Goal: Information Seeking & Learning: Learn about a topic

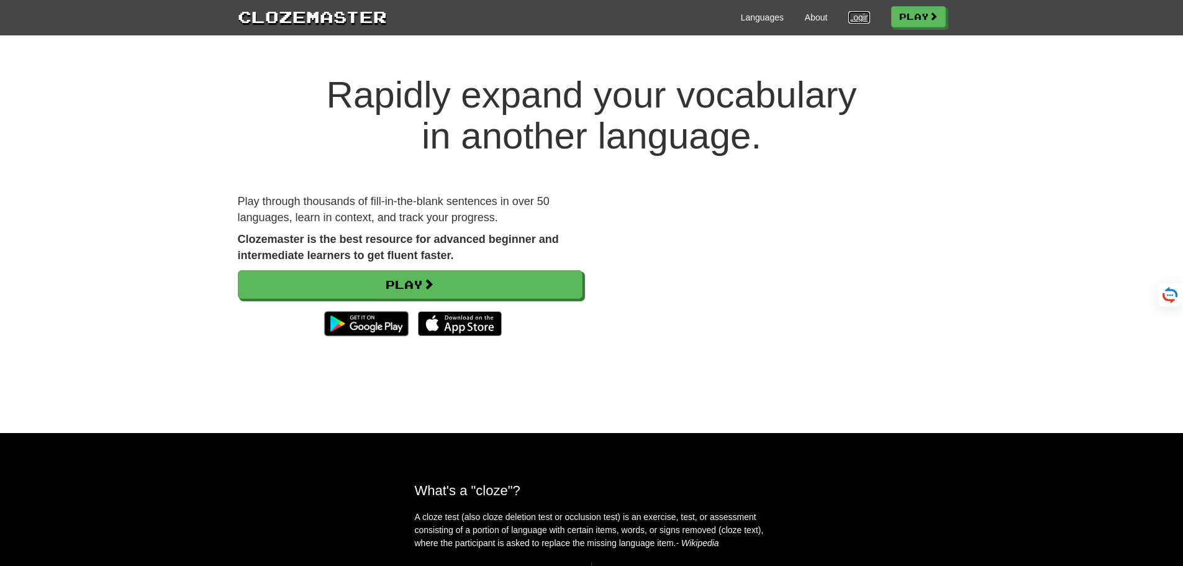
click at [853, 16] on link "Login" at bounding box center [858, 17] width 21 height 12
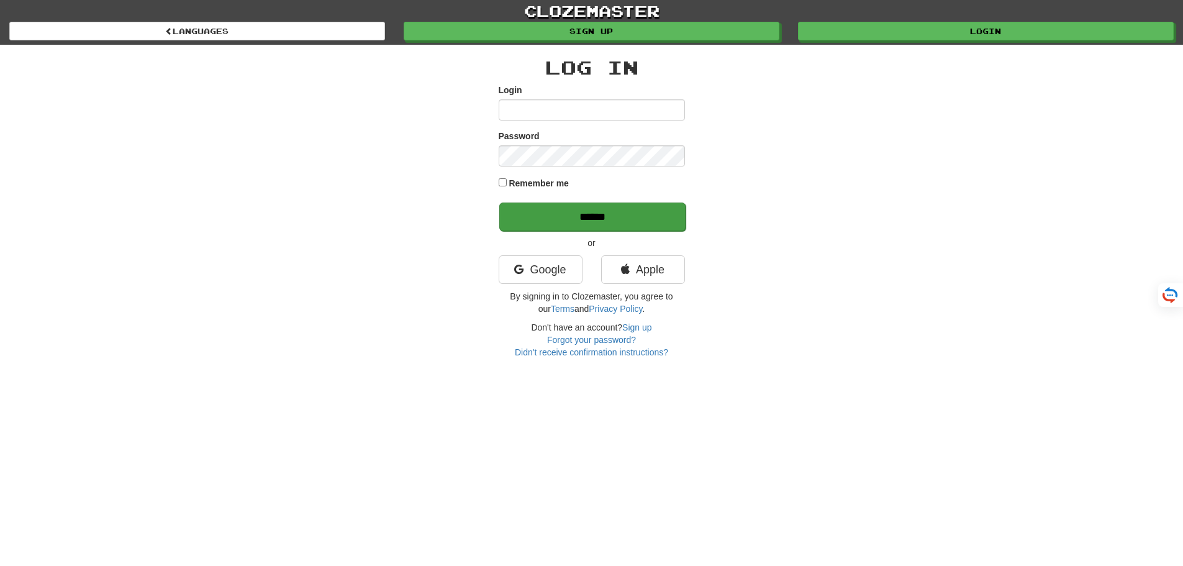
type input "*******"
click at [590, 217] on input "******" at bounding box center [592, 216] width 186 height 29
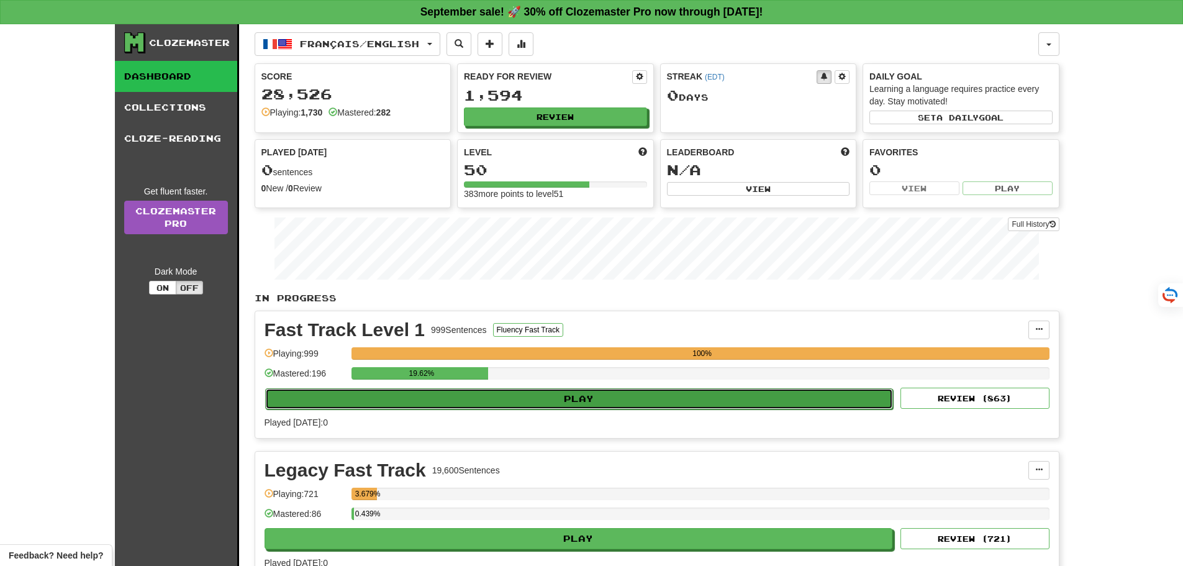
click at [579, 396] on button "Play" at bounding box center [579, 398] width 628 height 21
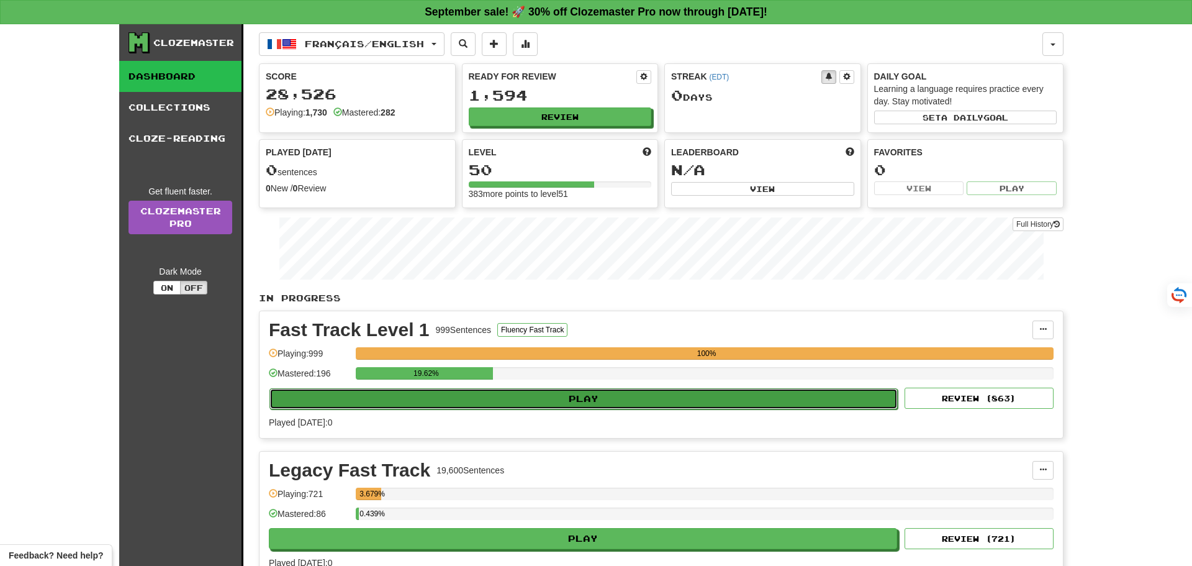
select select "**"
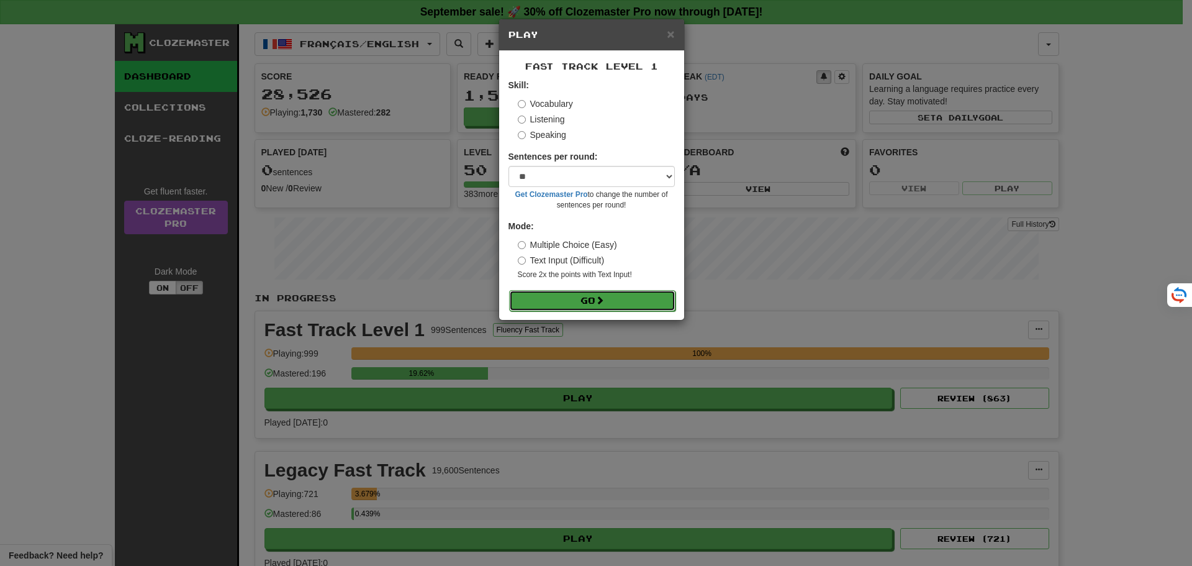
click at [592, 297] on button "Go" at bounding box center [592, 300] width 166 height 21
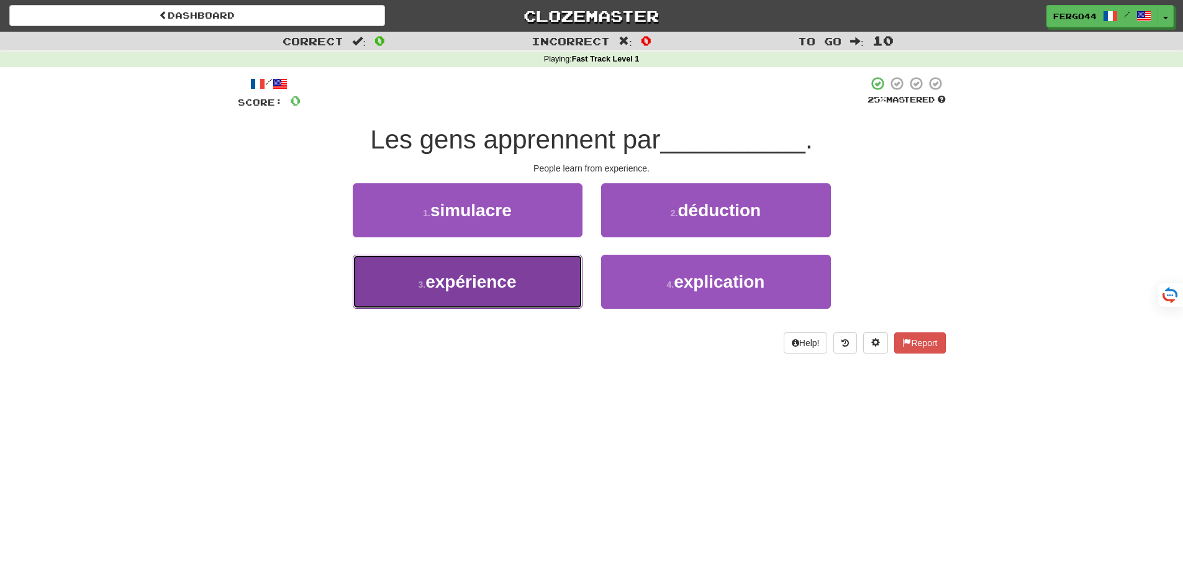
click at [496, 276] on span "expérience" at bounding box center [470, 281] width 91 height 19
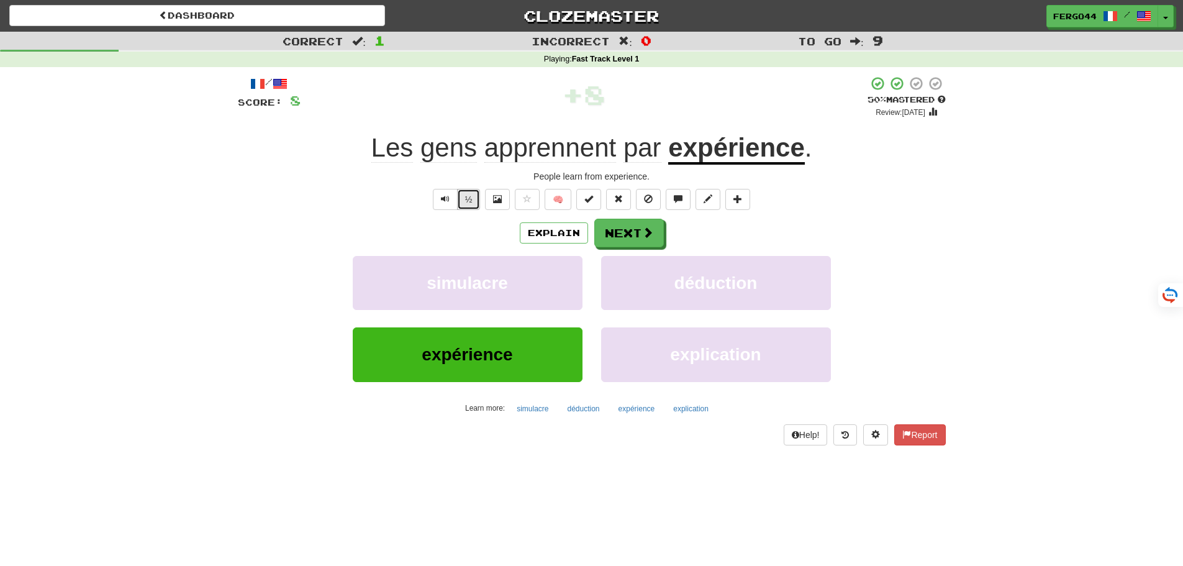
click at [464, 207] on button "½" at bounding box center [469, 199] width 24 height 21
click at [467, 204] on button "½" at bounding box center [469, 199] width 24 height 21
click at [473, 199] on button "½" at bounding box center [469, 199] width 24 height 21
click at [640, 235] on button "Next" at bounding box center [630, 233] width 70 height 29
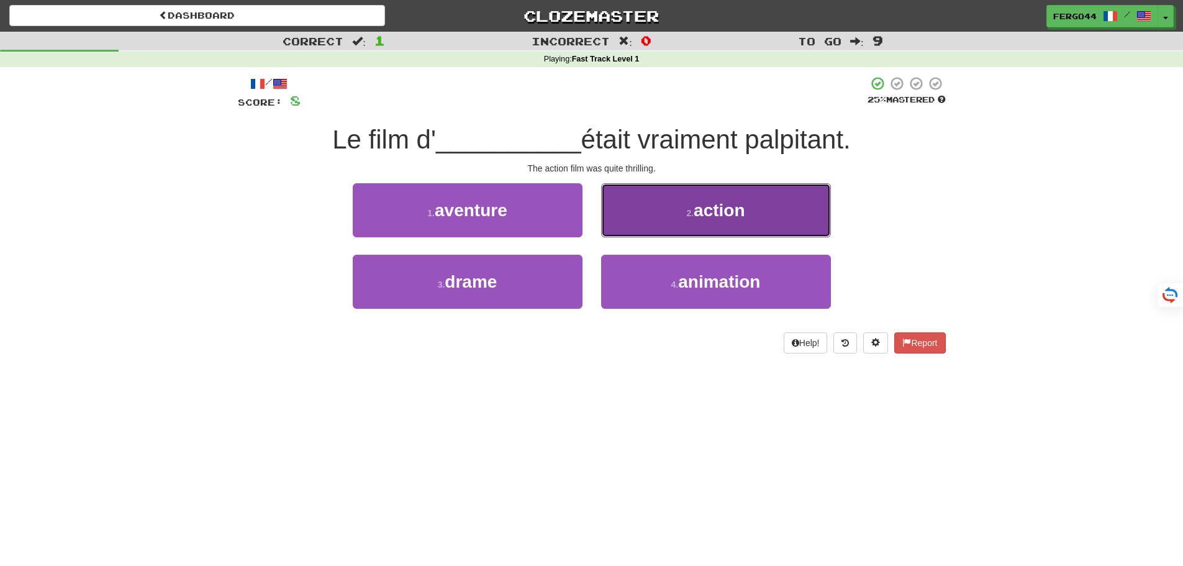
click at [723, 212] on span "action" at bounding box center [719, 210] width 51 height 19
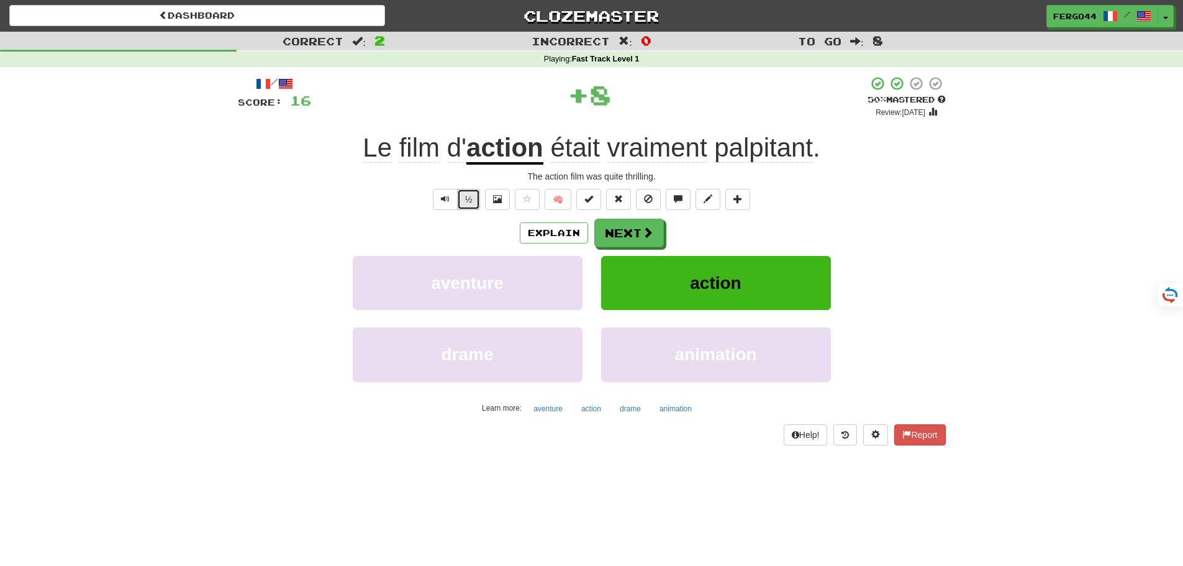
click at [467, 201] on button "½" at bounding box center [469, 199] width 24 height 21
click at [615, 230] on button "Next" at bounding box center [630, 233] width 70 height 29
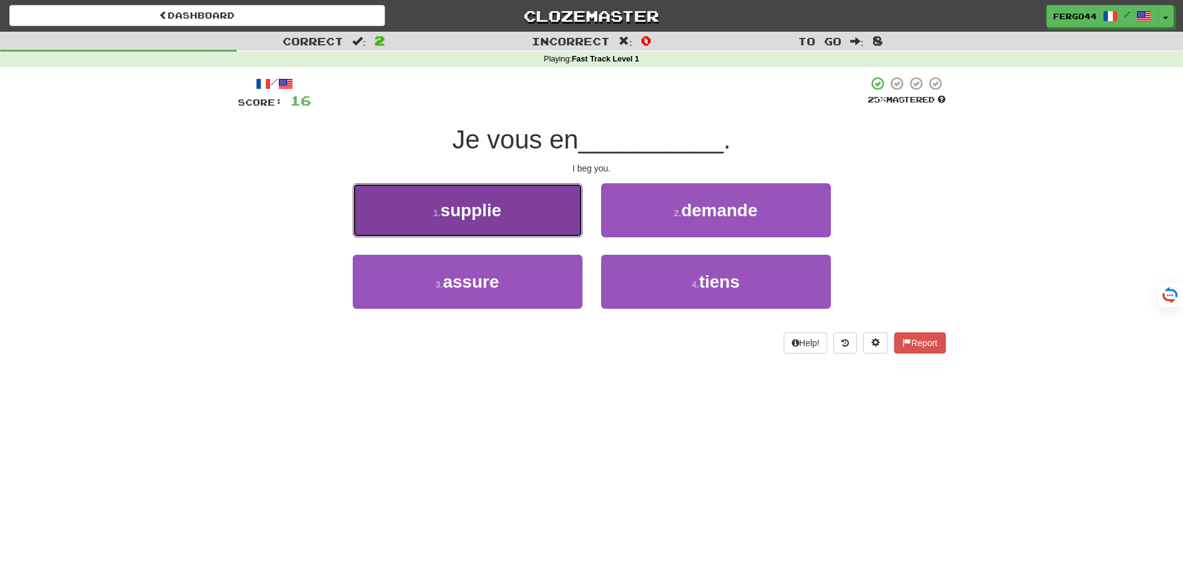
click at [476, 219] on span "supplie" at bounding box center [470, 210] width 61 height 19
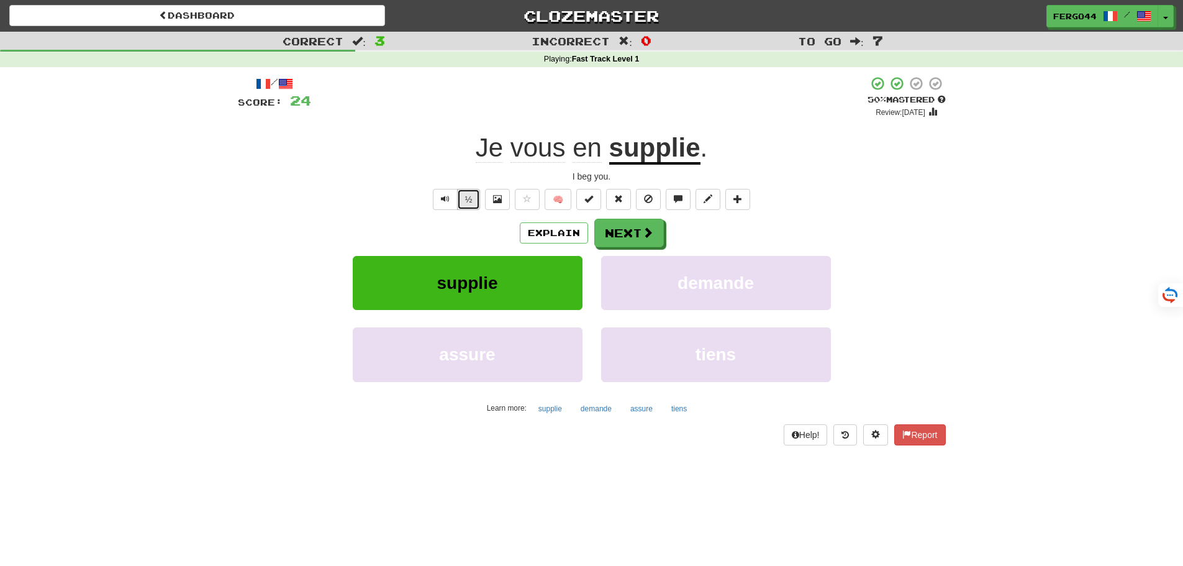
click at [473, 202] on button "½" at bounding box center [469, 199] width 24 height 21
click at [631, 229] on button "Next" at bounding box center [630, 233] width 70 height 29
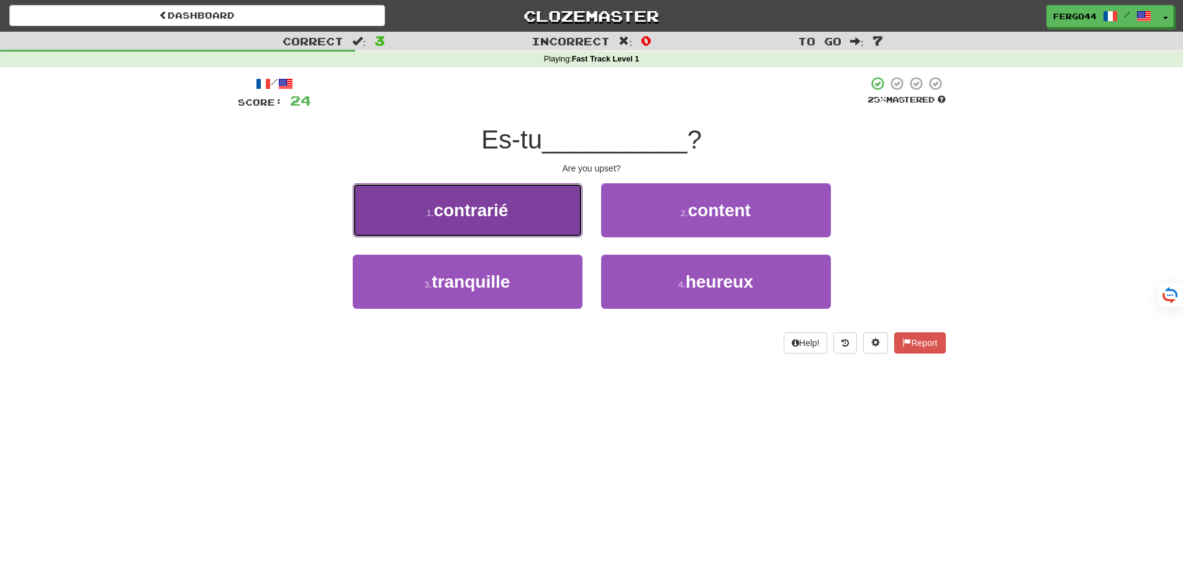
click at [500, 227] on button "1 . contrarié" at bounding box center [468, 210] width 230 height 54
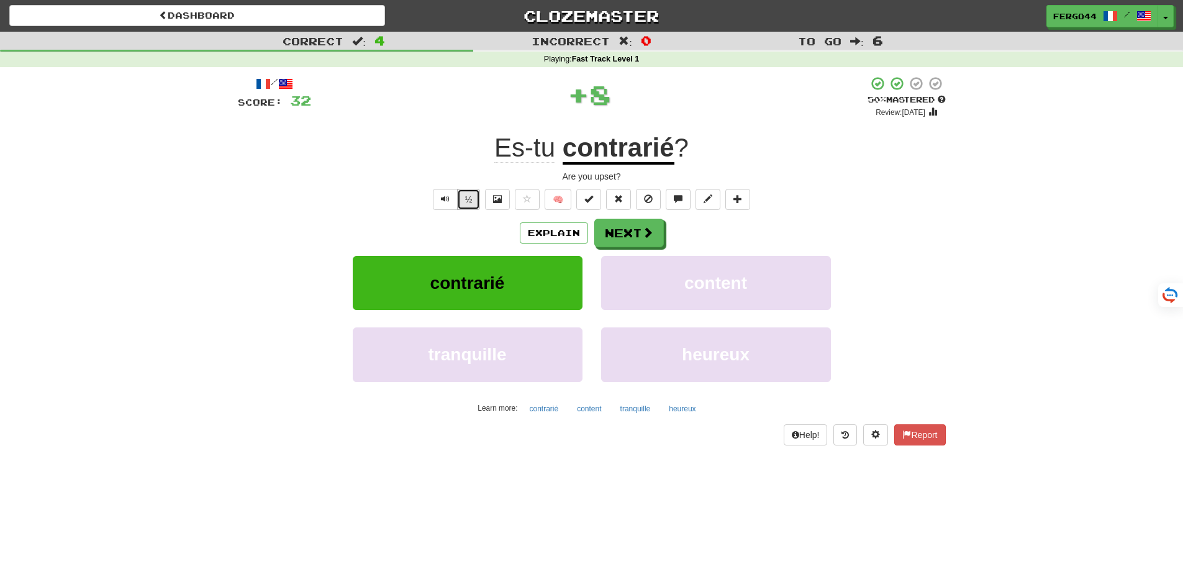
click at [473, 202] on button "½" at bounding box center [469, 199] width 24 height 21
click at [466, 202] on button "½" at bounding box center [469, 199] width 24 height 21
click at [630, 238] on button "Next" at bounding box center [630, 233] width 70 height 29
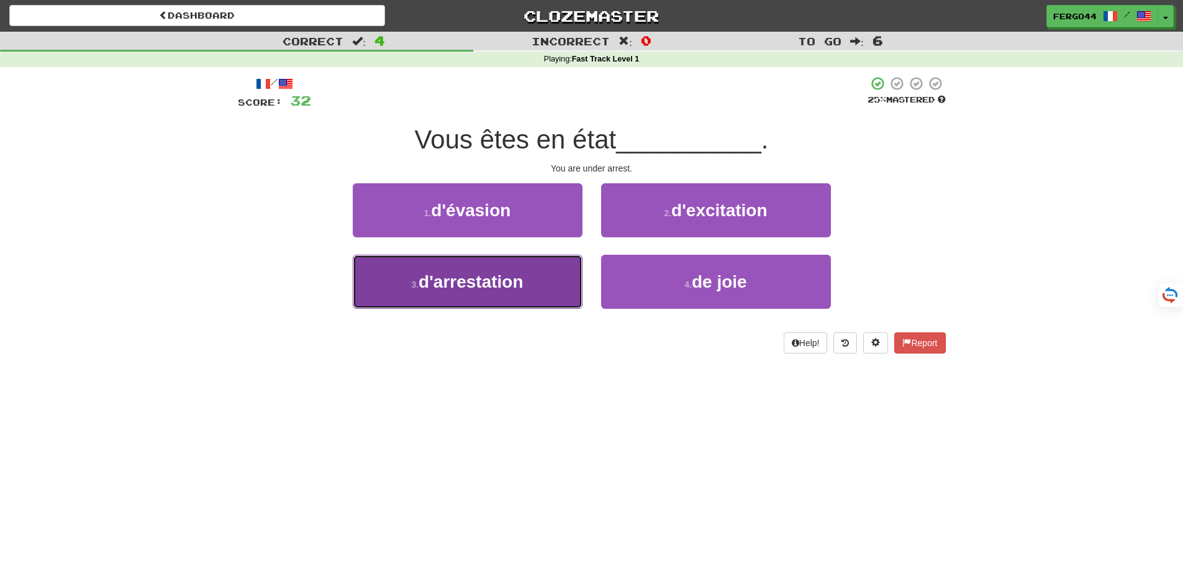
click at [492, 287] on span "d'arrestation" at bounding box center [471, 281] width 104 height 19
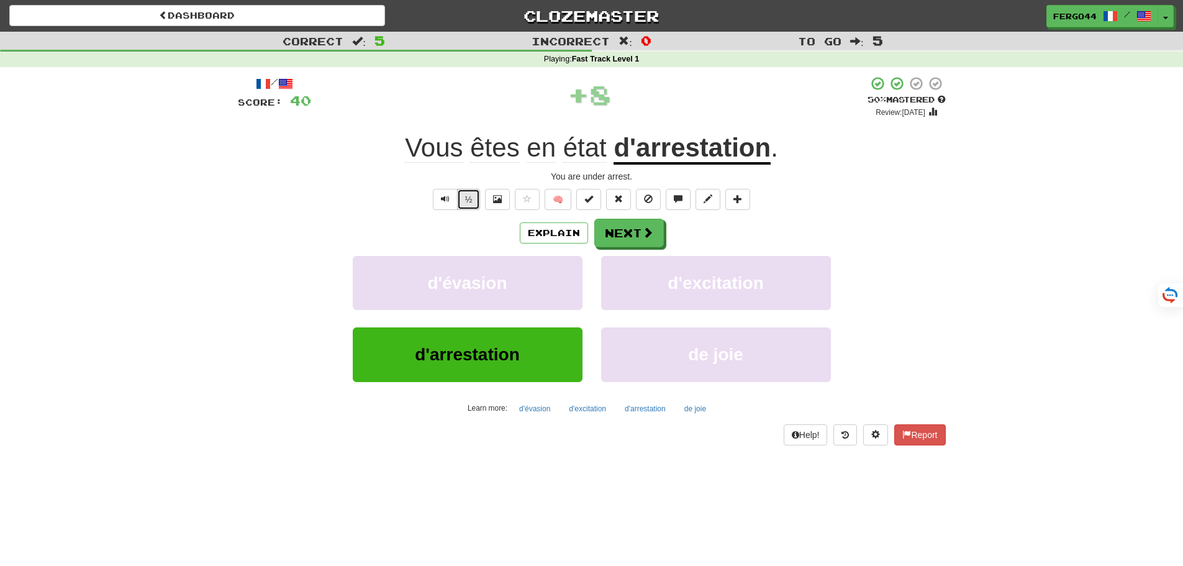
click at [476, 200] on button "½" at bounding box center [469, 199] width 24 height 21
click at [467, 201] on button "½" at bounding box center [469, 199] width 24 height 21
click at [625, 234] on button "Next" at bounding box center [630, 233] width 70 height 29
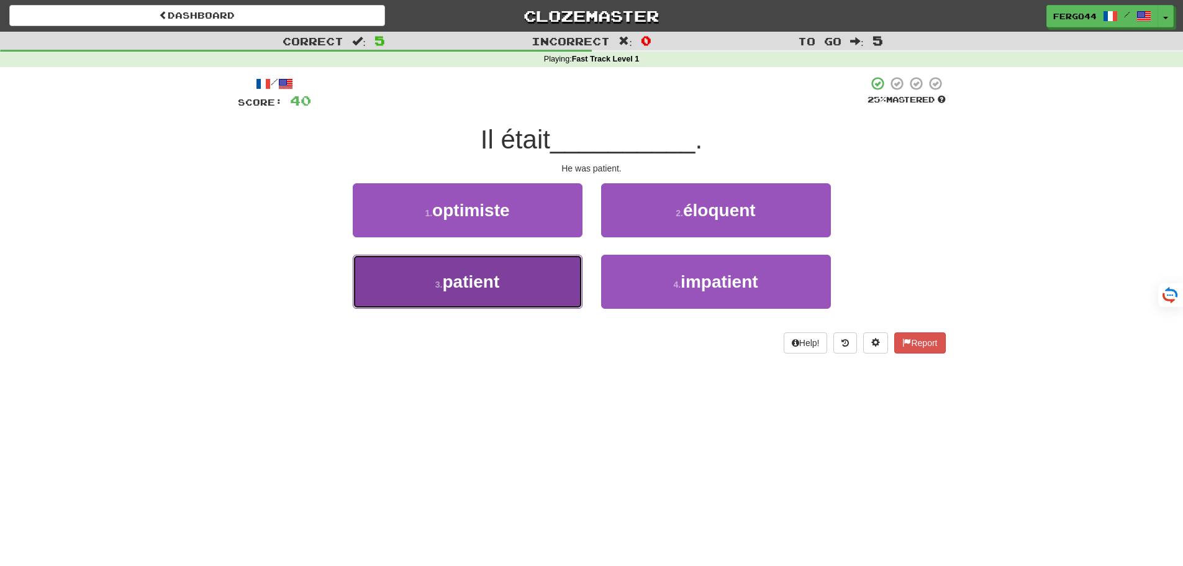
click at [472, 289] on span "patient" at bounding box center [470, 281] width 57 height 19
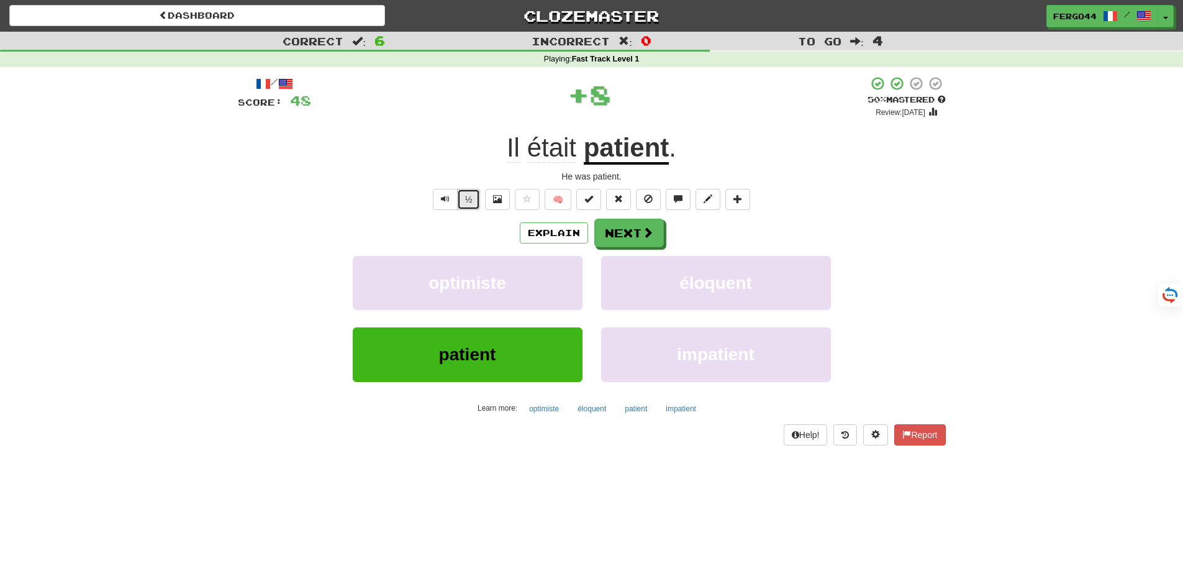
click at [460, 197] on button "½" at bounding box center [469, 199] width 24 height 21
click at [620, 237] on button "Next" at bounding box center [630, 233] width 70 height 29
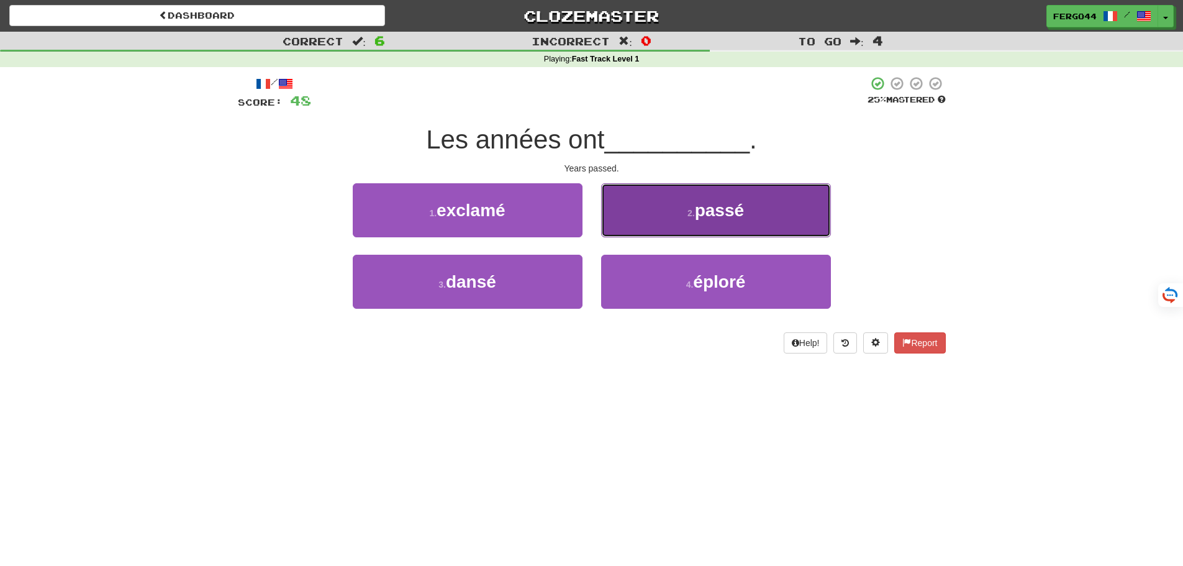
click at [695, 222] on button "2 . passé" at bounding box center [716, 210] width 230 height 54
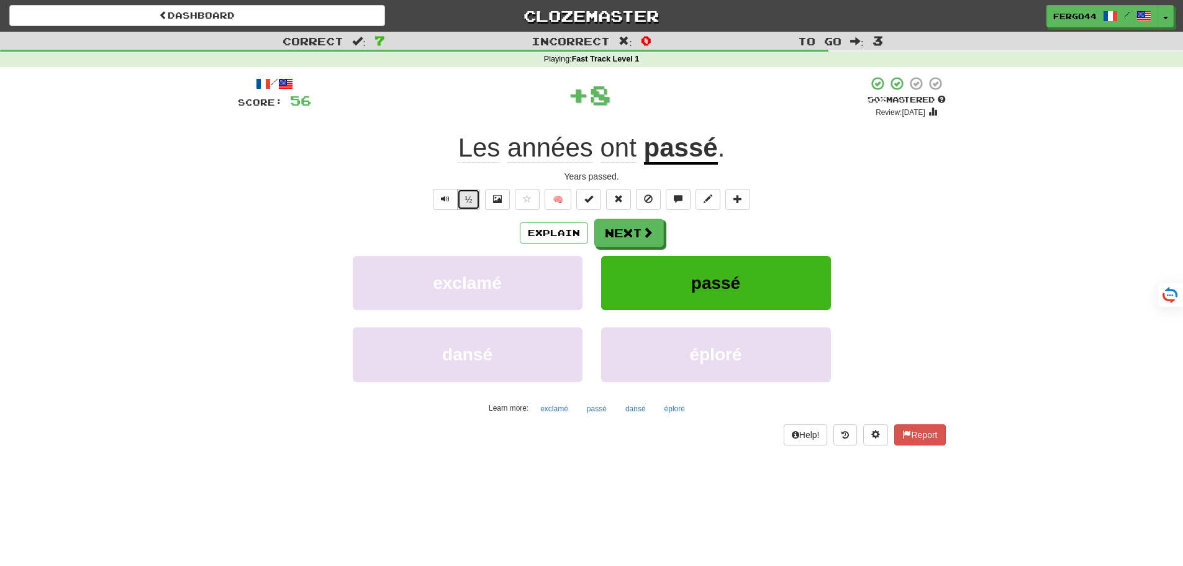
click at [466, 204] on button "½" at bounding box center [469, 199] width 24 height 21
click at [629, 239] on button "Next" at bounding box center [630, 233] width 70 height 29
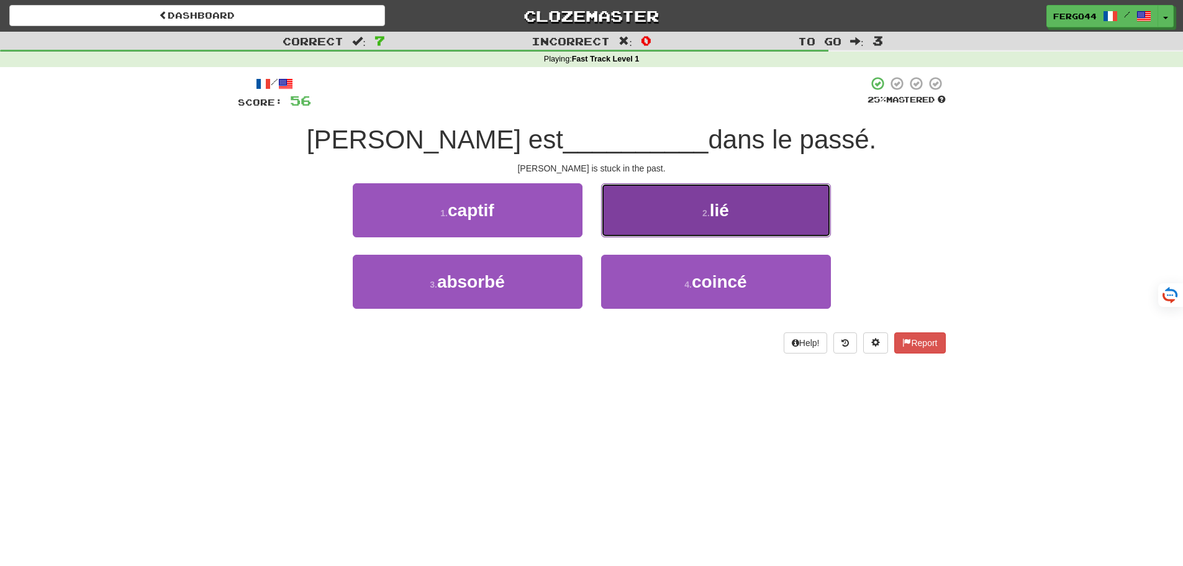
click at [707, 215] on small "2 ." at bounding box center [705, 213] width 7 height 10
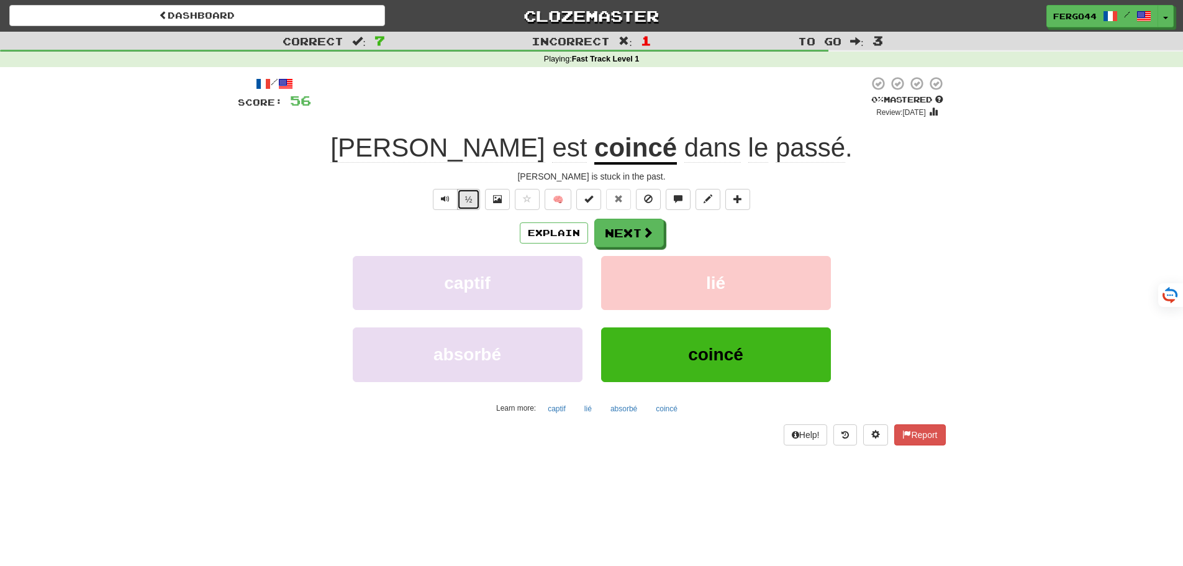
click at [471, 201] on button "½" at bounding box center [469, 199] width 24 height 21
click at [460, 197] on button "½" at bounding box center [469, 199] width 24 height 21
click at [636, 237] on button "Next" at bounding box center [630, 233] width 70 height 29
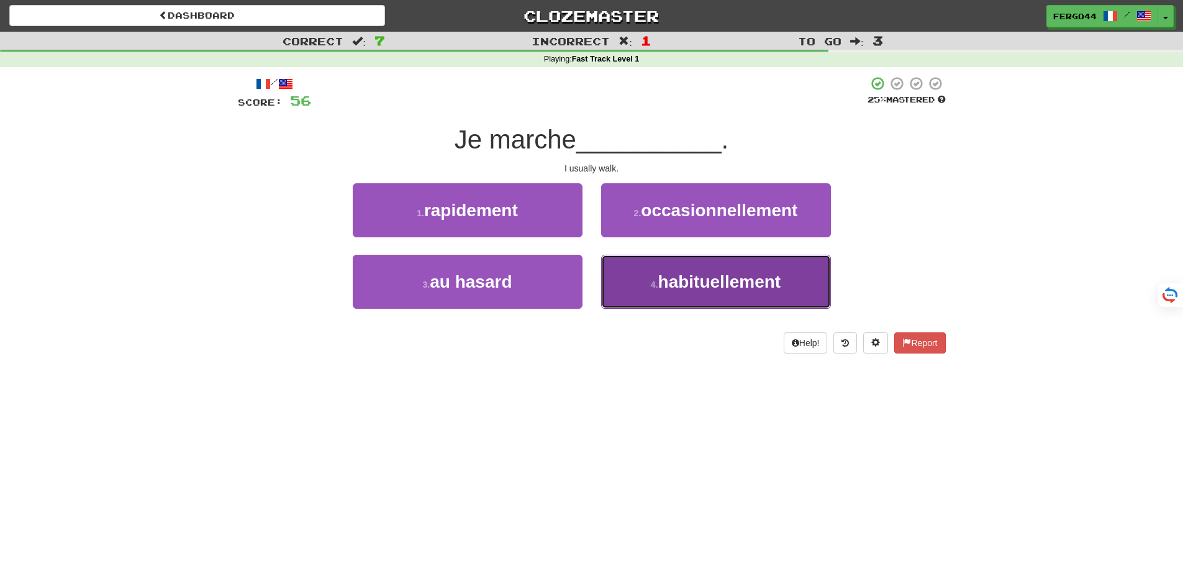
click at [697, 286] on span "habituellement" at bounding box center [719, 281] width 123 height 19
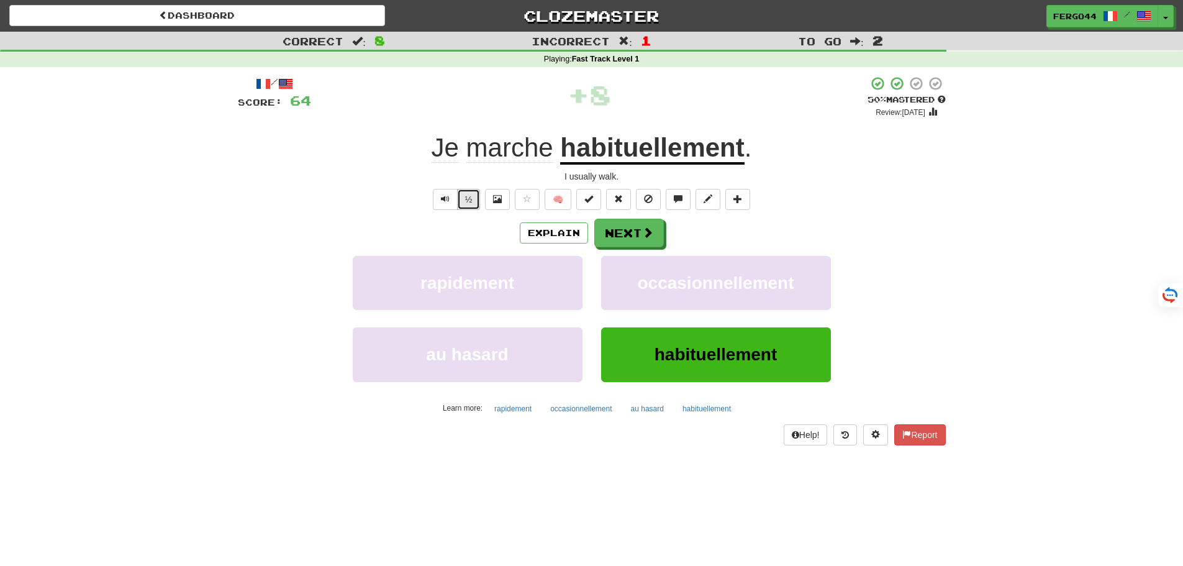
click at [471, 202] on button "½" at bounding box center [469, 199] width 24 height 21
click at [625, 230] on button "Next" at bounding box center [630, 233] width 70 height 29
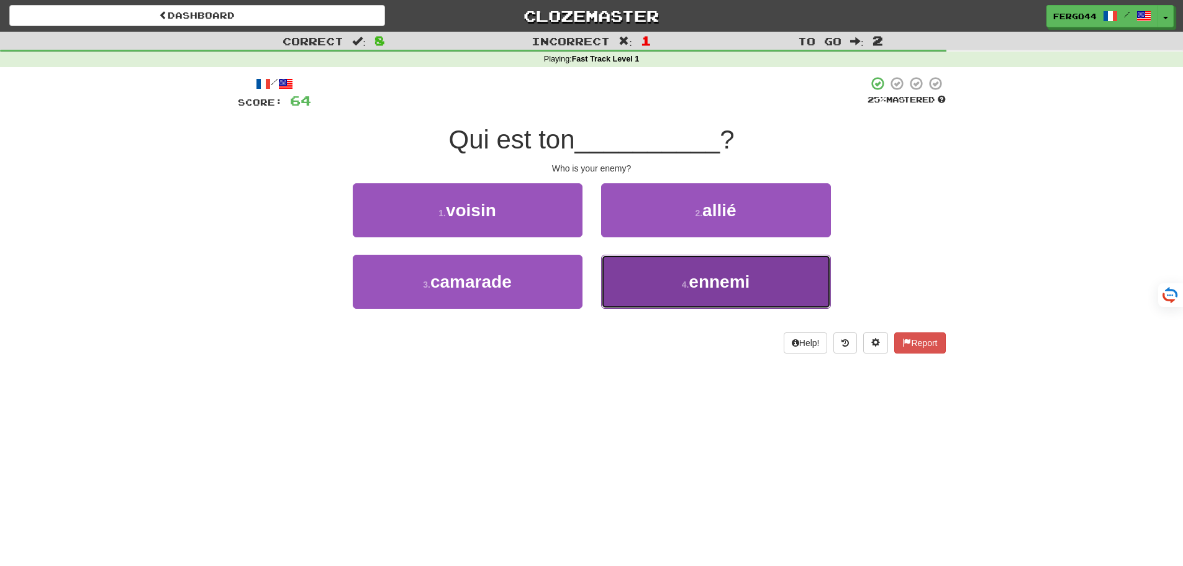
click at [712, 276] on span "ennemi" at bounding box center [719, 281] width 61 height 19
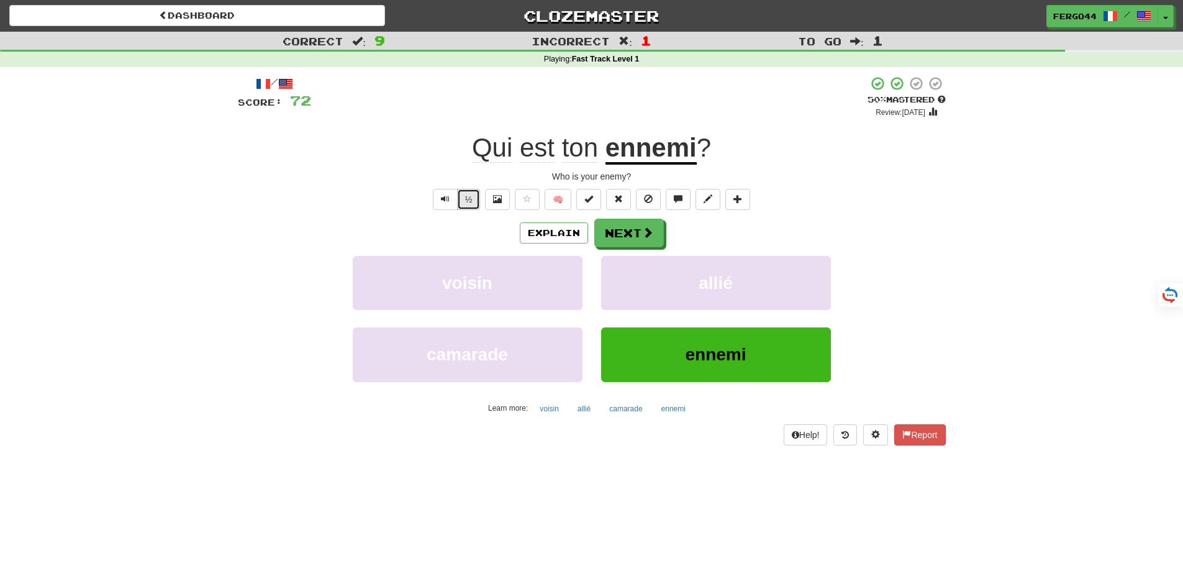
click at [468, 199] on button "½" at bounding box center [469, 199] width 24 height 21
click at [468, 202] on button "½" at bounding box center [469, 199] width 24 height 21
click at [631, 232] on button "Next" at bounding box center [630, 233] width 70 height 29
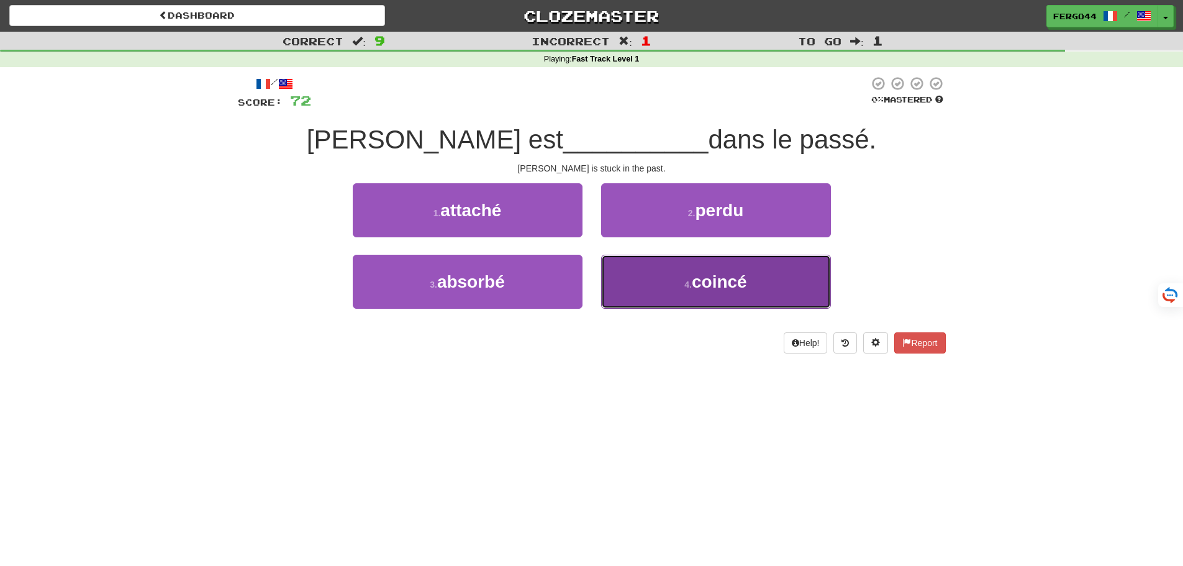
click at [732, 287] on span "coincé" at bounding box center [719, 281] width 55 height 19
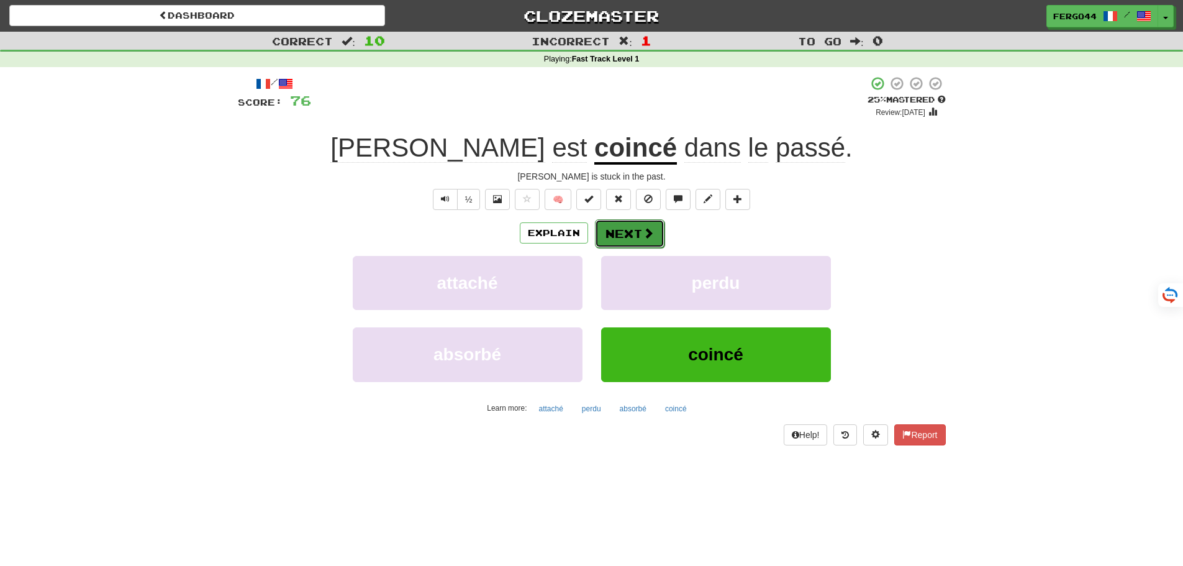
click at [643, 237] on span at bounding box center [648, 232] width 11 height 11
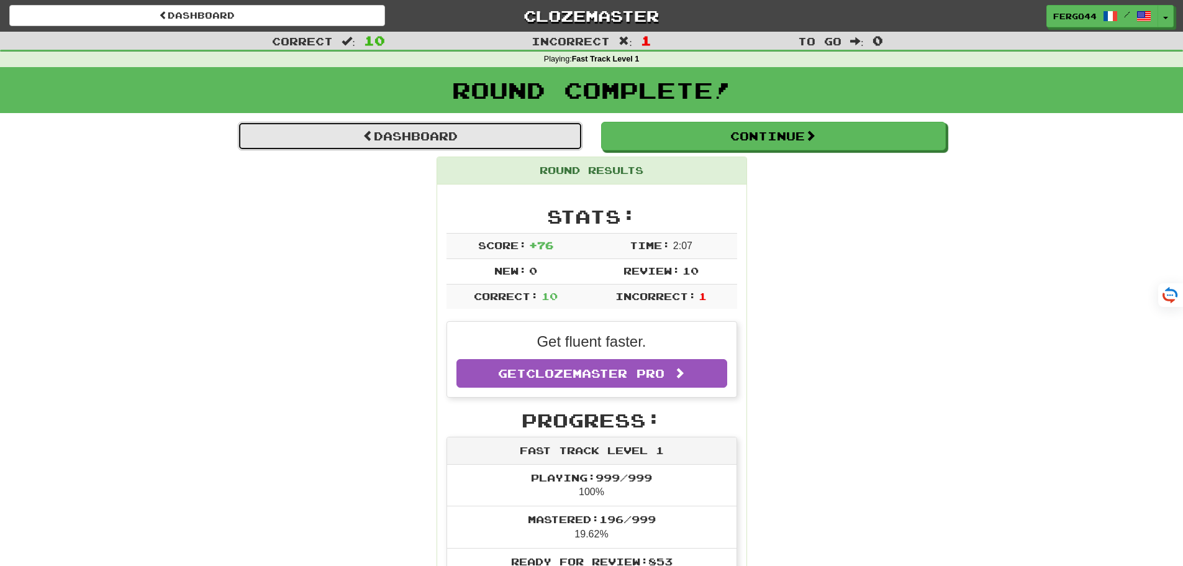
click at [409, 134] on link "Dashboard" at bounding box center [410, 136] width 345 height 29
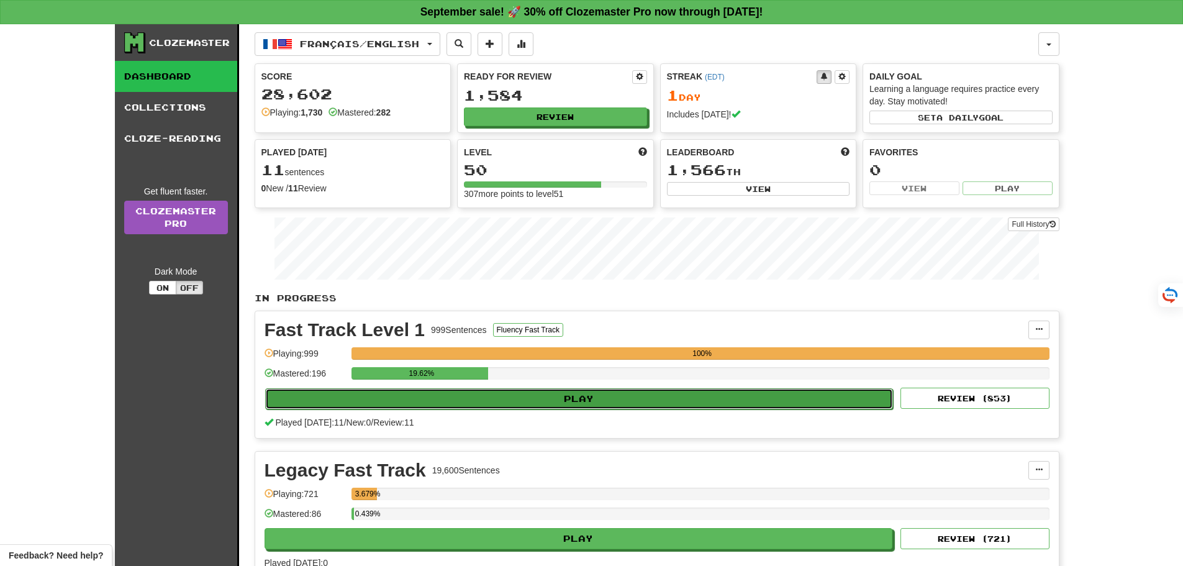
click at [587, 398] on button "Play" at bounding box center [579, 398] width 628 height 21
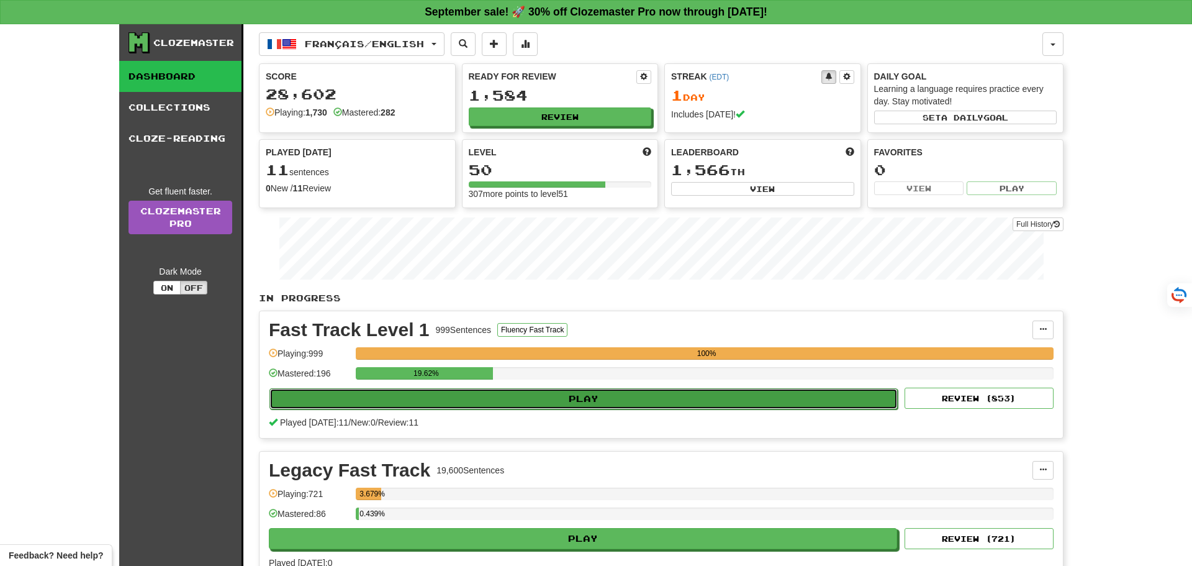
select select "**"
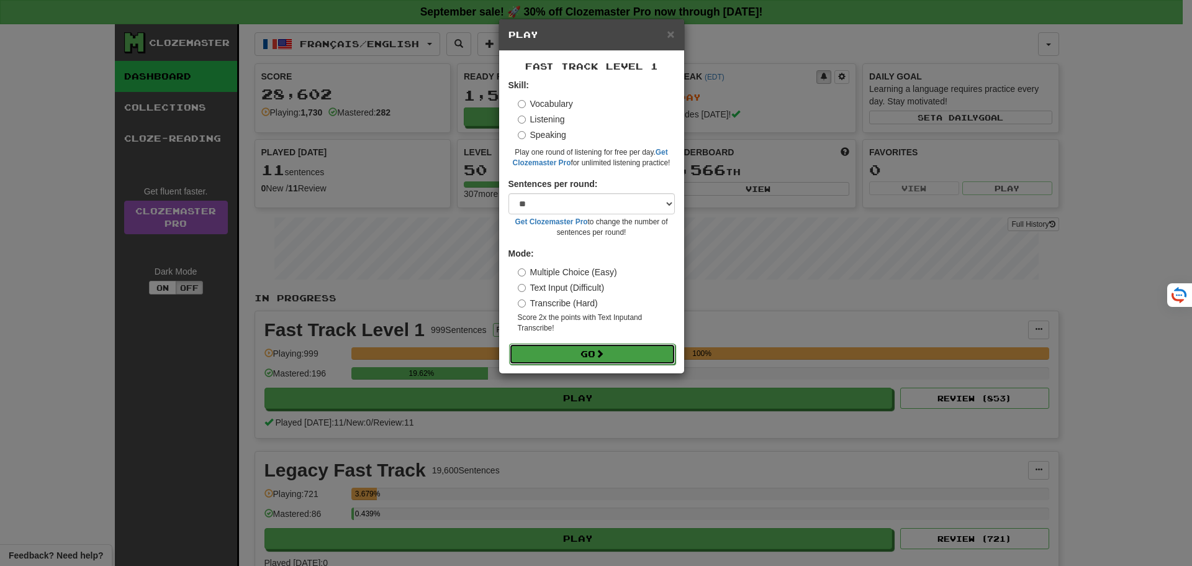
click at [589, 354] on button "Go" at bounding box center [592, 353] width 166 height 21
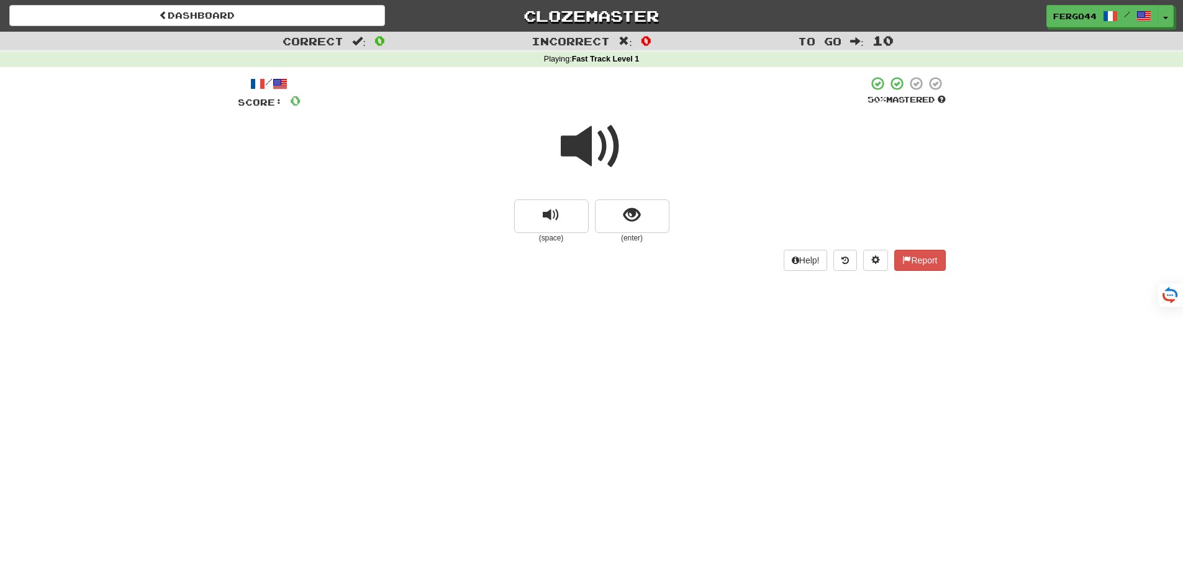
click at [609, 143] on span at bounding box center [592, 146] width 62 height 62
click at [625, 222] on span "show sentence" at bounding box center [631, 215] width 17 height 17
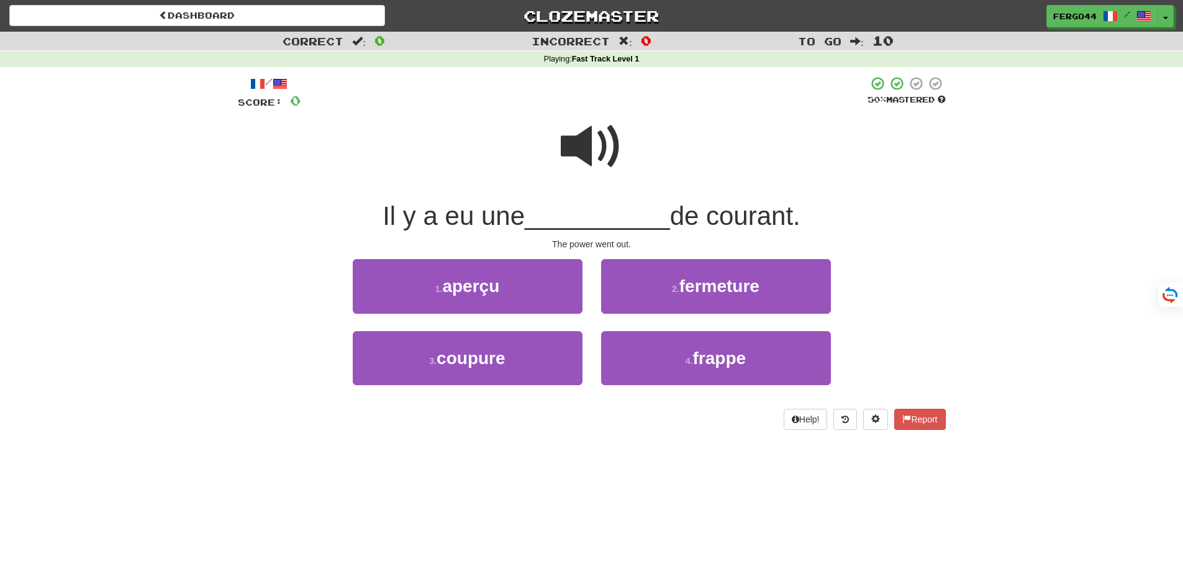
click at [583, 149] on span at bounding box center [592, 146] width 62 height 62
click at [579, 150] on span at bounding box center [592, 146] width 62 height 62
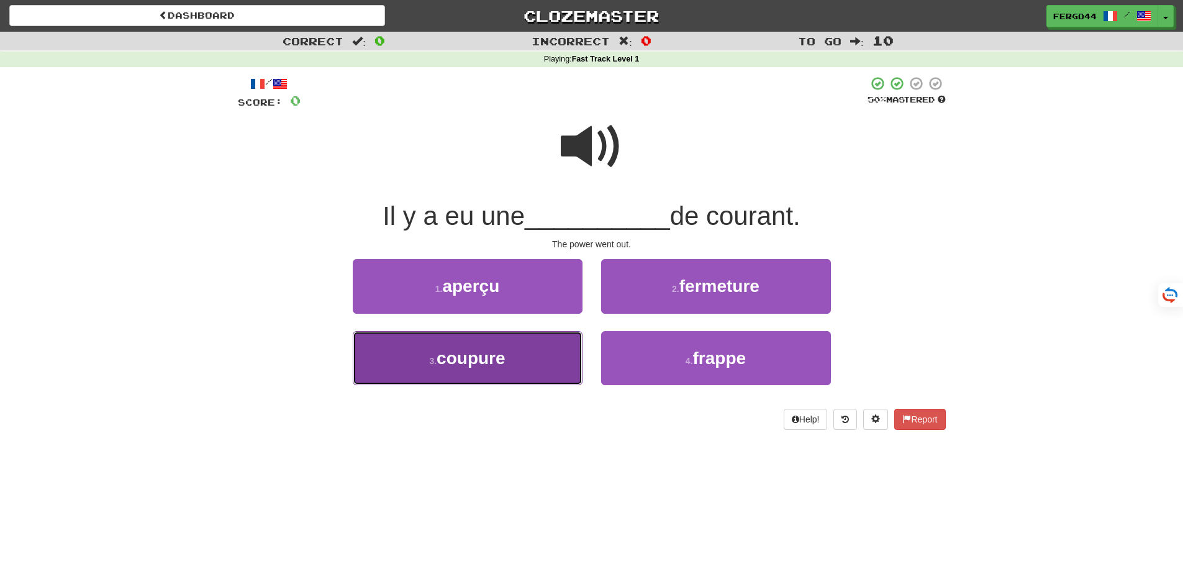
click at [487, 363] on span "coupure" at bounding box center [471, 357] width 68 height 19
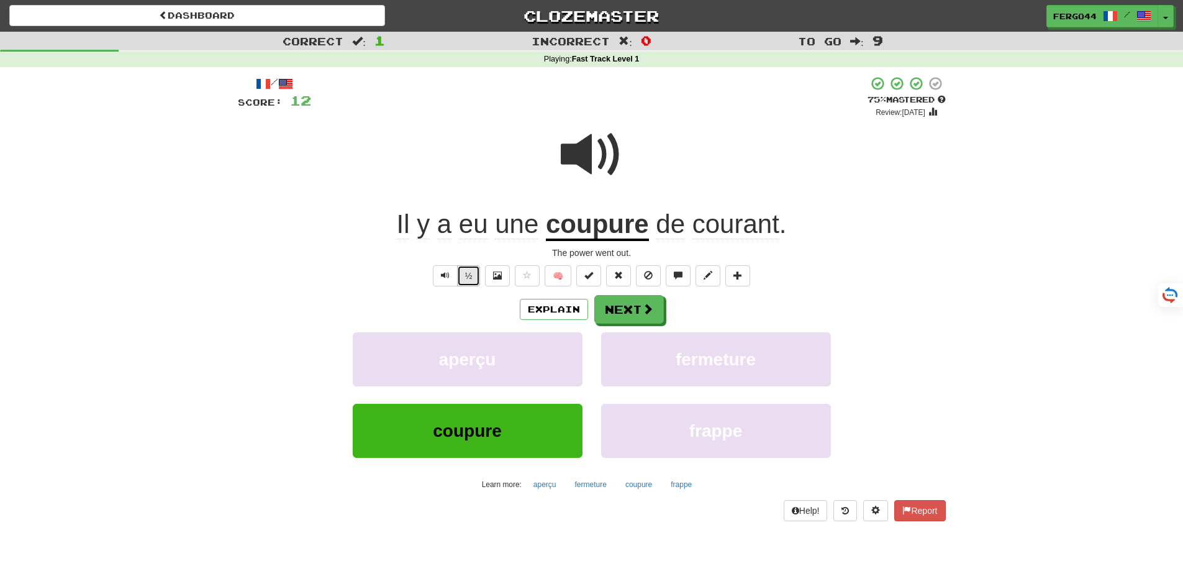
click at [471, 277] on button "½" at bounding box center [469, 275] width 24 height 21
click at [466, 276] on button "½" at bounding box center [469, 275] width 24 height 21
click at [616, 311] on button "Next" at bounding box center [630, 310] width 70 height 29
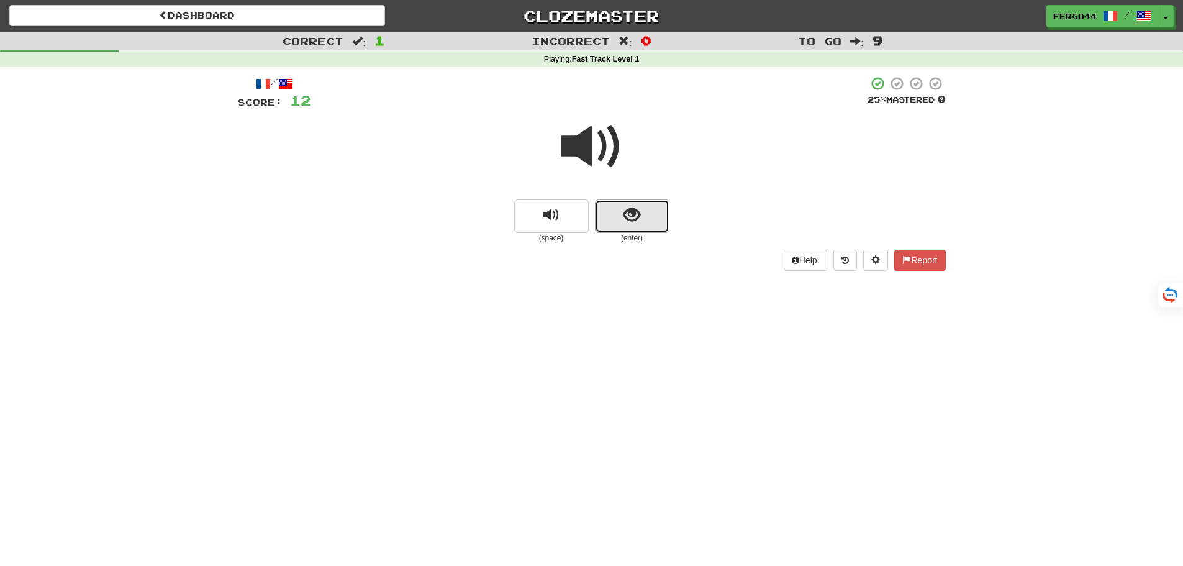
click at [611, 211] on button "show sentence" at bounding box center [632, 216] width 75 height 34
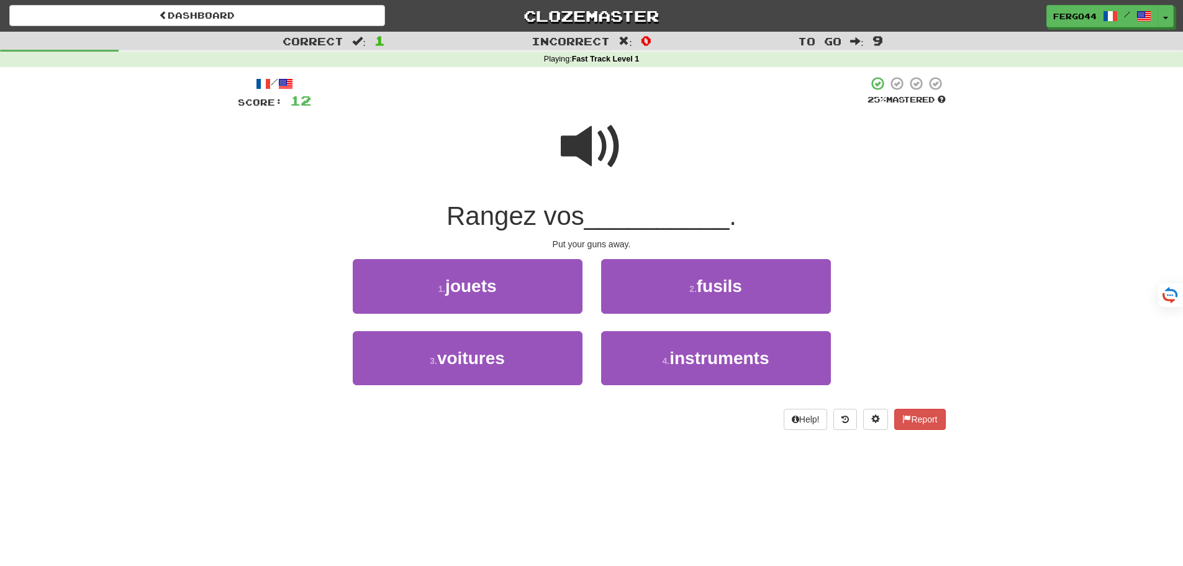
click at [585, 150] on span at bounding box center [592, 146] width 62 height 62
click at [586, 151] on span at bounding box center [592, 146] width 62 height 62
click at [581, 147] on span at bounding box center [592, 146] width 62 height 62
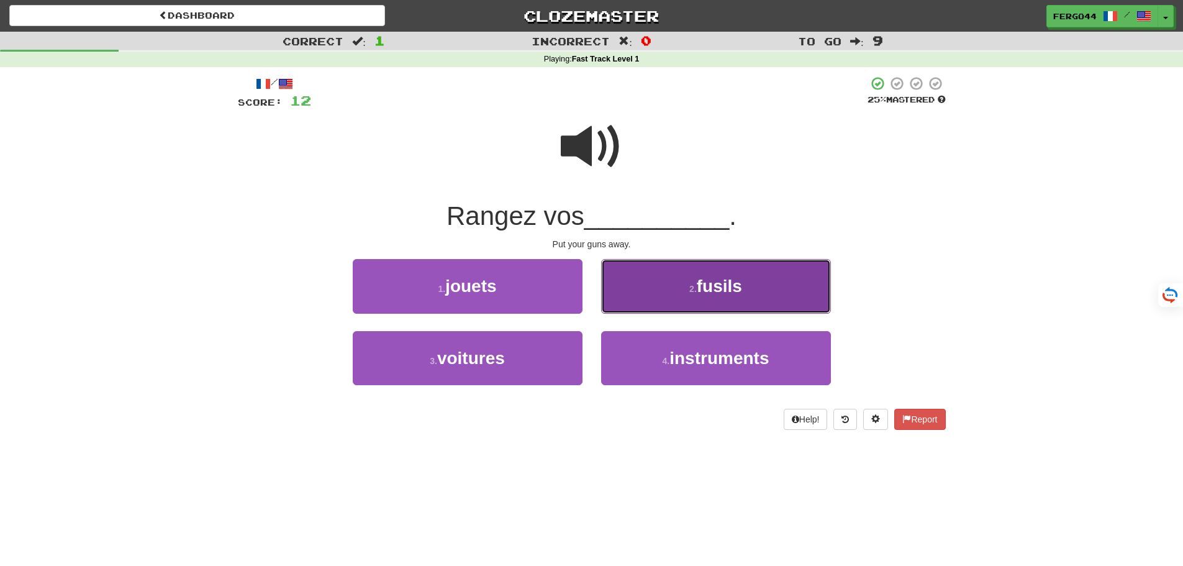
click at [677, 290] on button "2 . fusils" at bounding box center [716, 286] width 230 height 54
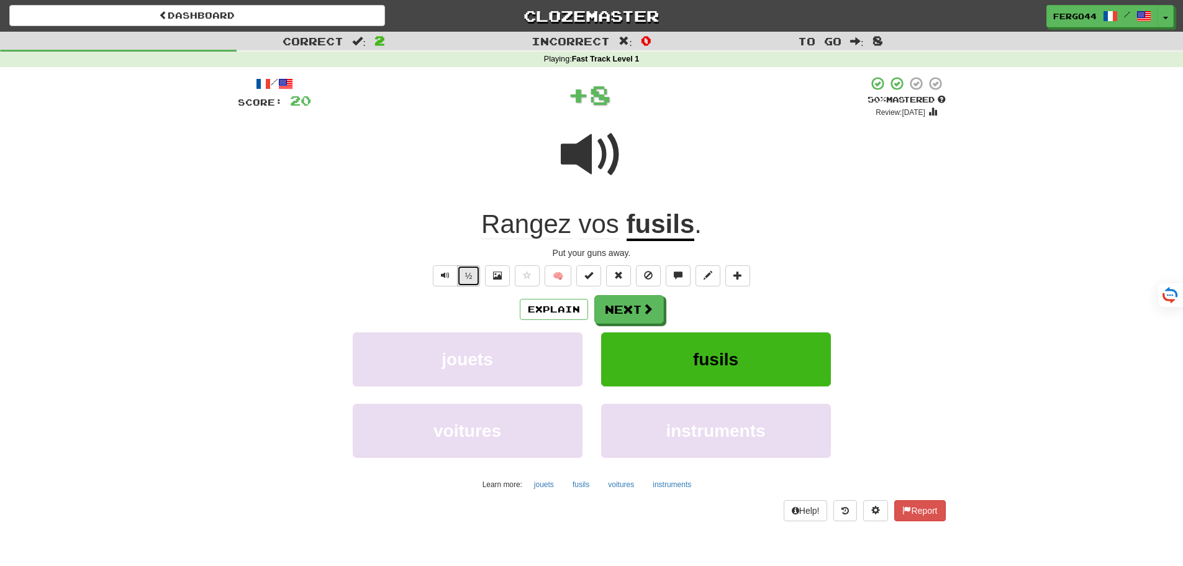
click at [463, 279] on button "½" at bounding box center [469, 275] width 24 height 21
click at [622, 307] on button "Next" at bounding box center [630, 310] width 70 height 29
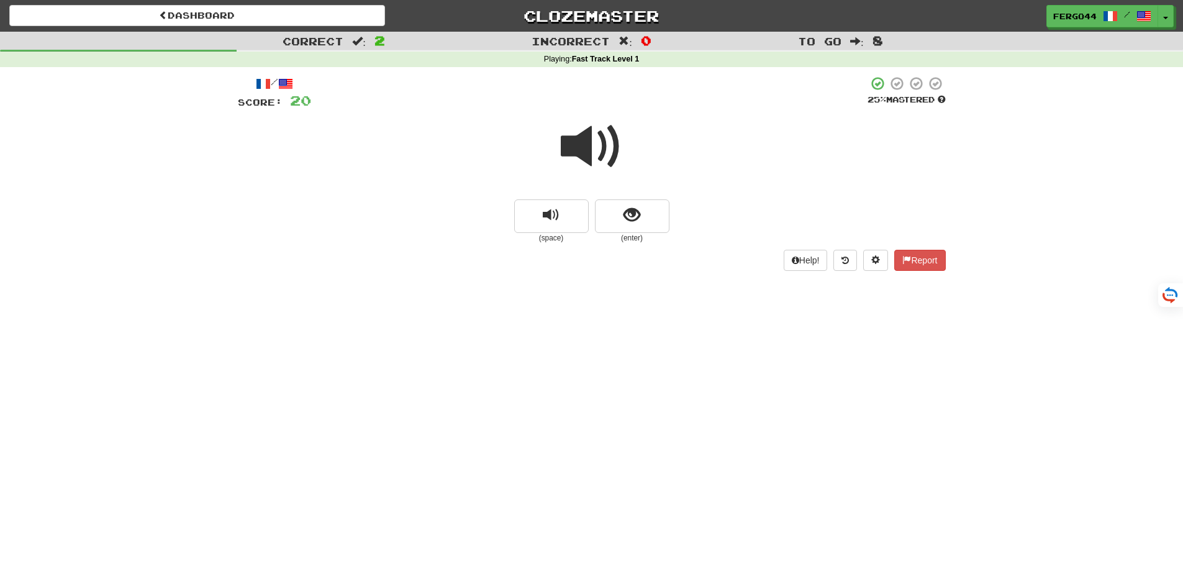
click at [596, 150] on span at bounding box center [592, 146] width 62 height 62
click at [627, 213] on span "show sentence" at bounding box center [631, 215] width 17 height 17
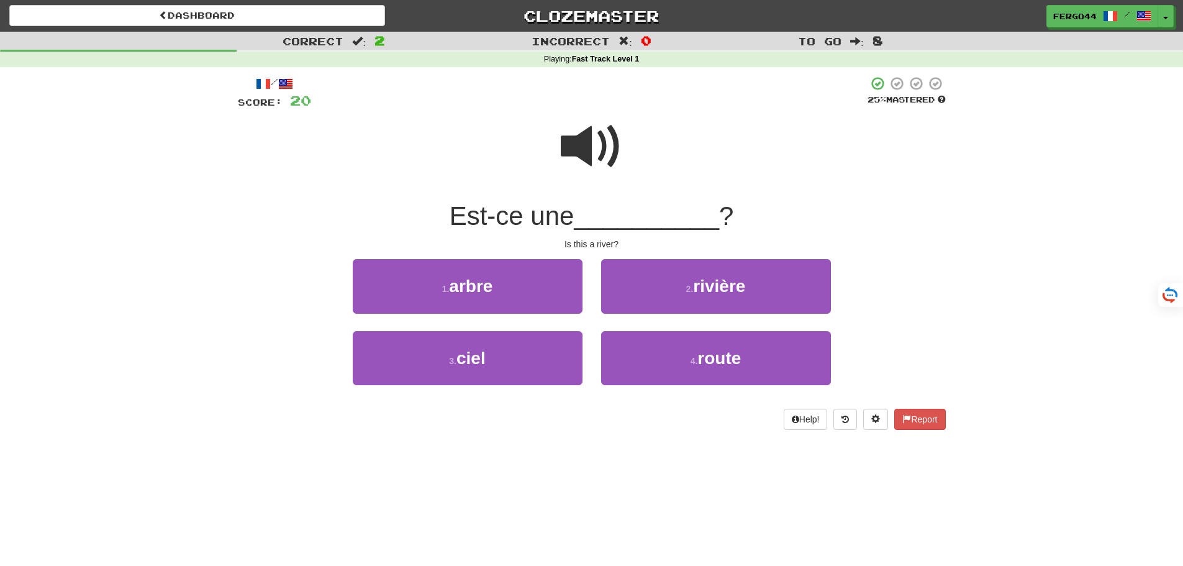
click at [587, 147] on span at bounding box center [592, 146] width 62 height 62
click at [579, 155] on span at bounding box center [592, 146] width 62 height 62
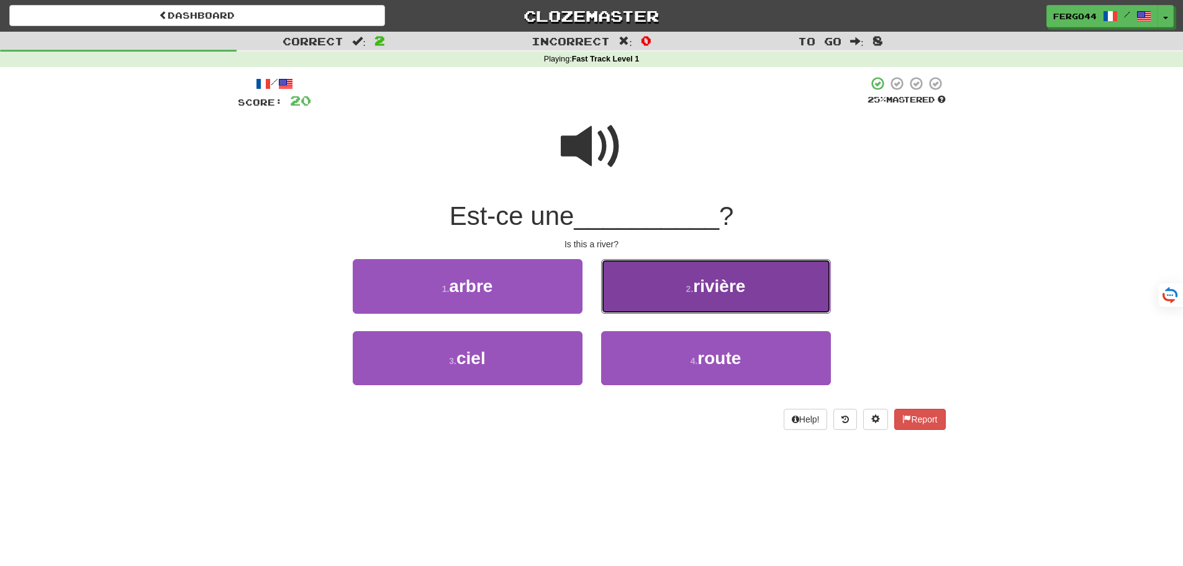
click at [728, 284] on span "rivière" at bounding box center [719, 285] width 52 height 19
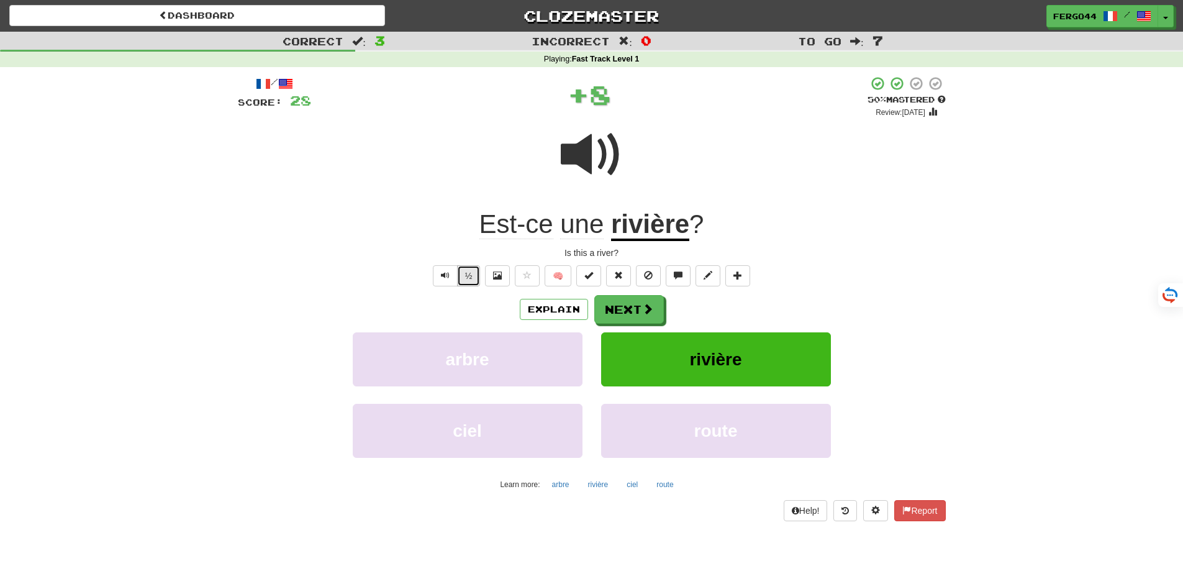
click at [469, 279] on button "½" at bounding box center [469, 275] width 24 height 21
click at [635, 311] on button "Next" at bounding box center [630, 310] width 70 height 29
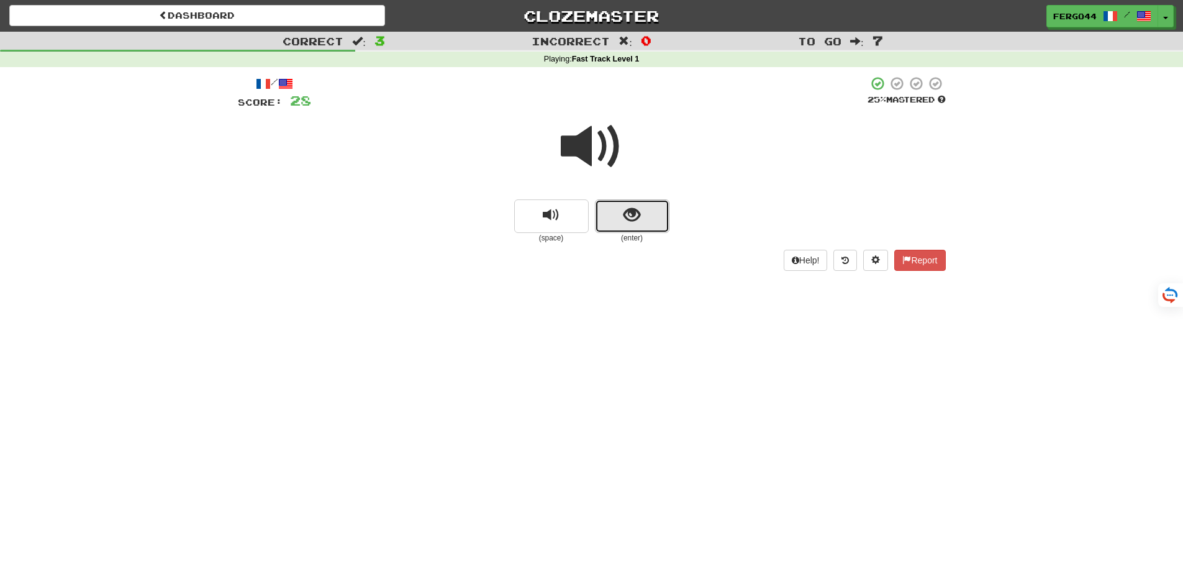
click at [624, 213] on span "show sentence" at bounding box center [631, 215] width 17 height 17
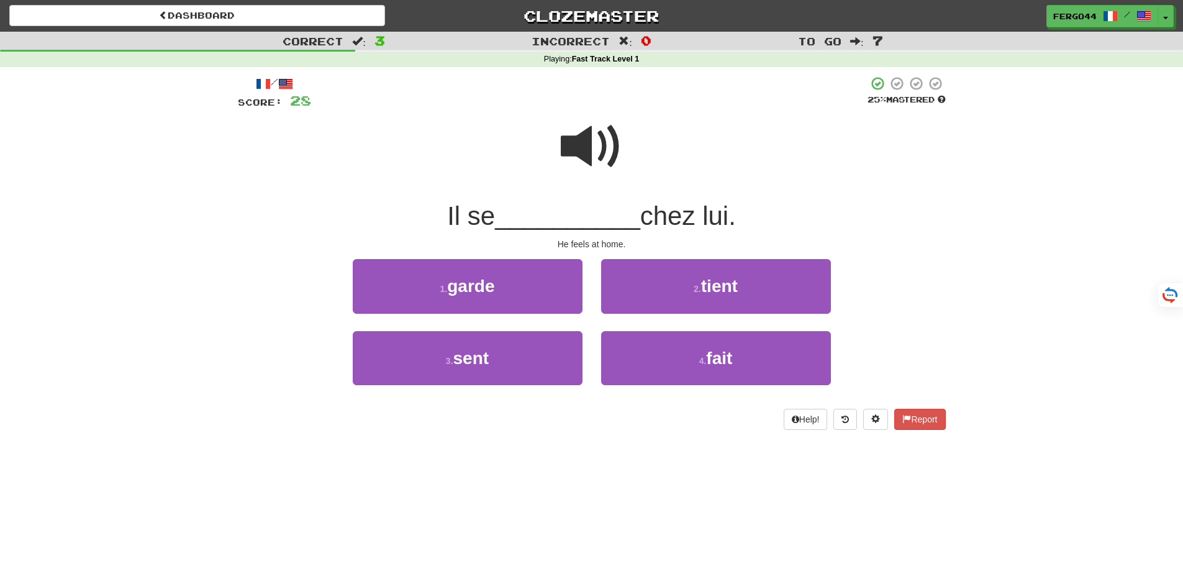
click at [576, 155] on span at bounding box center [592, 146] width 62 height 62
click at [582, 145] on span at bounding box center [592, 146] width 62 height 62
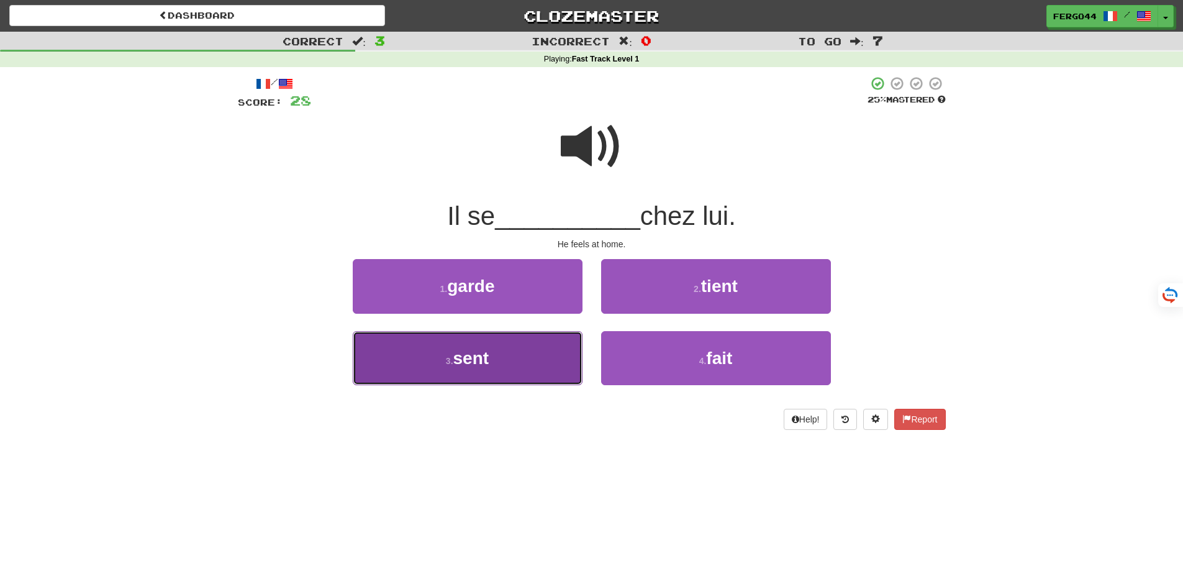
click at [477, 362] on span "sent" at bounding box center [471, 357] width 36 height 19
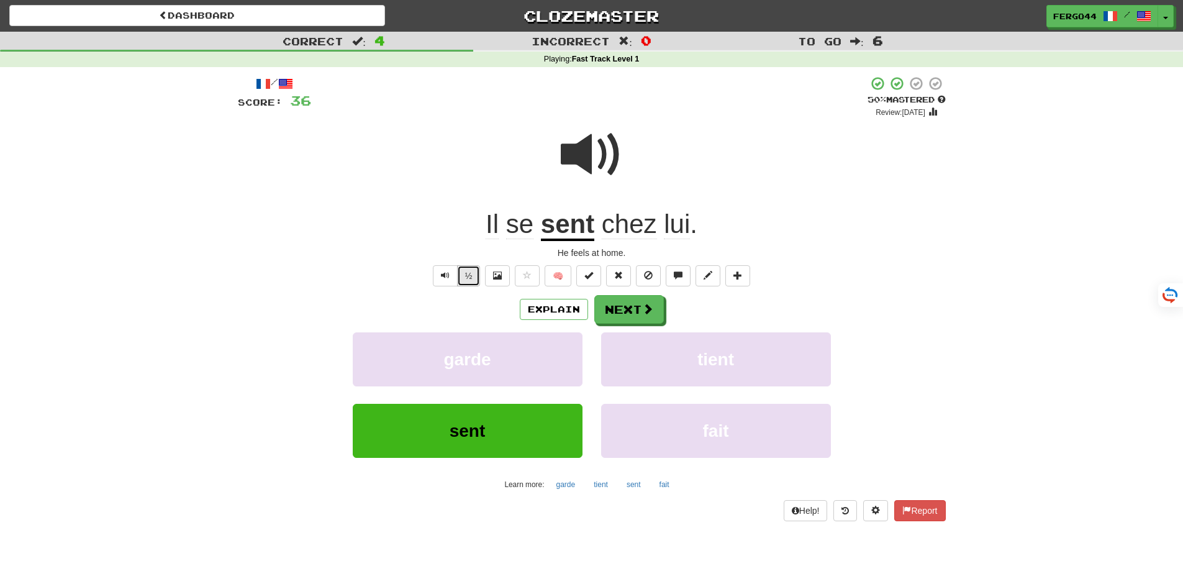
click at [463, 279] on button "½" at bounding box center [469, 275] width 24 height 21
click at [640, 315] on button "Next" at bounding box center [630, 310] width 70 height 29
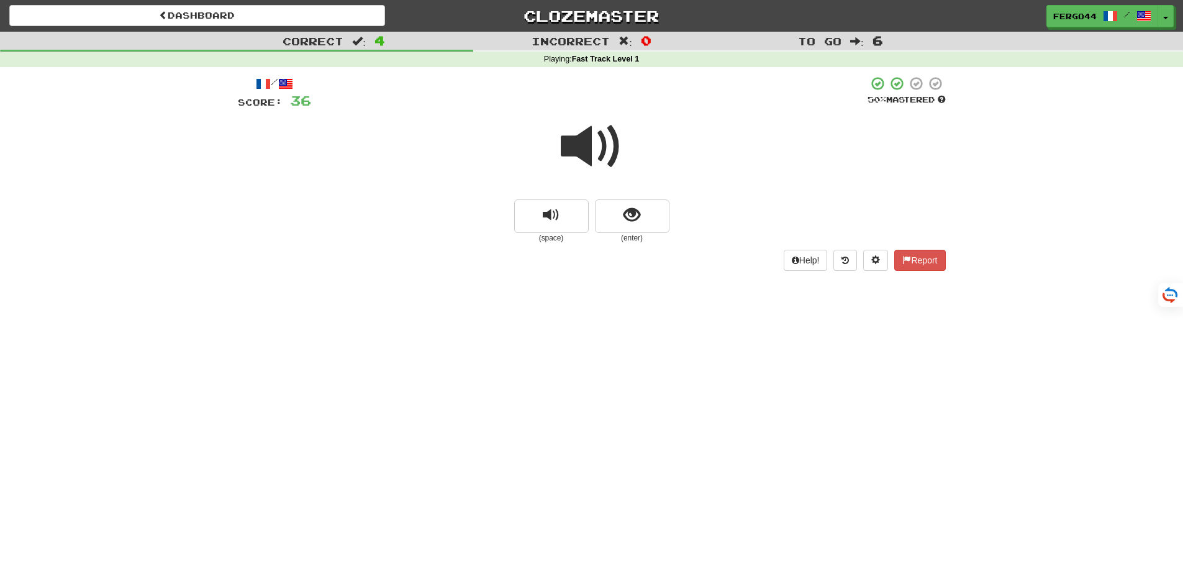
click at [589, 153] on span at bounding box center [592, 146] width 62 height 62
click at [633, 214] on span "show sentence" at bounding box center [631, 215] width 17 height 17
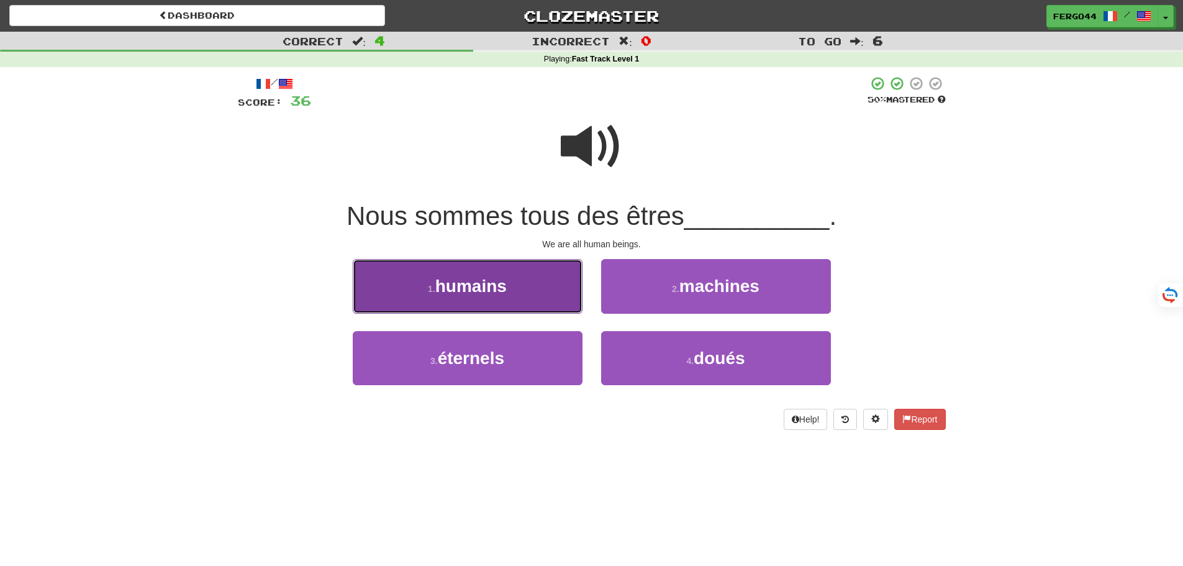
click at [482, 291] on span "humains" at bounding box center [470, 285] width 71 height 19
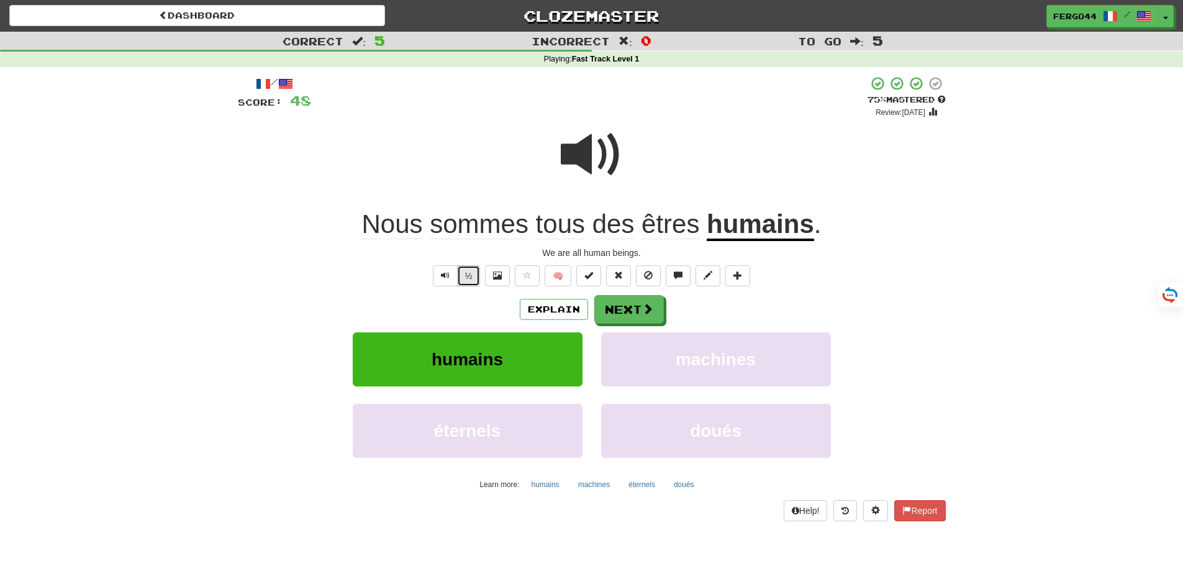
click at [467, 278] on button "½" at bounding box center [469, 275] width 24 height 21
click at [468, 272] on button "½" at bounding box center [469, 275] width 24 height 21
click at [633, 316] on button "Next" at bounding box center [630, 310] width 70 height 29
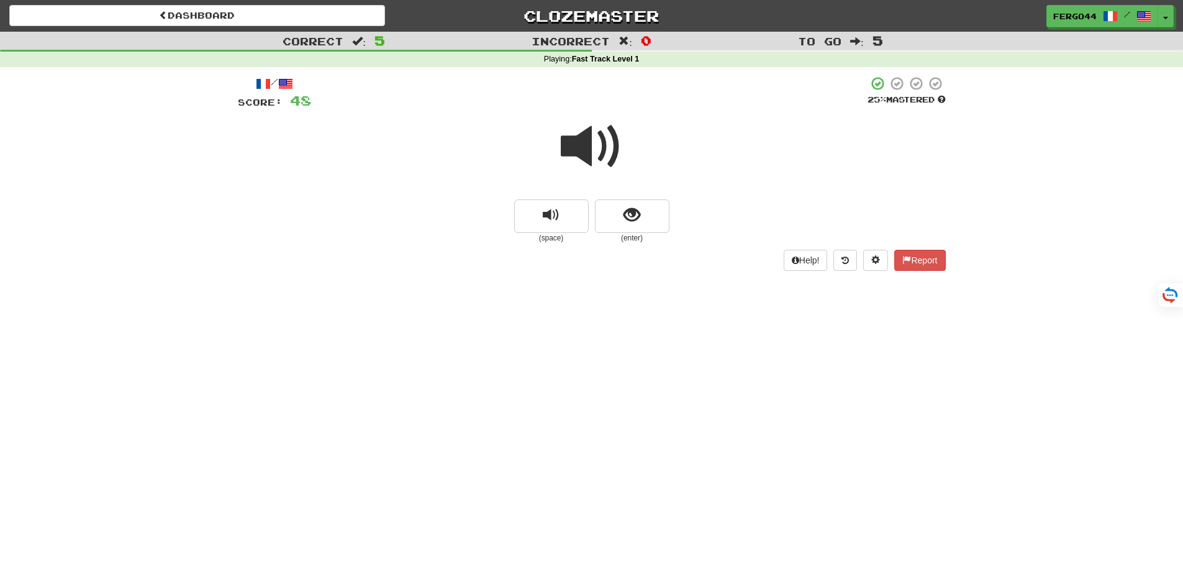
click at [587, 156] on span at bounding box center [592, 146] width 62 height 62
click at [630, 219] on span "show sentence" at bounding box center [631, 215] width 17 height 17
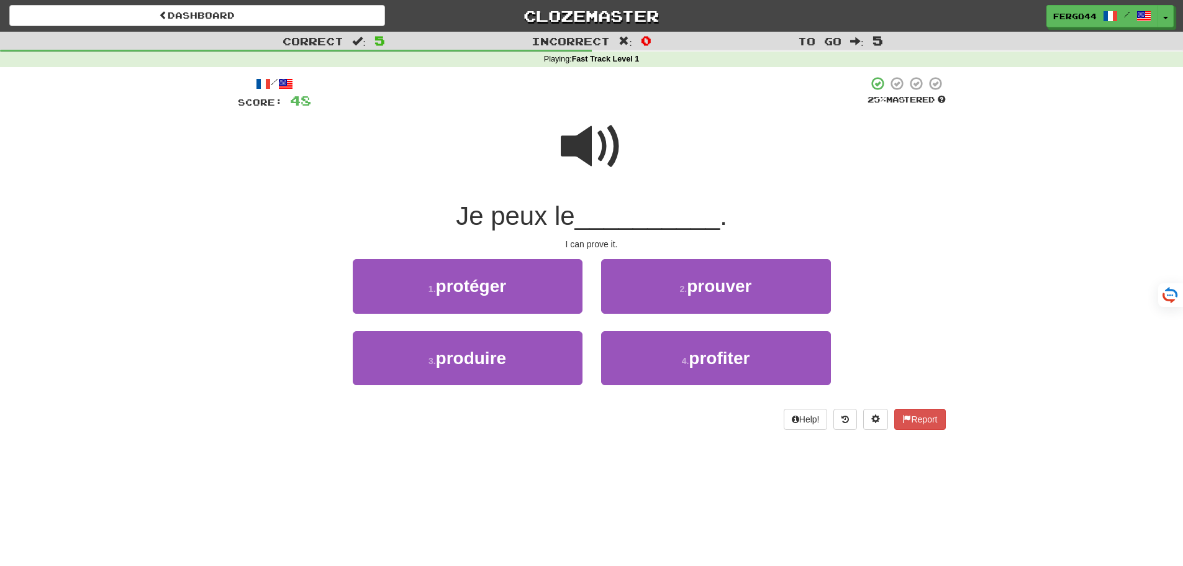
click at [577, 146] on span at bounding box center [592, 146] width 62 height 62
click at [582, 145] on span at bounding box center [592, 146] width 62 height 62
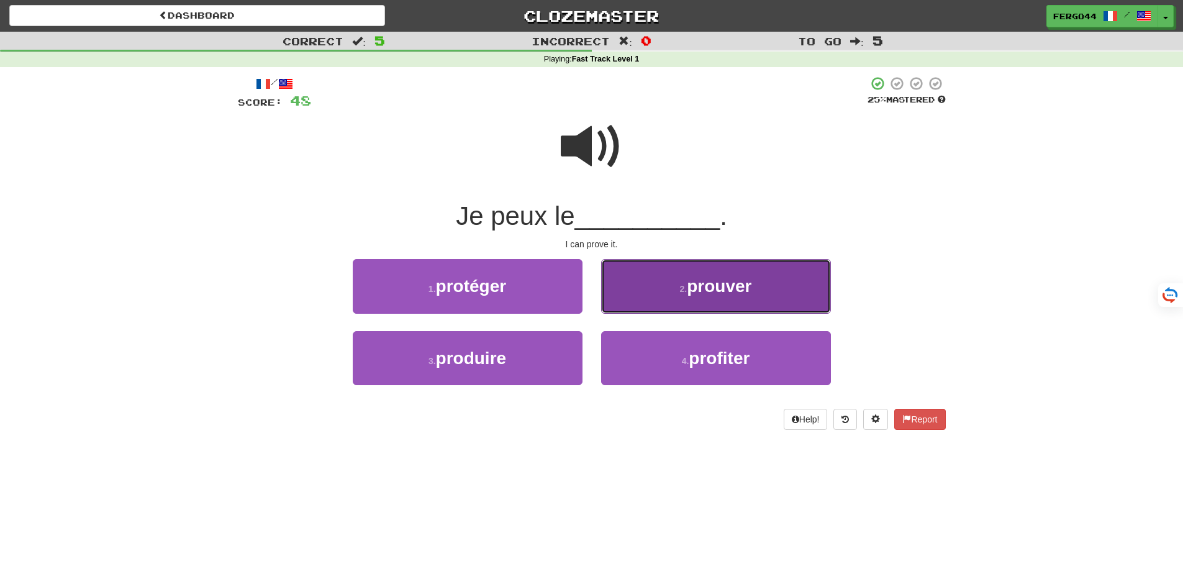
click at [702, 293] on span "prouver" at bounding box center [719, 285] width 65 height 19
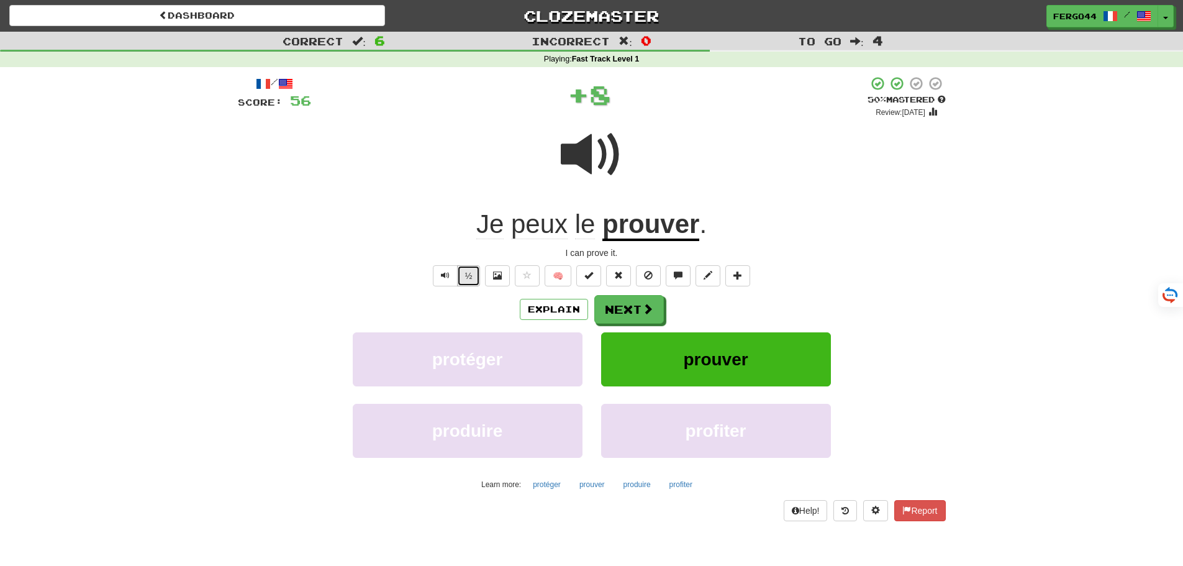
click at [474, 274] on button "½" at bounding box center [469, 275] width 24 height 21
click at [635, 311] on button "Next" at bounding box center [630, 310] width 70 height 29
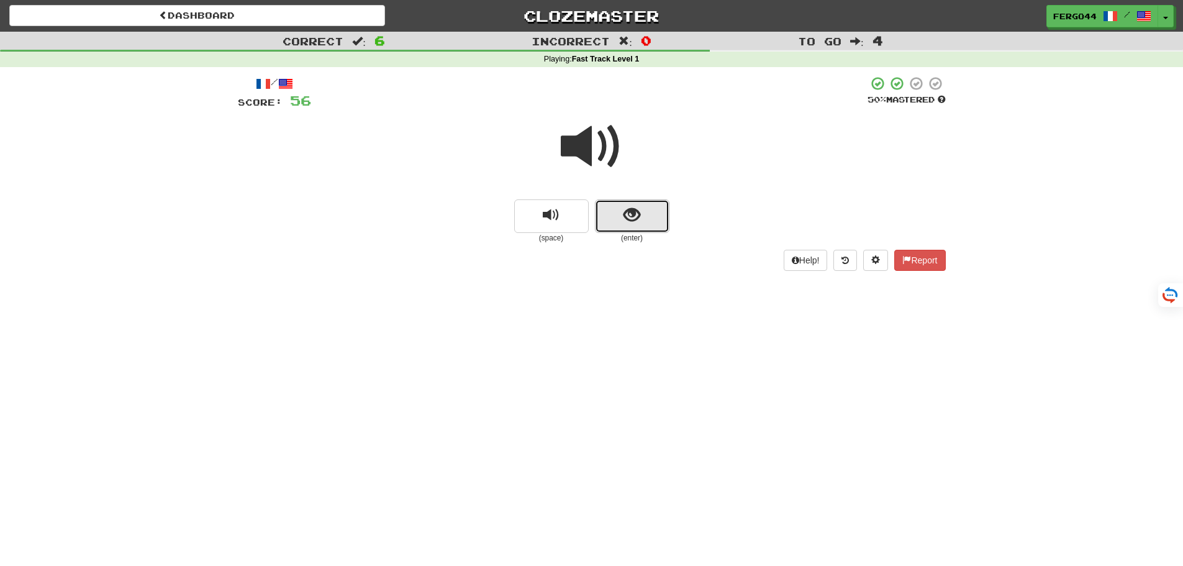
click at [630, 223] on span "show sentence" at bounding box center [631, 215] width 17 height 17
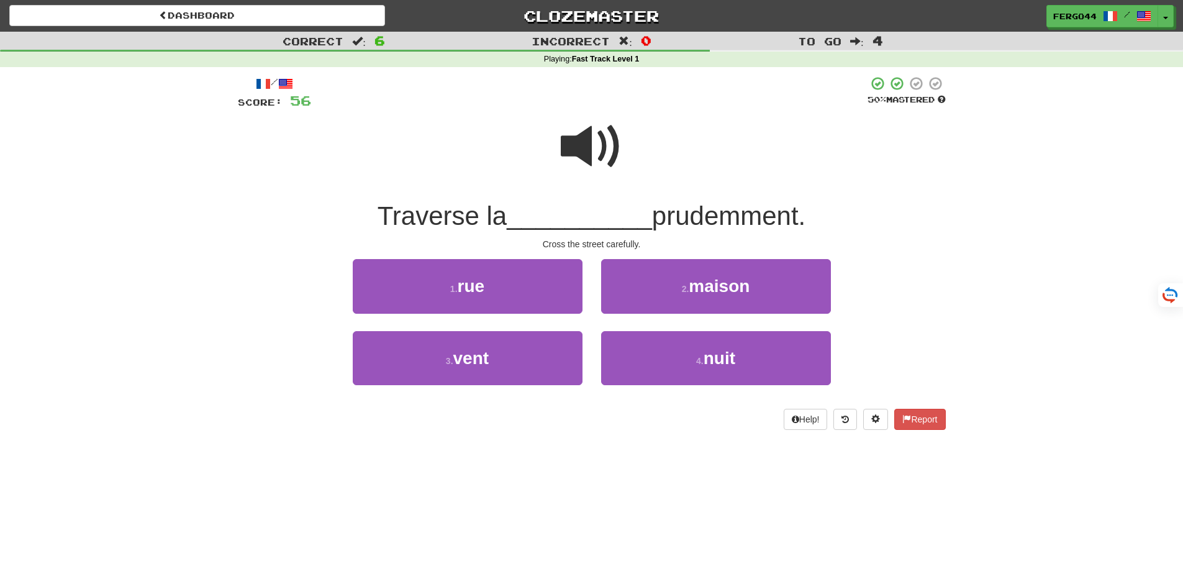
click at [587, 142] on span at bounding box center [592, 146] width 62 height 62
click at [481, 292] on span "rue" at bounding box center [471, 285] width 27 height 19
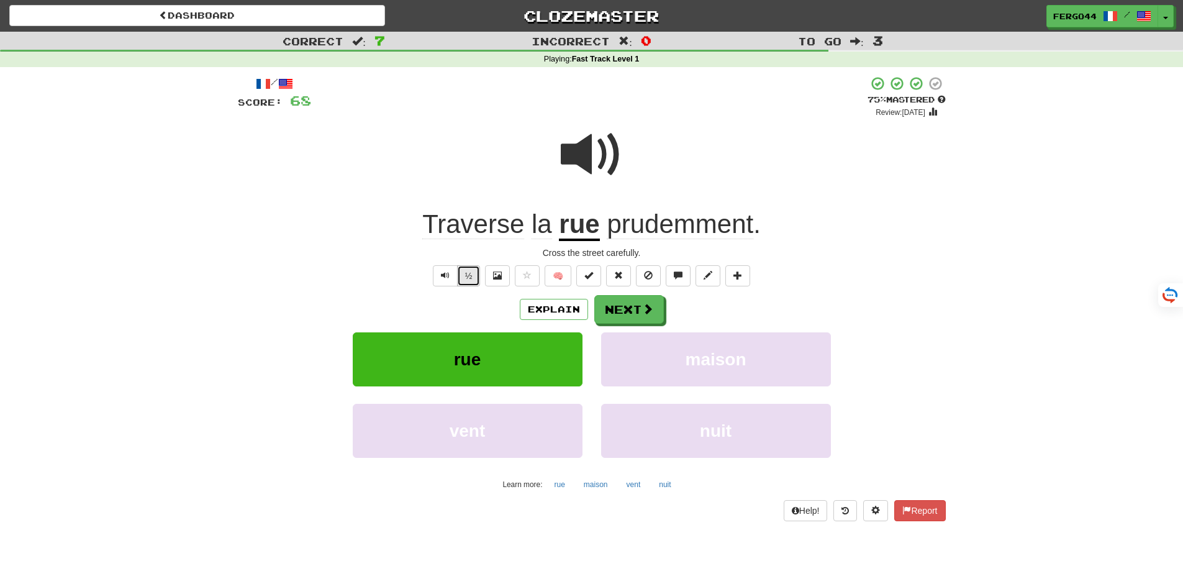
click at [473, 279] on button "½" at bounding box center [469, 275] width 24 height 21
click at [633, 309] on button "Next" at bounding box center [630, 310] width 70 height 29
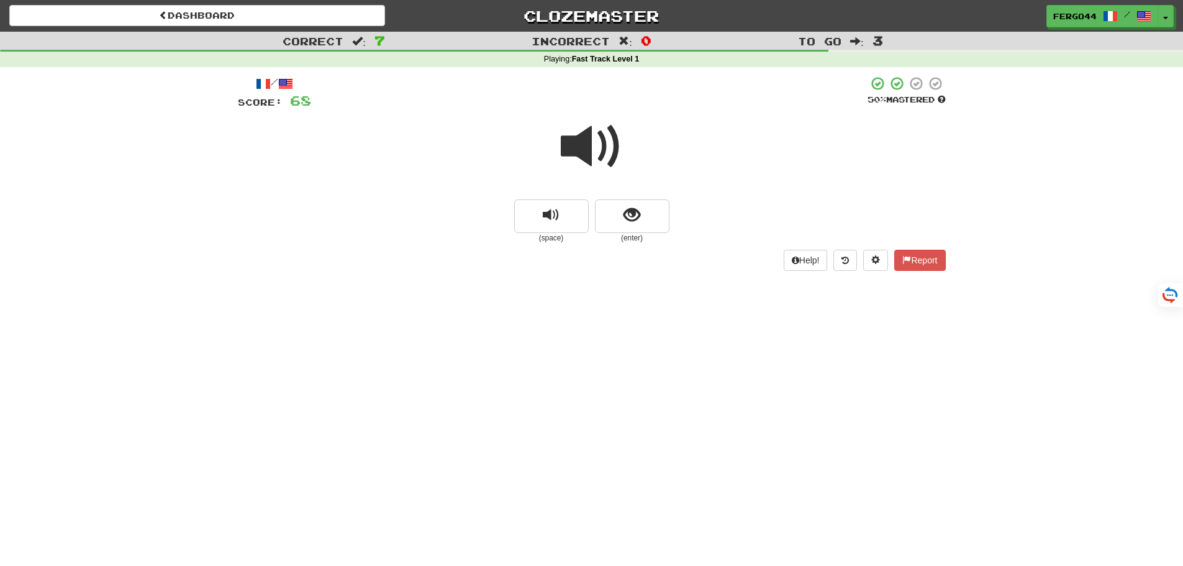
click at [596, 145] on span at bounding box center [592, 146] width 62 height 62
click at [628, 221] on span "show sentence" at bounding box center [631, 215] width 17 height 17
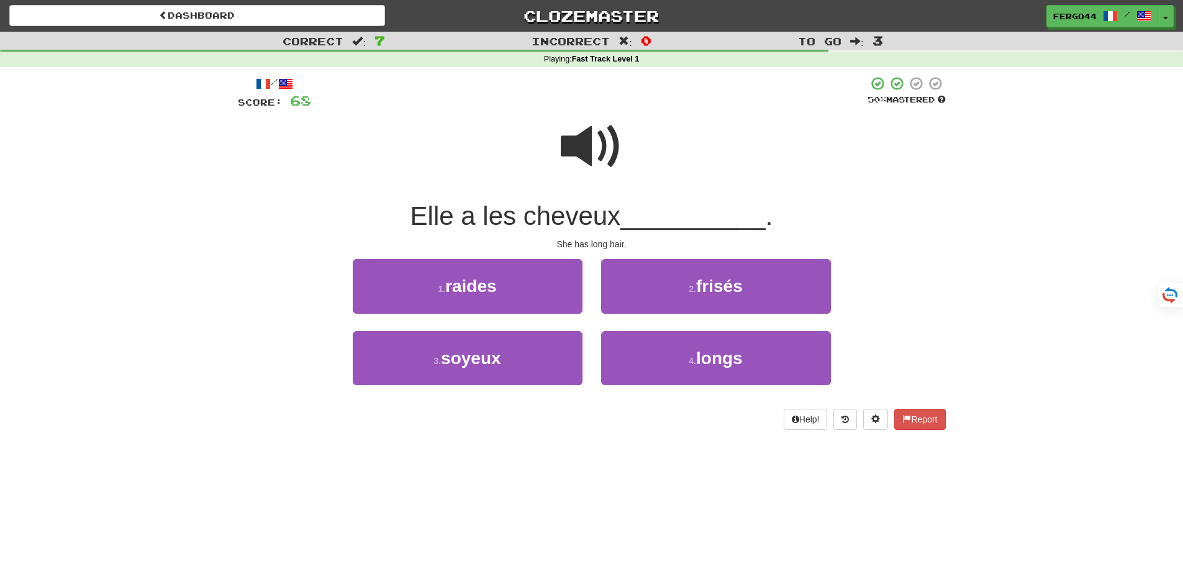
click at [581, 147] on span at bounding box center [592, 146] width 62 height 62
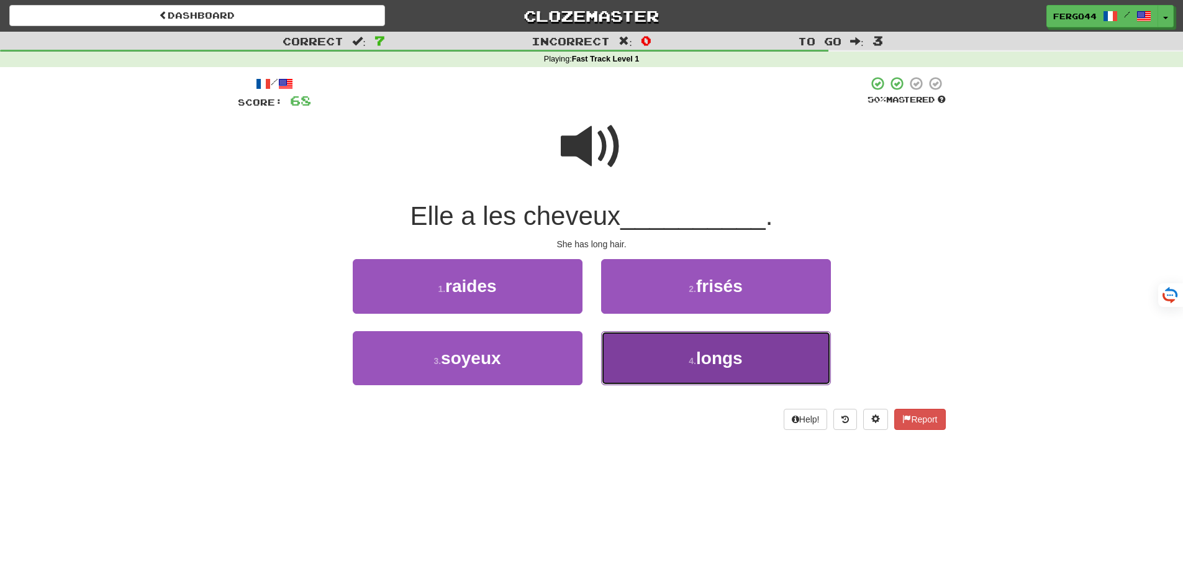
click at [668, 357] on button "4 . longs" at bounding box center [716, 358] width 230 height 54
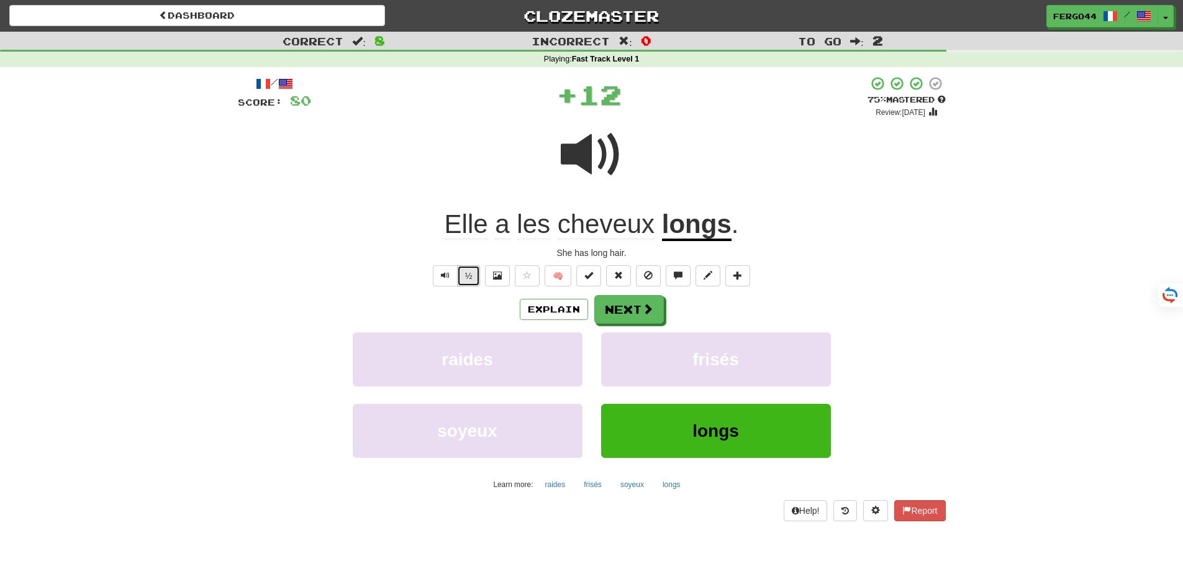
click at [460, 277] on button "½" at bounding box center [469, 275] width 24 height 21
click at [592, 158] on span at bounding box center [592, 155] width 62 height 62
click at [617, 310] on button "Next" at bounding box center [630, 310] width 70 height 29
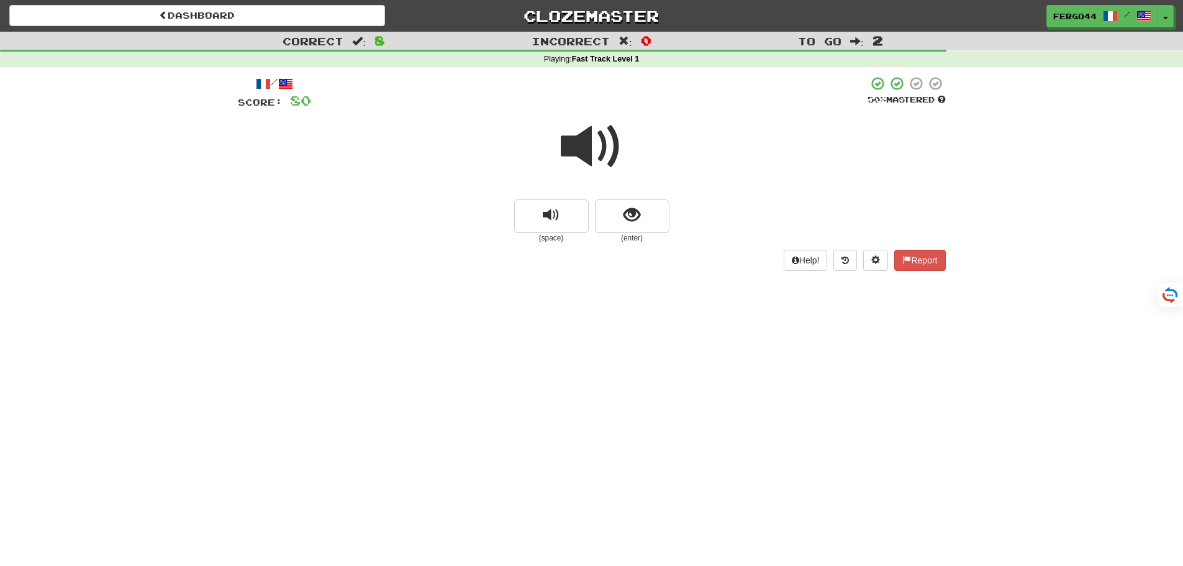
click at [586, 149] on span at bounding box center [592, 146] width 62 height 62
click at [633, 220] on span "show sentence" at bounding box center [631, 215] width 17 height 17
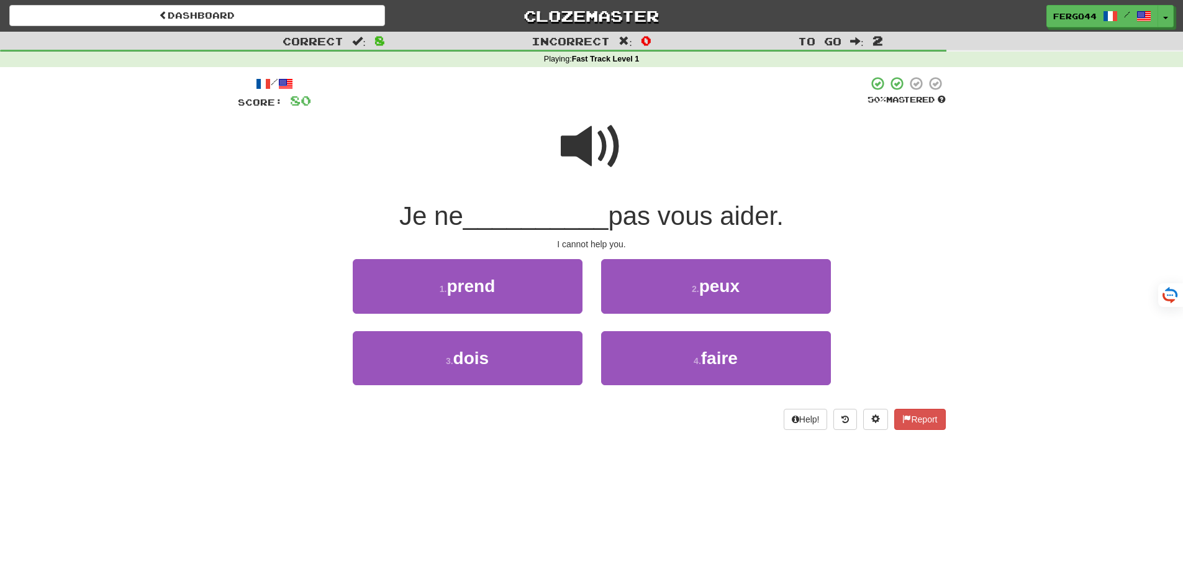
click at [587, 140] on span at bounding box center [592, 146] width 62 height 62
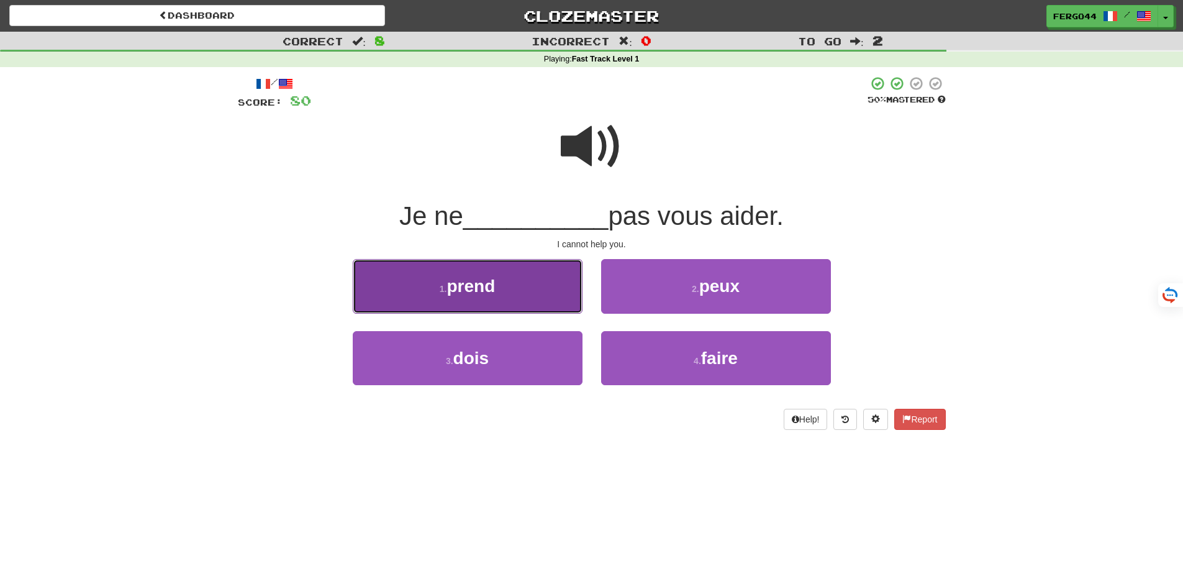
click at [489, 288] on span "prend" at bounding box center [470, 285] width 48 height 19
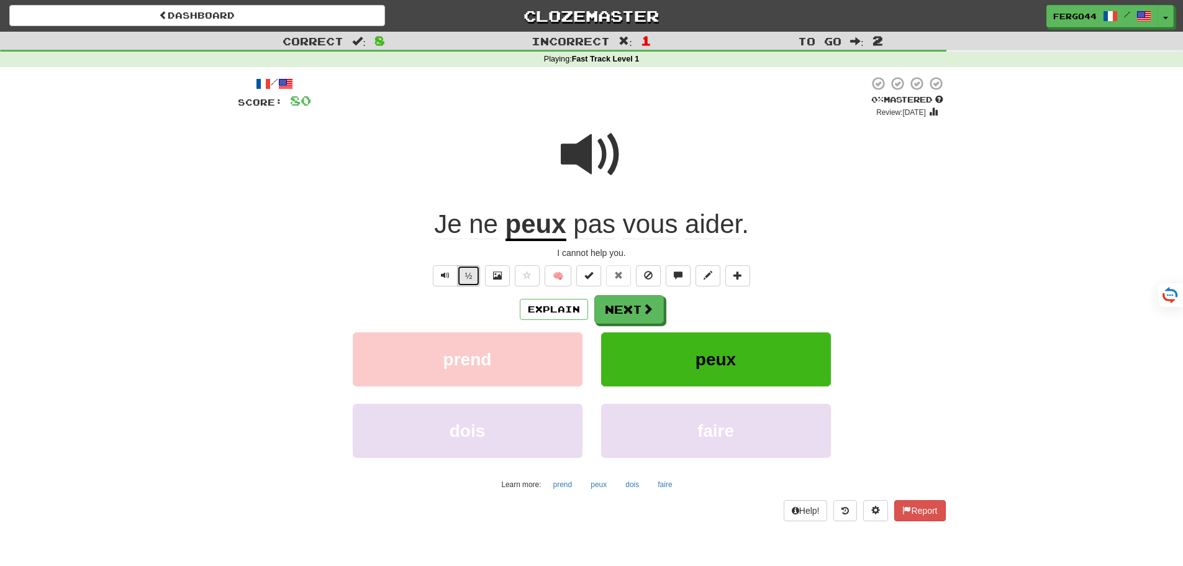
click at [468, 278] on button "½" at bounding box center [469, 275] width 24 height 21
click at [466, 274] on button "½" at bounding box center [469, 275] width 24 height 21
click at [617, 302] on button "Next" at bounding box center [630, 310] width 70 height 29
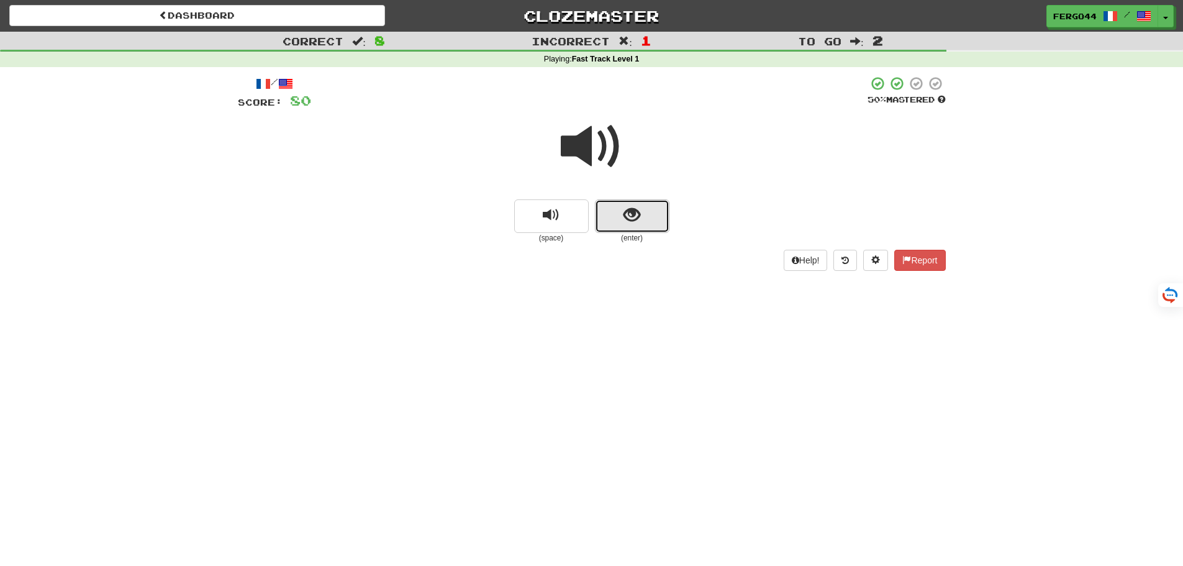
click at [634, 215] on span "show sentence" at bounding box center [631, 215] width 17 height 17
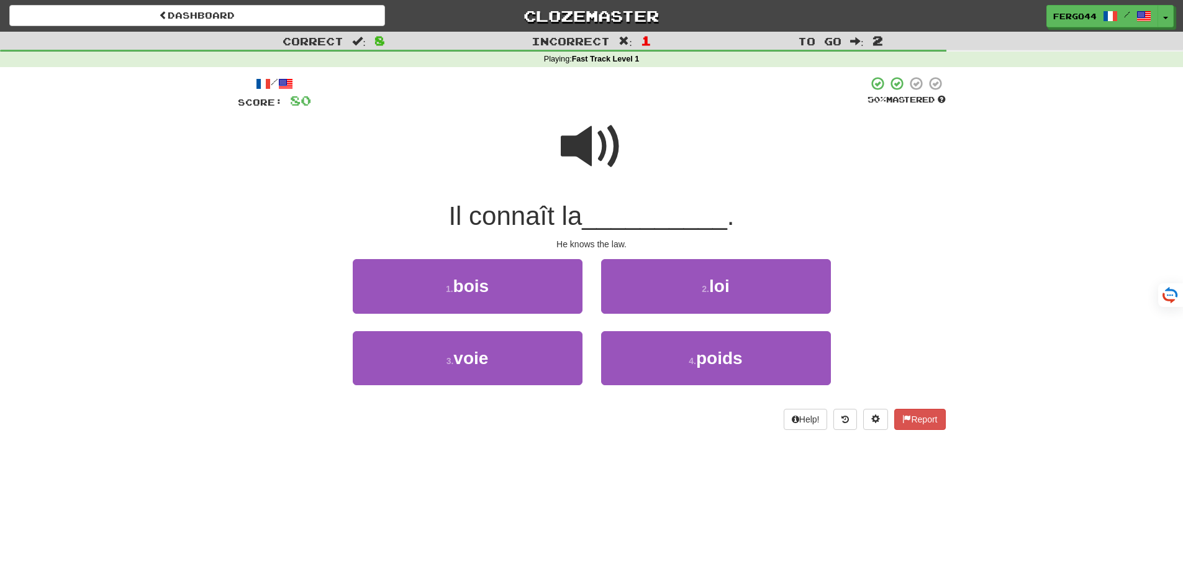
click at [596, 146] on span at bounding box center [592, 146] width 62 height 62
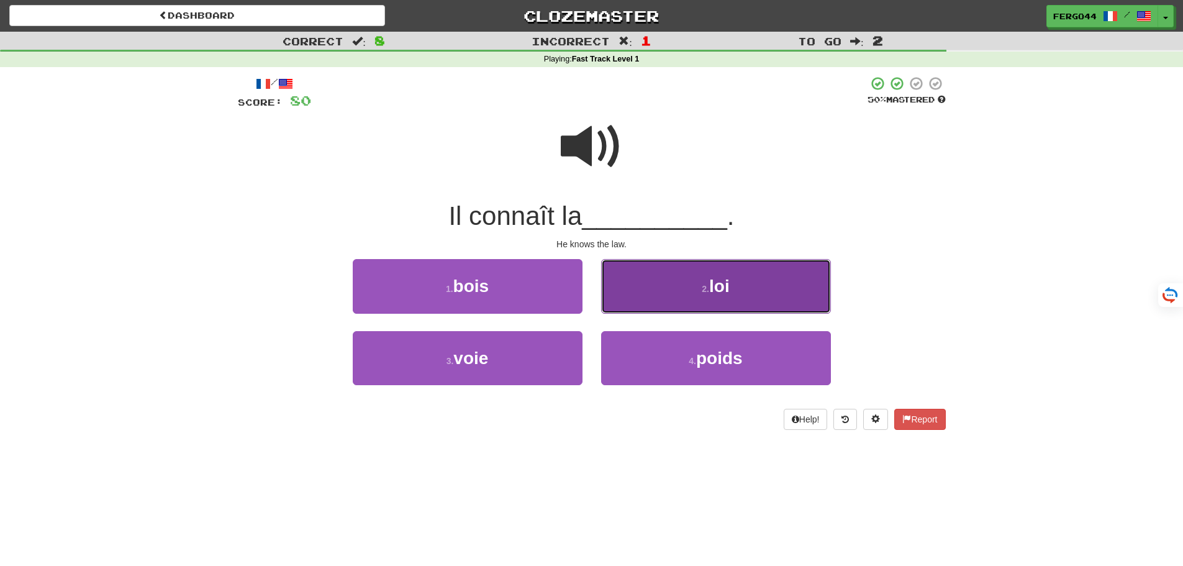
click at [707, 288] on small "2 ." at bounding box center [705, 289] width 7 height 10
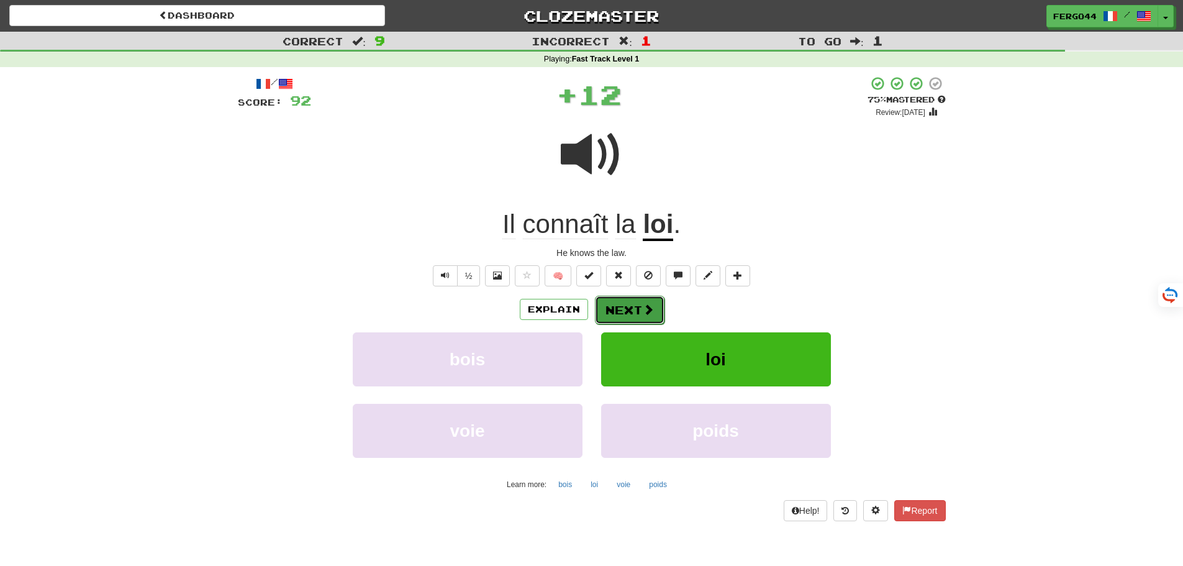
click at [636, 309] on button "Next" at bounding box center [630, 310] width 70 height 29
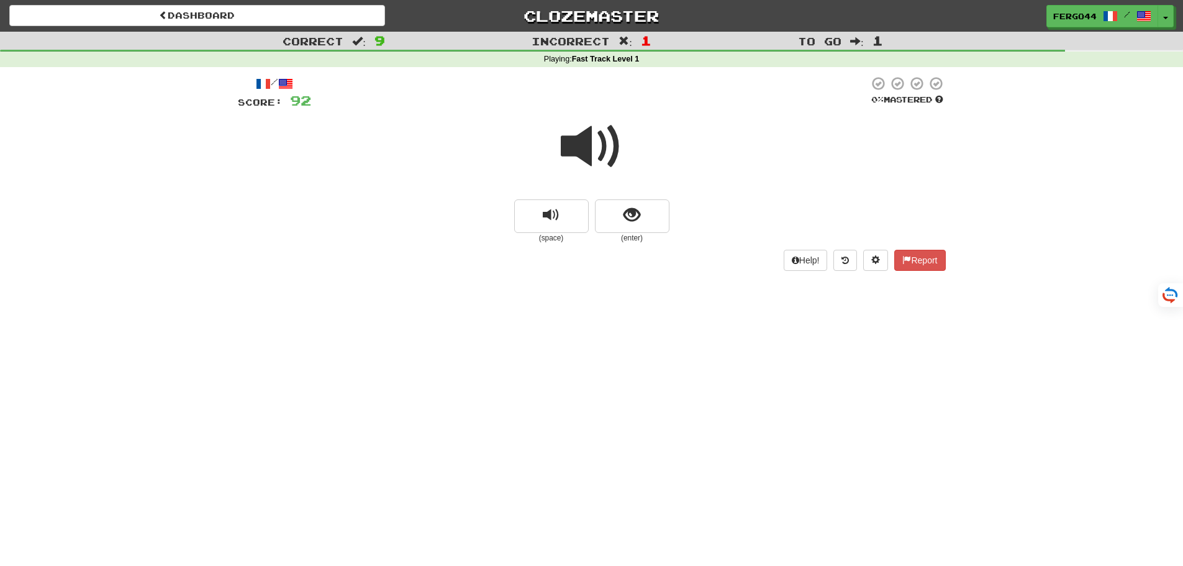
drag, startPoint x: 594, startPoint y: 140, endPoint x: 600, endPoint y: 146, distance: 7.9
click at [596, 142] on span at bounding box center [592, 146] width 62 height 62
click at [631, 214] on span "show sentence" at bounding box center [631, 215] width 17 height 17
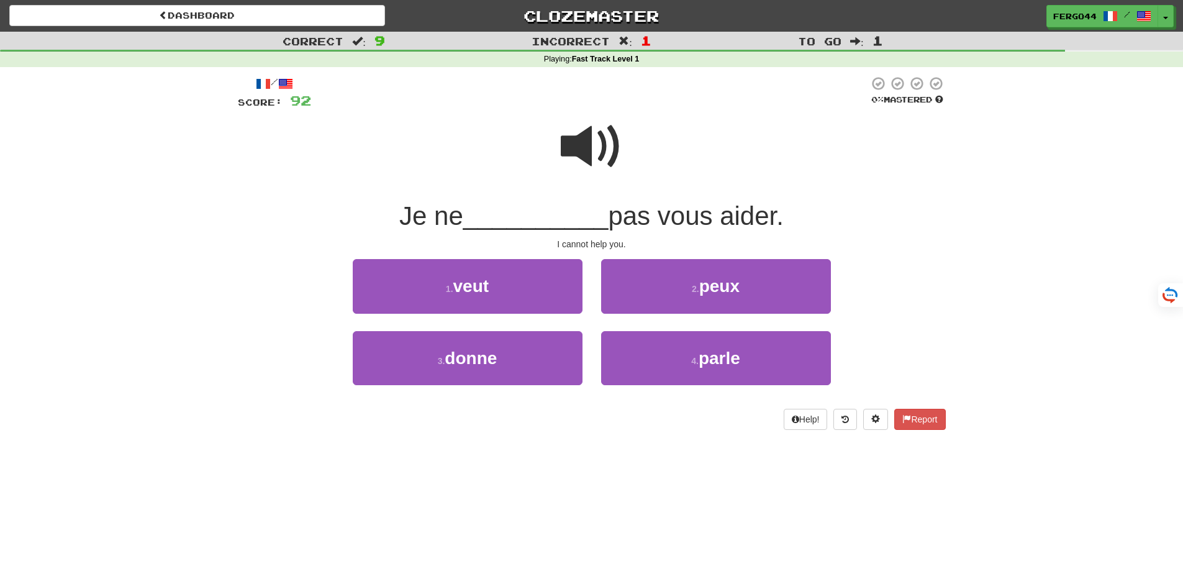
click at [588, 140] on span at bounding box center [592, 146] width 62 height 62
click at [587, 142] on span at bounding box center [592, 146] width 62 height 62
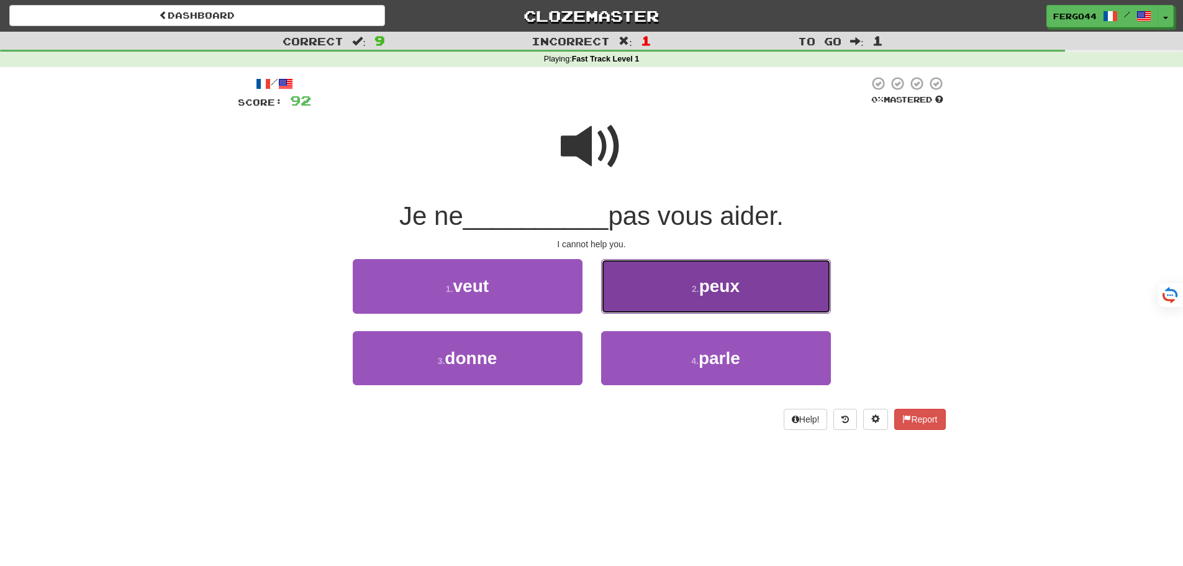
click at [733, 299] on button "2 . peux" at bounding box center [716, 286] width 230 height 54
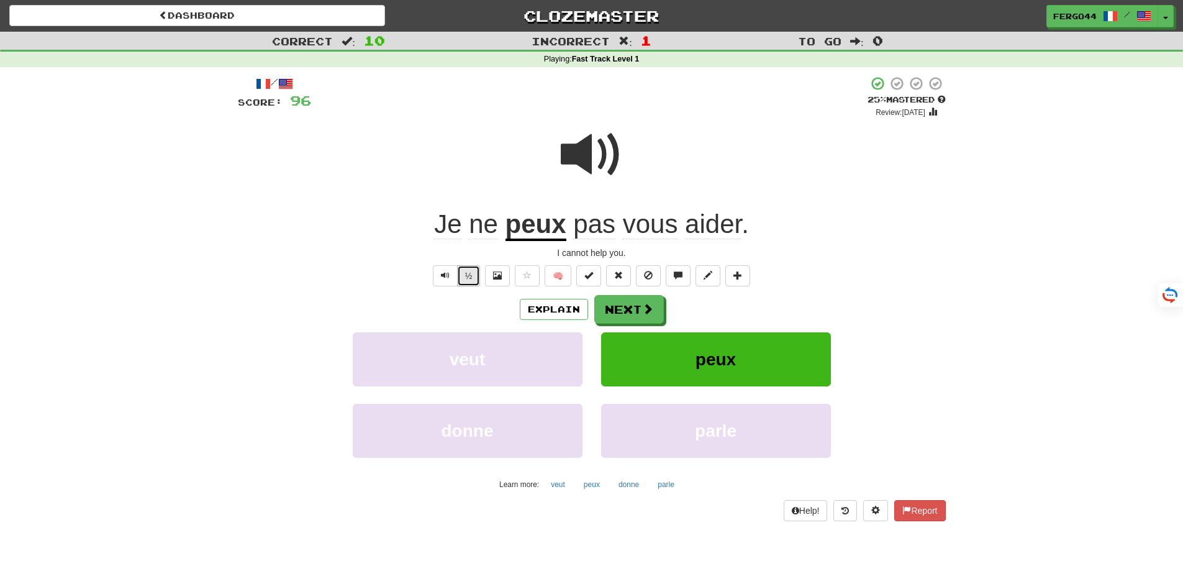
click at [464, 271] on button "½" at bounding box center [469, 275] width 24 height 21
click at [635, 313] on button "Next" at bounding box center [630, 310] width 70 height 29
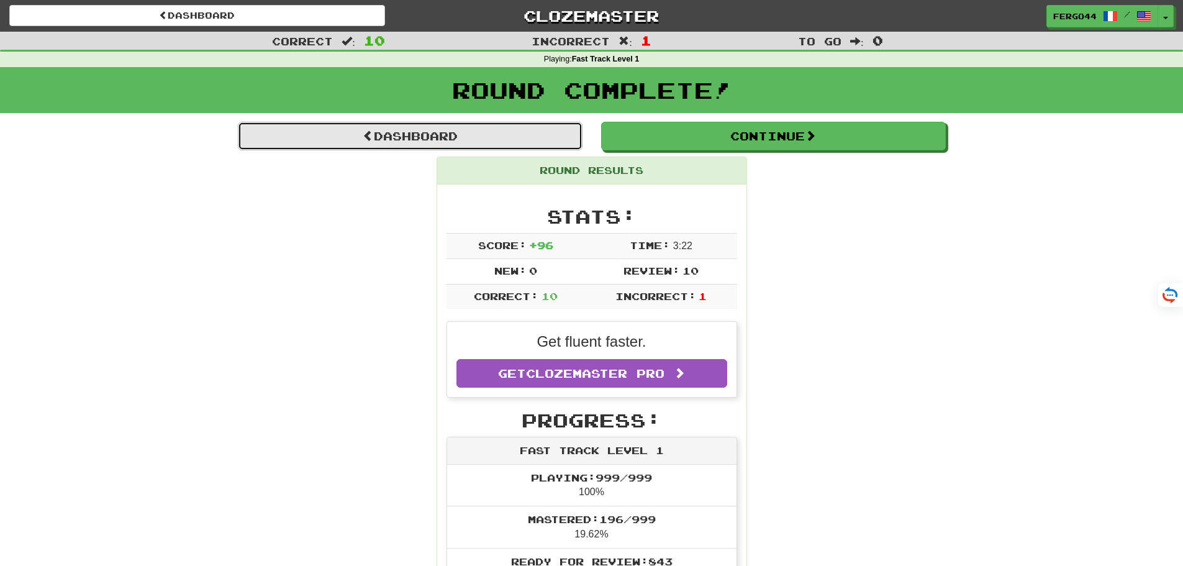
click at [423, 135] on link "Dashboard" at bounding box center [410, 136] width 345 height 29
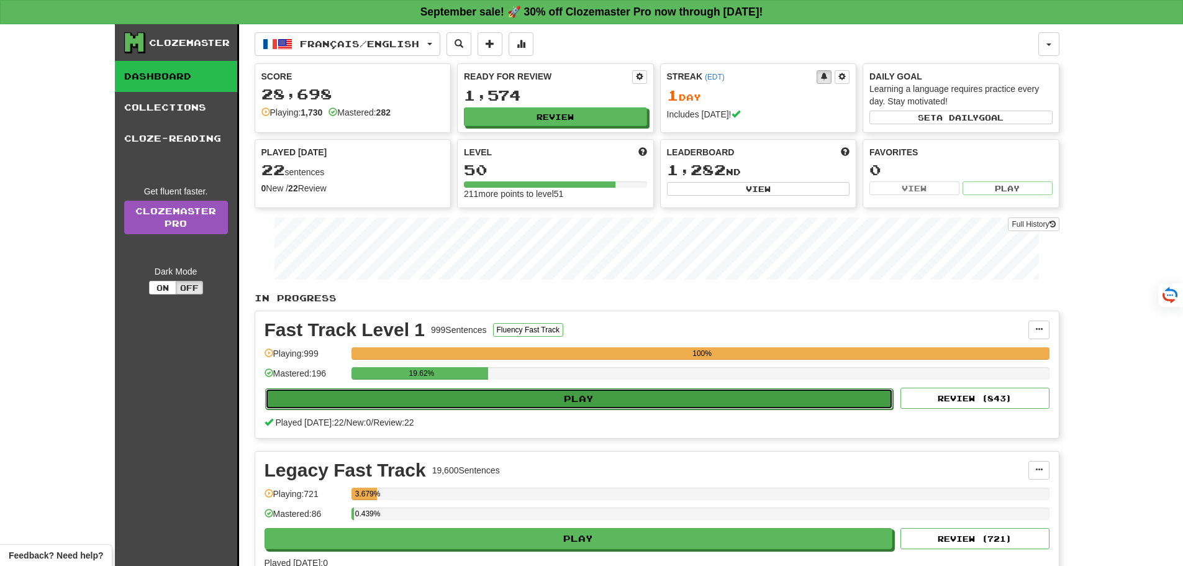
click at [578, 400] on button "Play" at bounding box center [579, 398] width 628 height 21
select select "**"
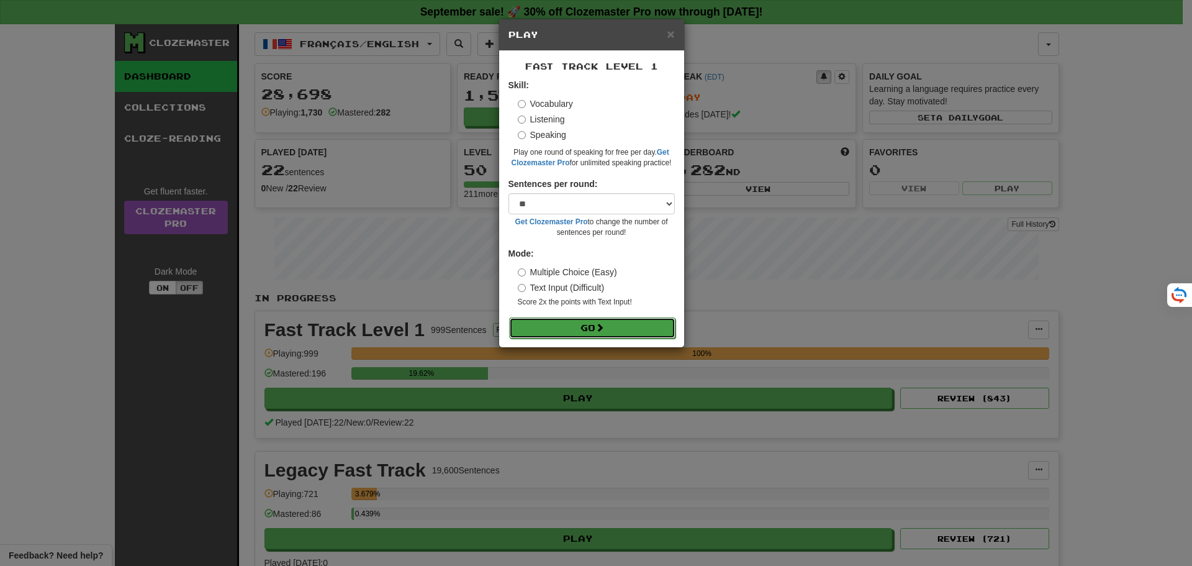
click at [592, 331] on button "Go" at bounding box center [592, 327] width 166 height 21
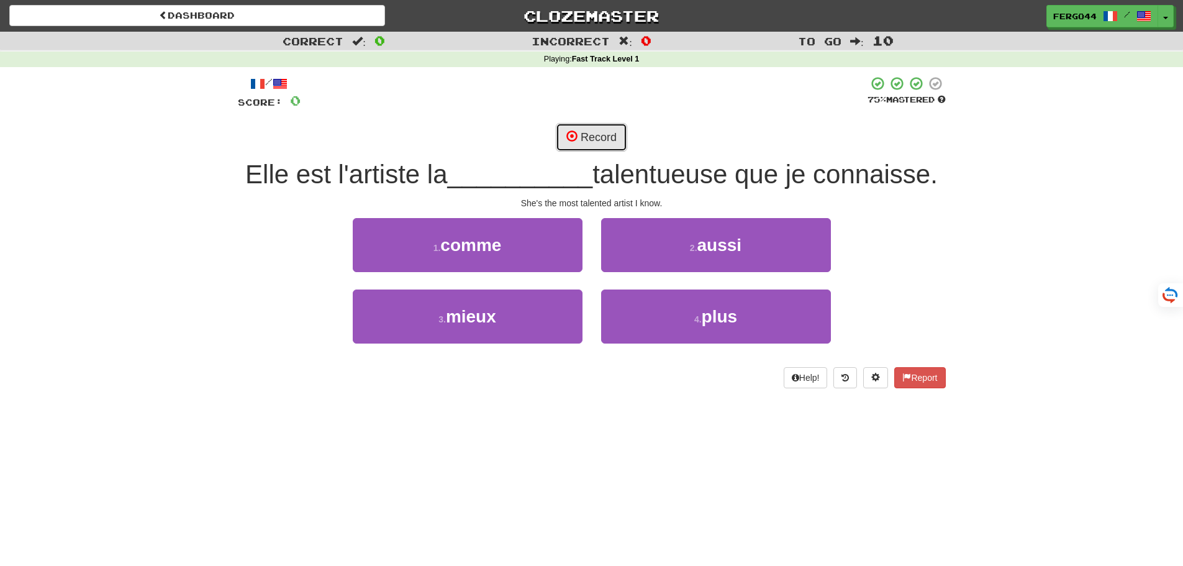
click at [592, 134] on button "Record" at bounding box center [591, 137] width 71 height 29
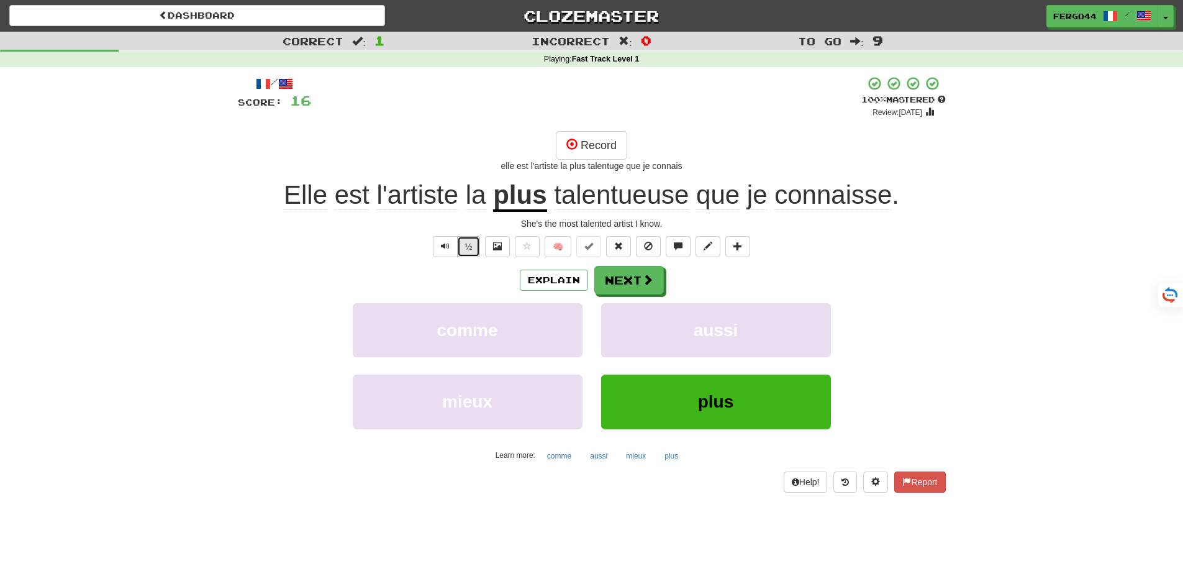
click at [469, 245] on button "½" at bounding box center [469, 246] width 24 height 21
click at [473, 245] on button "½" at bounding box center [469, 246] width 24 height 21
click at [469, 246] on button "½" at bounding box center [469, 246] width 24 height 21
click at [632, 284] on button "Next" at bounding box center [630, 280] width 70 height 29
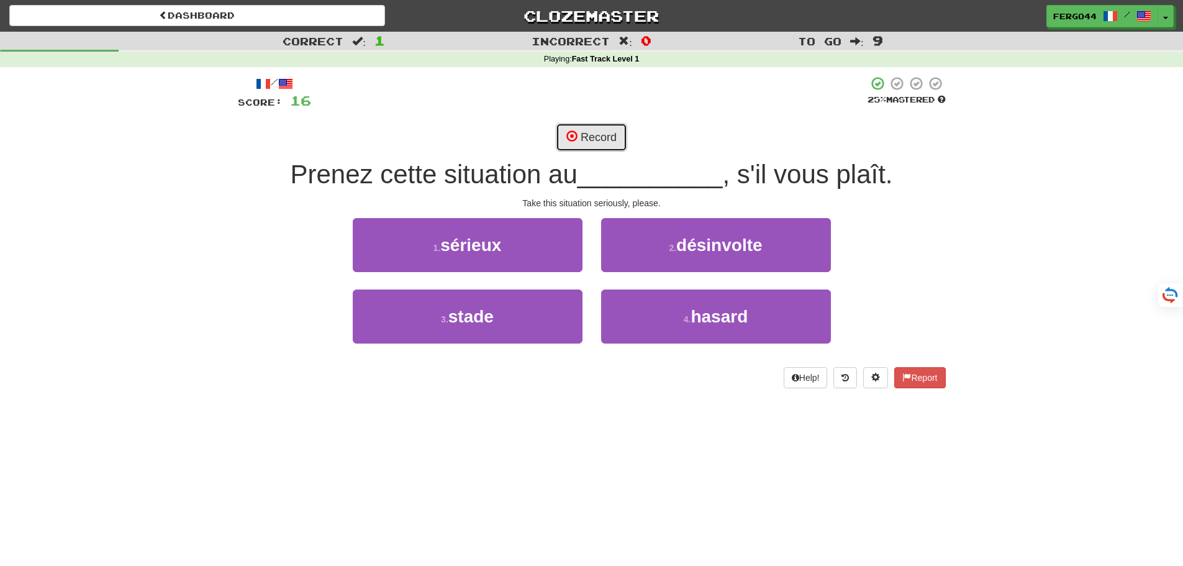
click at [592, 133] on button "Record" at bounding box center [591, 137] width 71 height 29
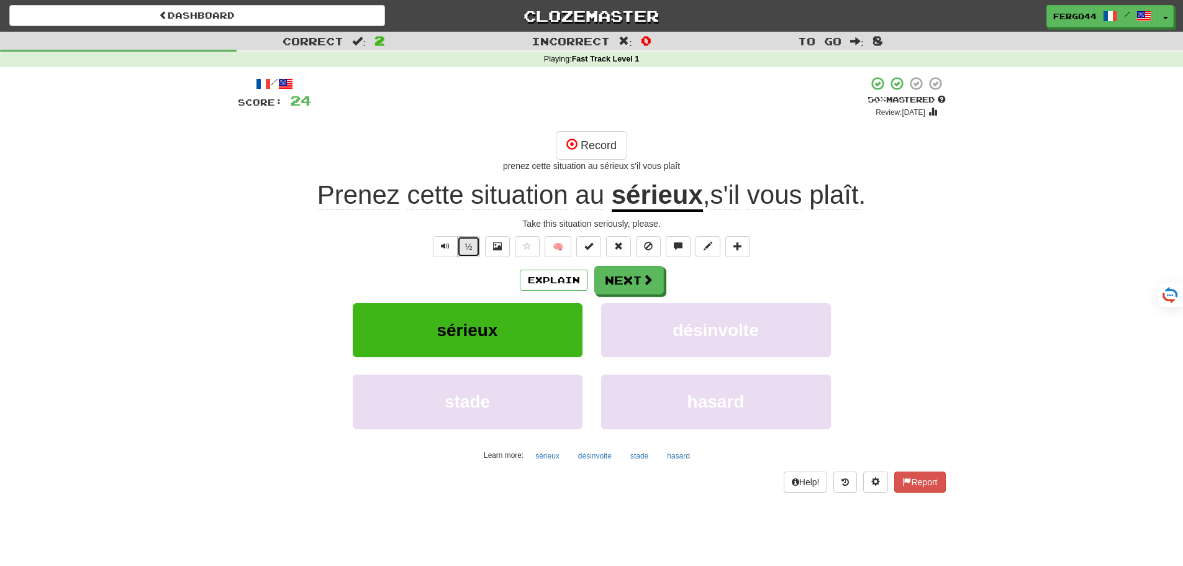
click at [466, 252] on button "½" at bounding box center [469, 246] width 24 height 21
click at [471, 242] on button "½" at bounding box center [469, 246] width 24 height 21
click at [632, 283] on button "Next" at bounding box center [630, 280] width 70 height 29
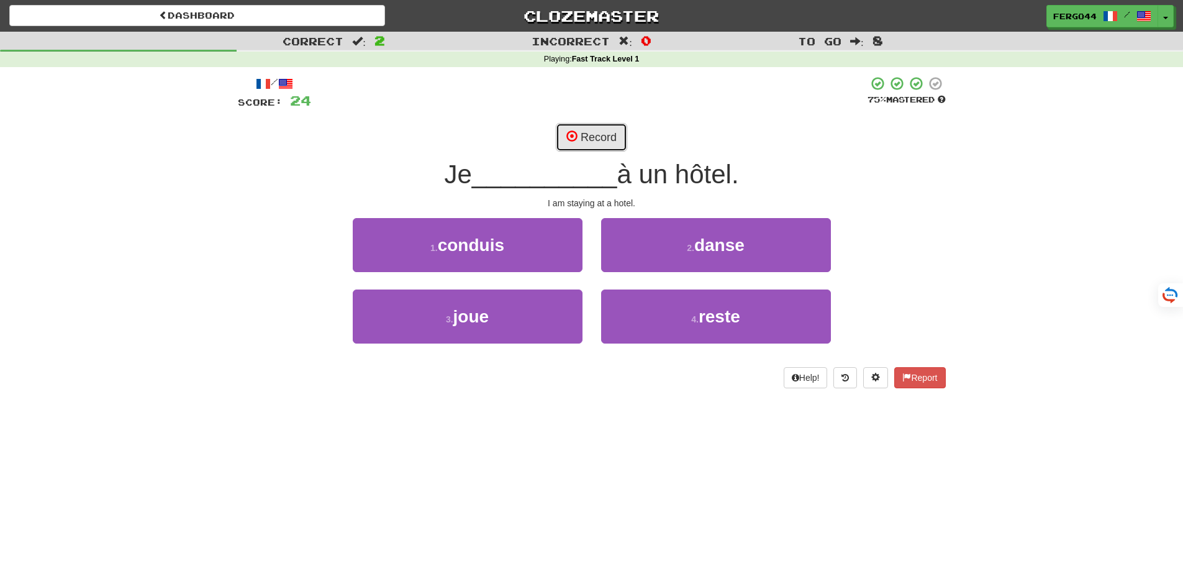
click at [599, 138] on button "Record" at bounding box center [591, 137] width 71 height 29
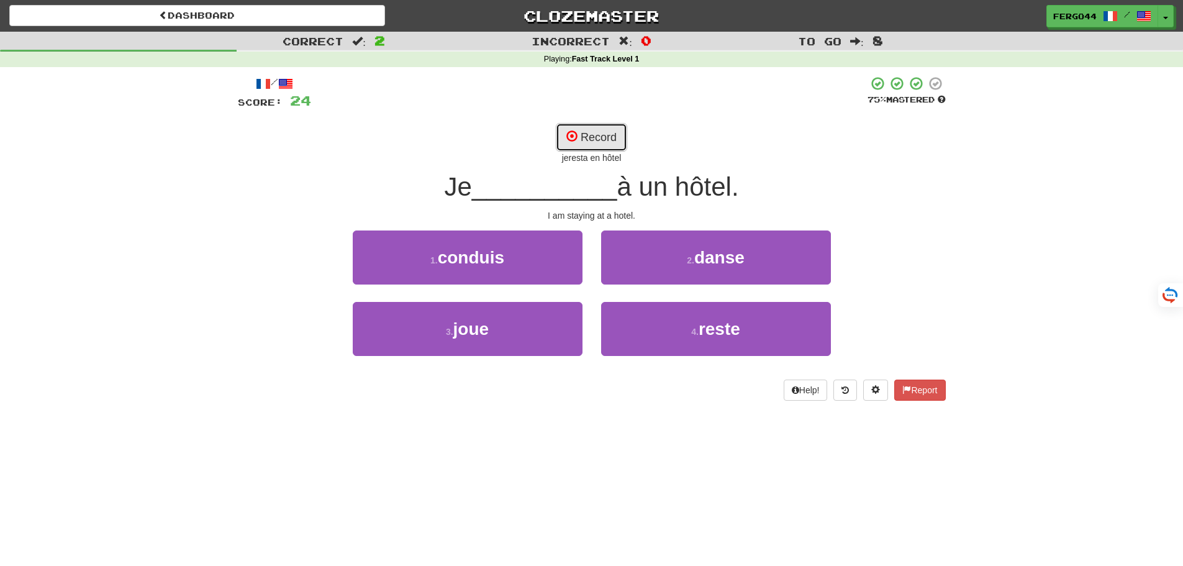
click at [594, 142] on button "Record" at bounding box center [591, 137] width 71 height 29
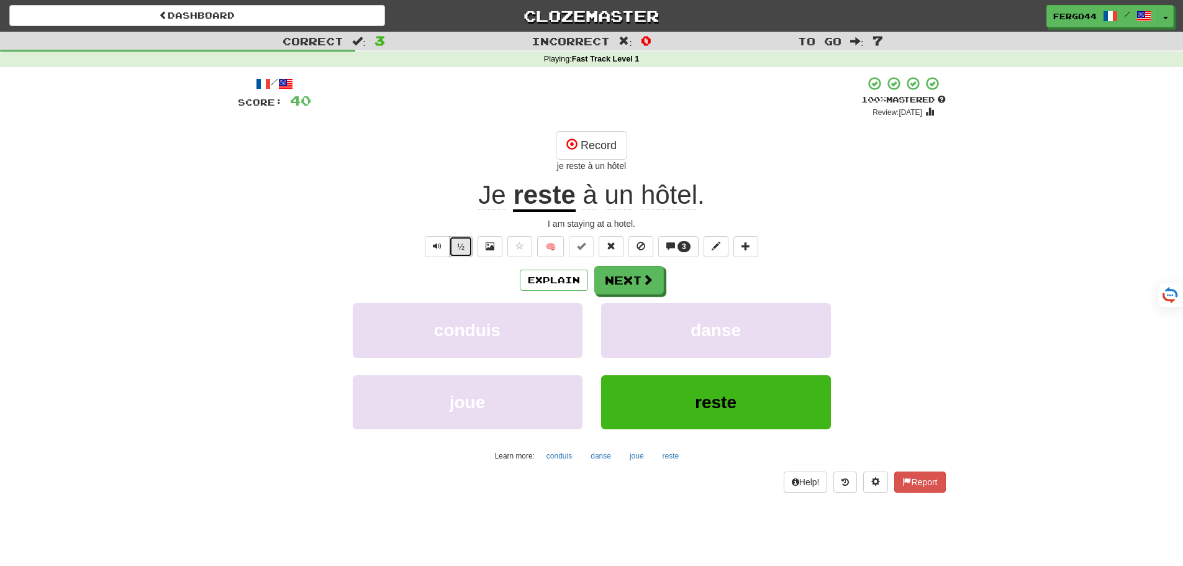
click at [461, 255] on button "½" at bounding box center [461, 246] width 24 height 21
click at [463, 247] on button "½" at bounding box center [461, 246] width 24 height 21
click at [465, 242] on button "½" at bounding box center [461, 246] width 24 height 21
click at [630, 281] on button "Next" at bounding box center [630, 280] width 70 height 29
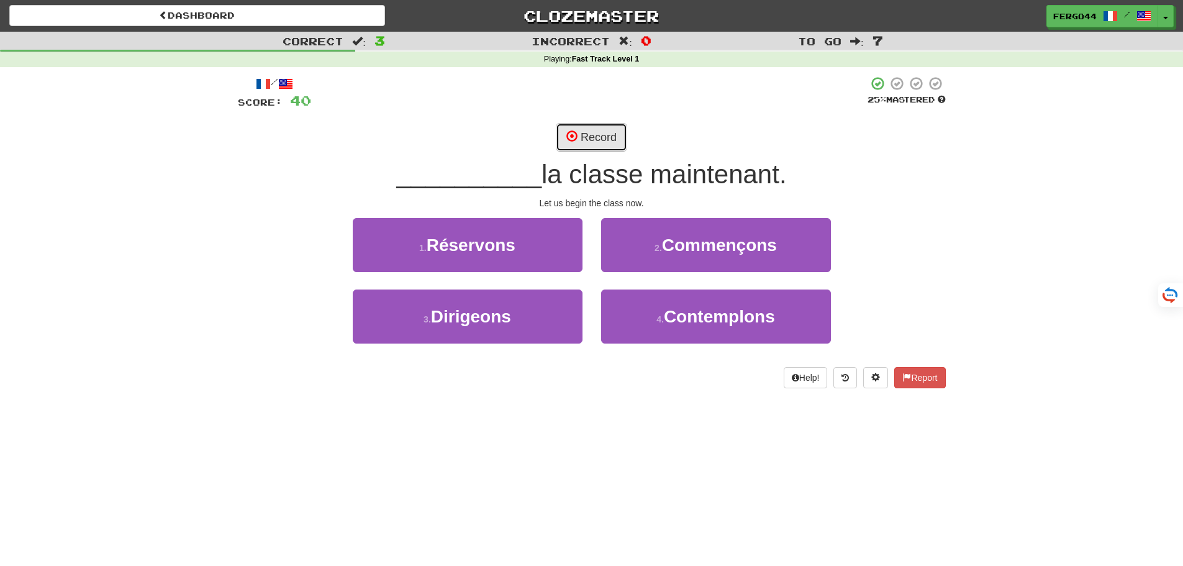
click at [586, 133] on button "Record" at bounding box center [591, 137] width 71 height 29
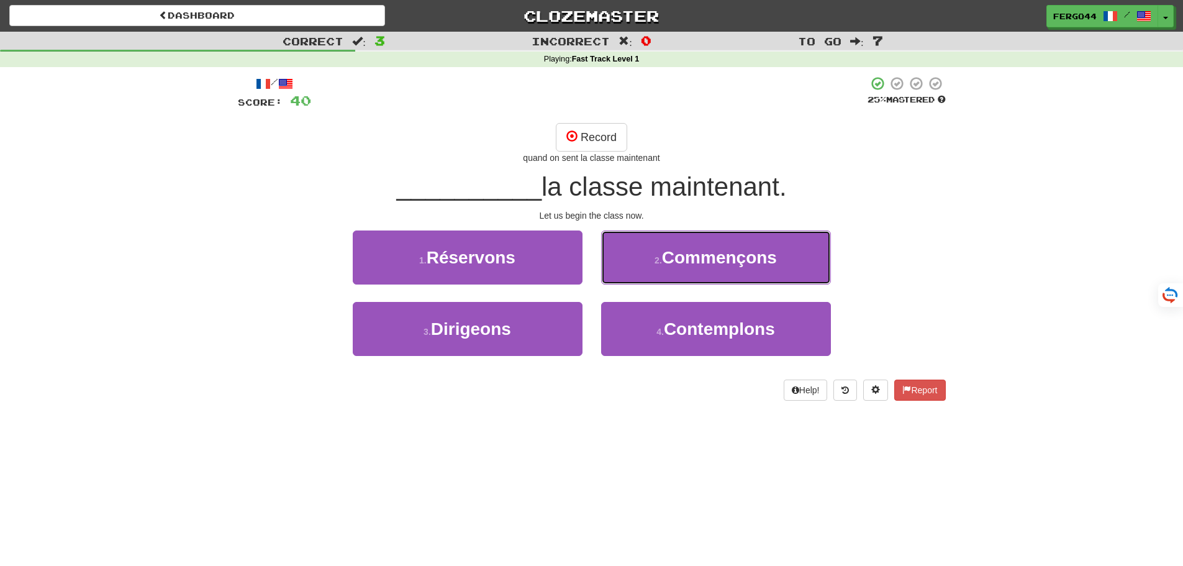
click at [684, 258] on span "Commençons" at bounding box center [719, 257] width 115 height 19
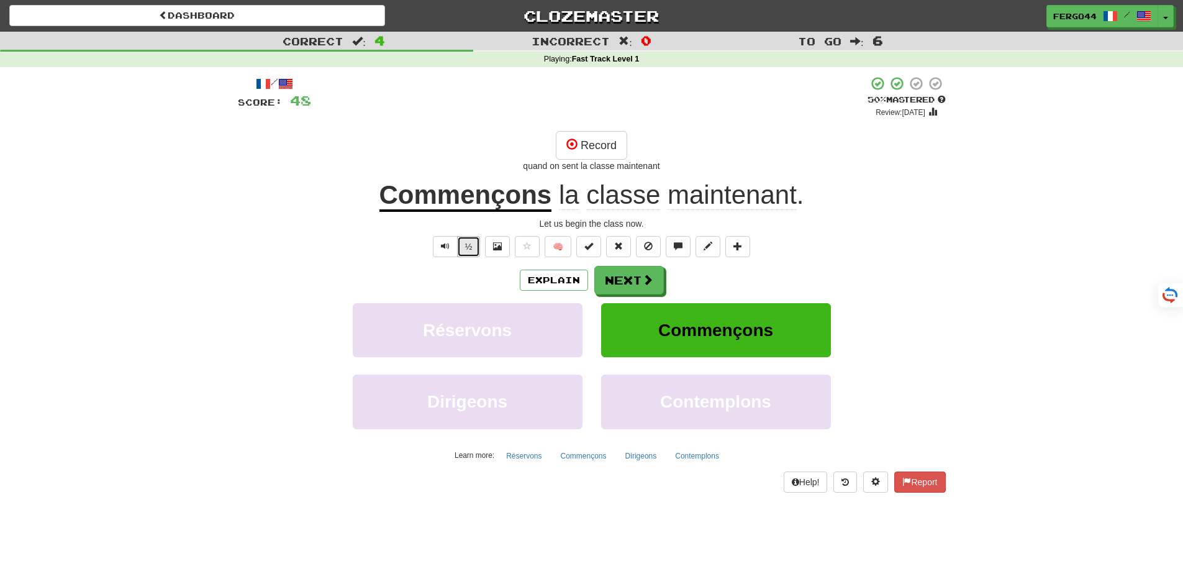
click at [461, 248] on button "½" at bounding box center [469, 246] width 24 height 21
click at [467, 248] on button "½" at bounding box center [469, 246] width 24 height 21
click at [466, 250] on button "½" at bounding box center [469, 246] width 24 height 21
click at [615, 283] on button "Next" at bounding box center [630, 280] width 70 height 29
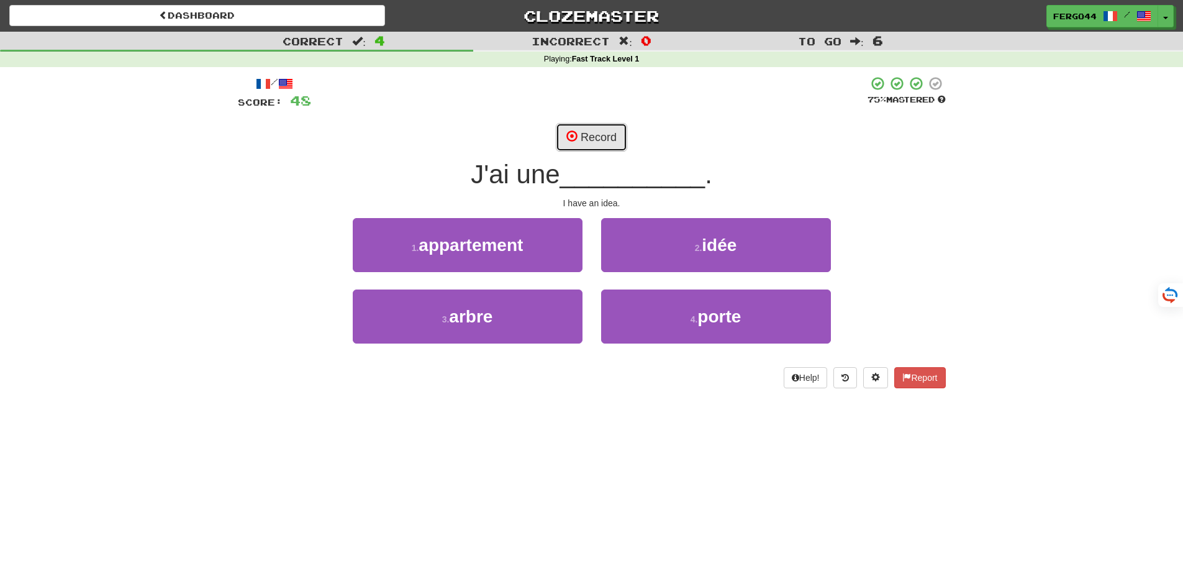
click at [595, 141] on button "Record" at bounding box center [591, 137] width 71 height 29
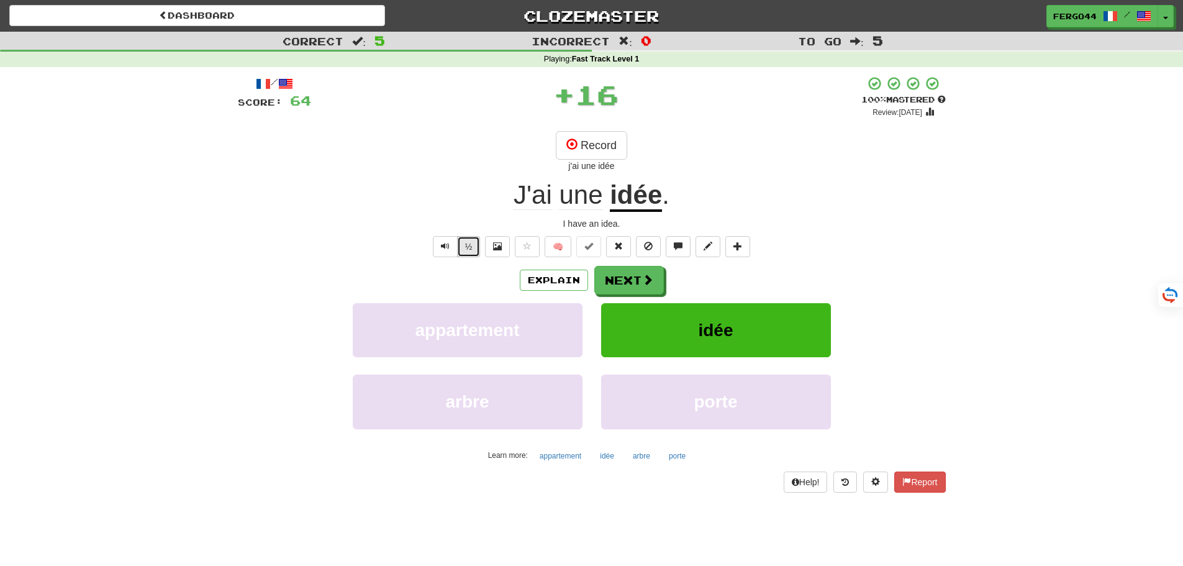
click at [466, 253] on button "½" at bounding box center [469, 246] width 24 height 21
click at [651, 286] on span at bounding box center [648, 279] width 11 height 11
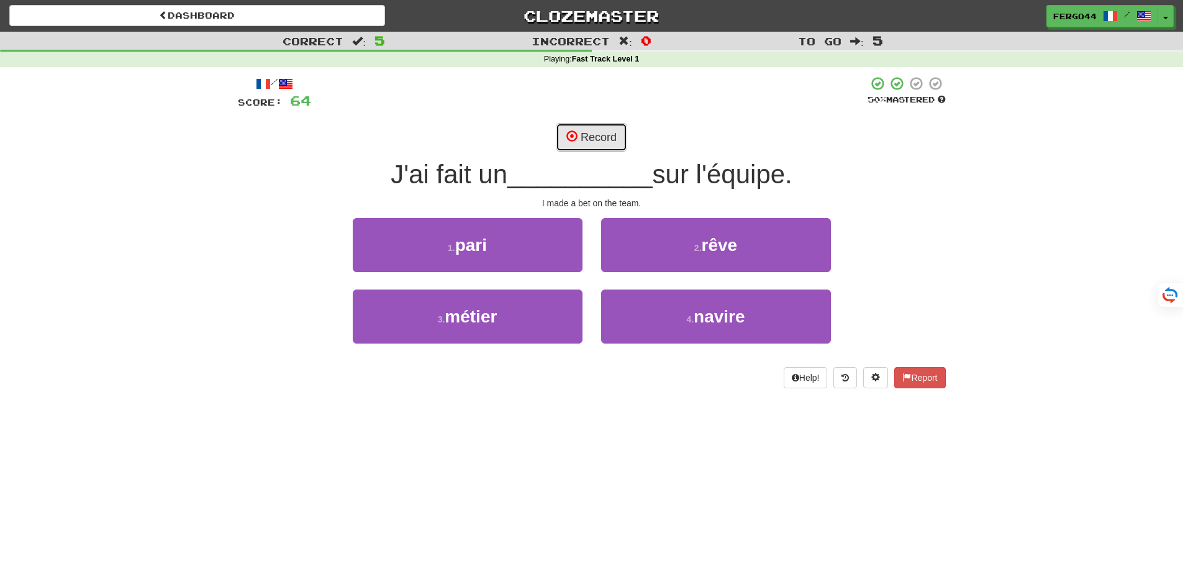
click at [599, 141] on button "Record" at bounding box center [591, 137] width 71 height 29
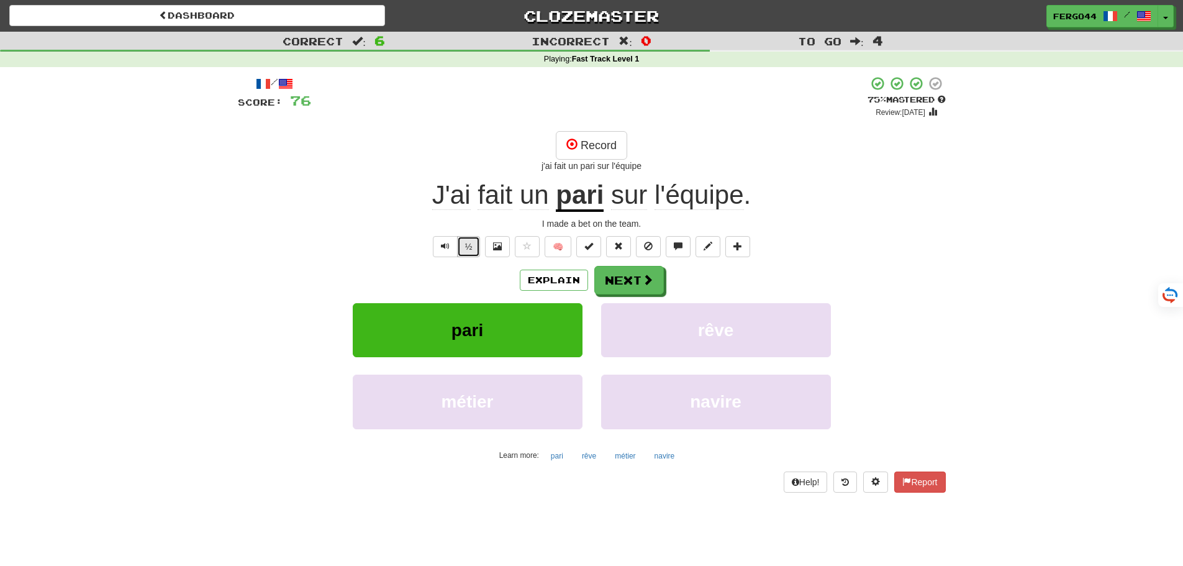
click at [471, 248] on button "½" at bounding box center [469, 246] width 24 height 21
click at [461, 247] on button "½" at bounding box center [469, 246] width 24 height 21
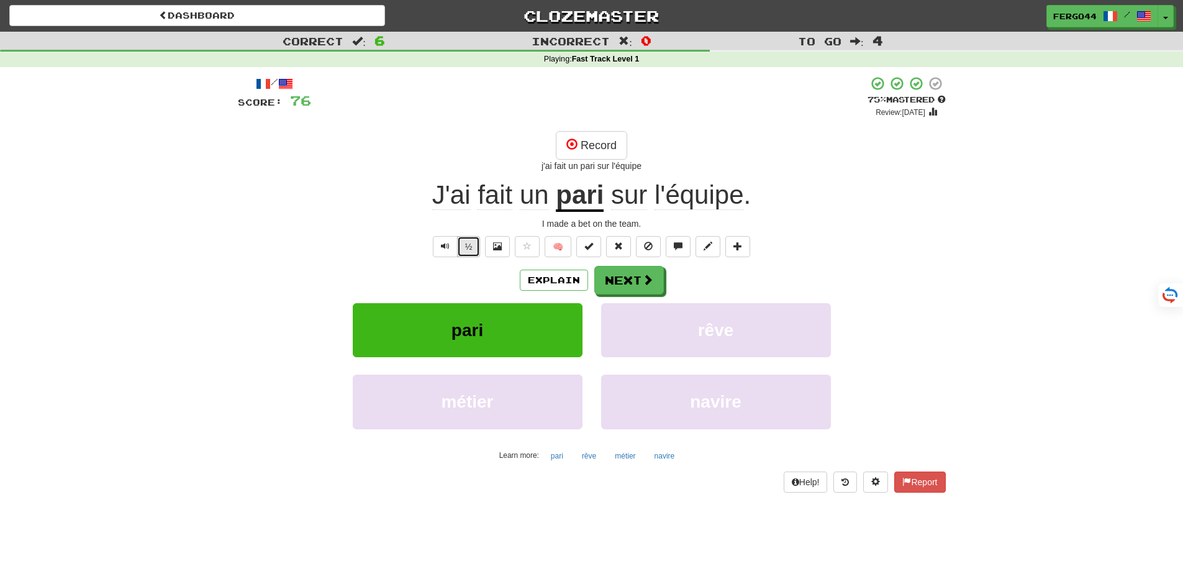
click at [461, 247] on button "½" at bounding box center [469, 246] width 24 height 21
click at [633, 281] on button "Next" at bounding box center [630, 280] width 70 height 29
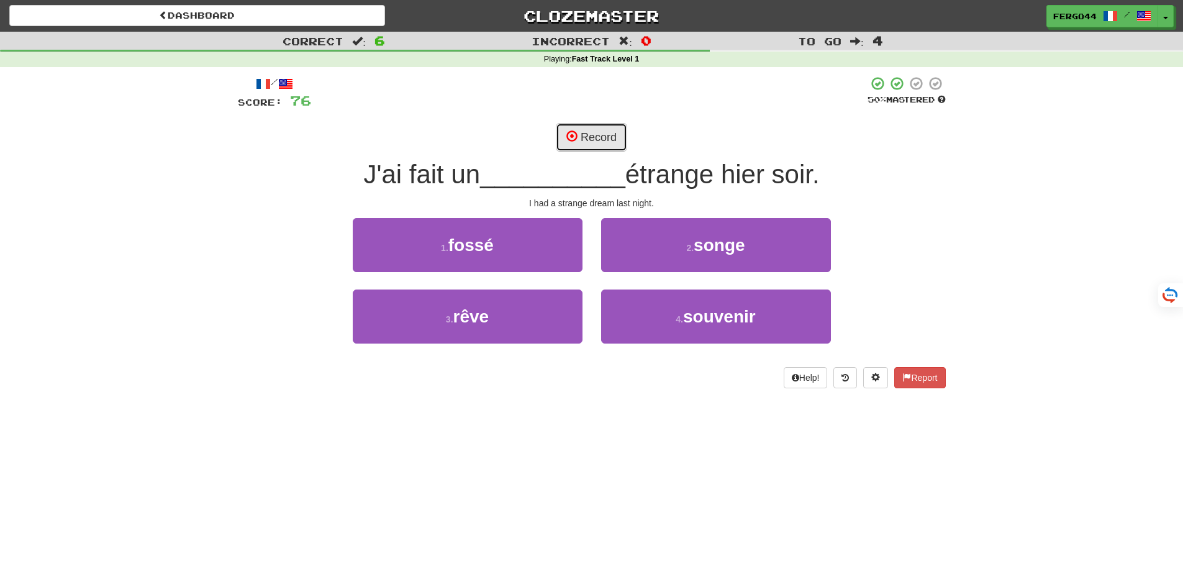
drag, startPoint x: 587, startPoint y: 135, endPoint x: 595, endPoint y: 137, distance: 8.3
click at [592, 136] on button "Record" at bounding box center [591, 137] width 71 height 29
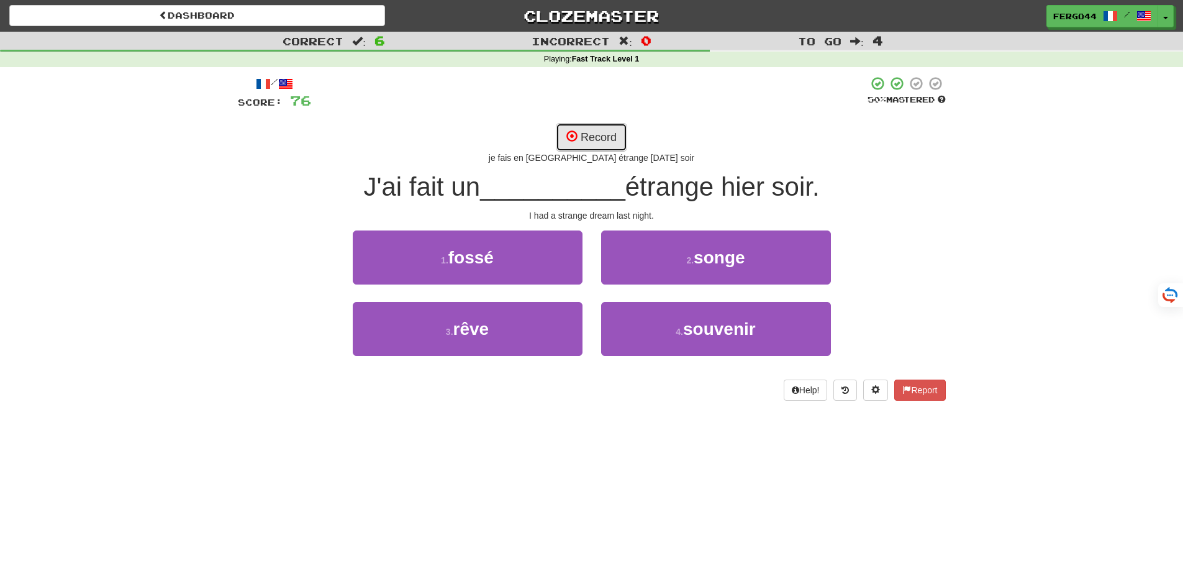
click at [597, 136] on button "Record" at bounding box center [591, 137] width 71 height 29
click at [592, 139] on button "Record" at bounding box center [591, 137] width 71 height 29
click at [585, 141] on button "Record" at bounding box center [591, 137] width 71 height 29
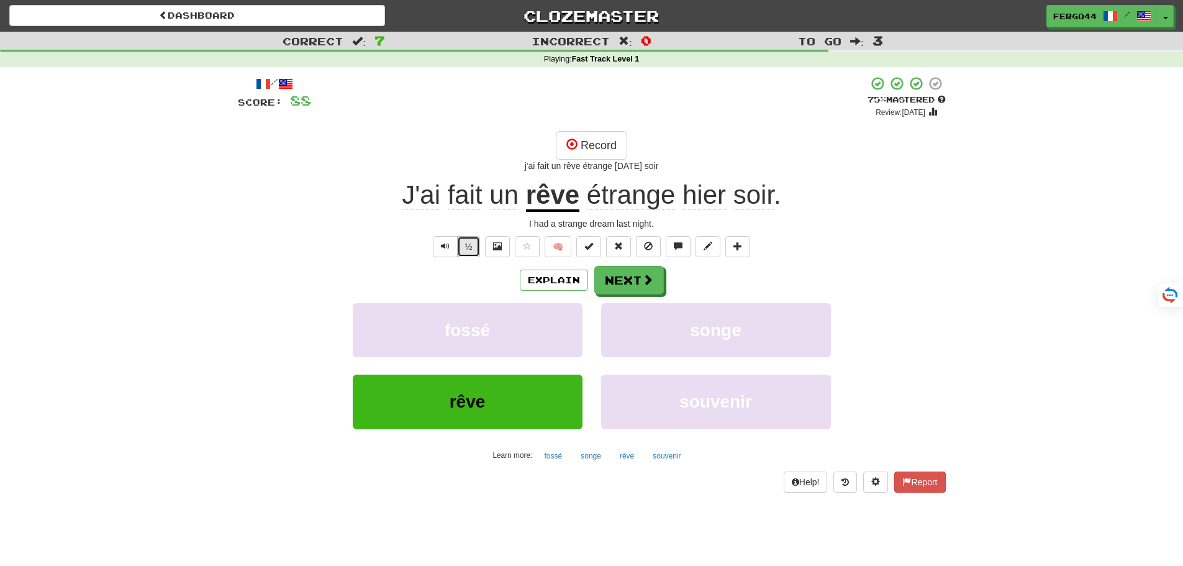
click at [469, 247] on button "½" at bounding box center [469, 246] width 24 height 21
click at [465, 248] on button "½" at bounding box center [469, 246] width 24 height 21
click at [471, 250] on button "½" at bounding box center [469, 246] width 24 height 21
click at [471, 248] on button "½" at bounding box center [469, 246] width 24 height 21
click at [632, 284] on button "Next" at bounding box center [630, 280] width 70 height 29
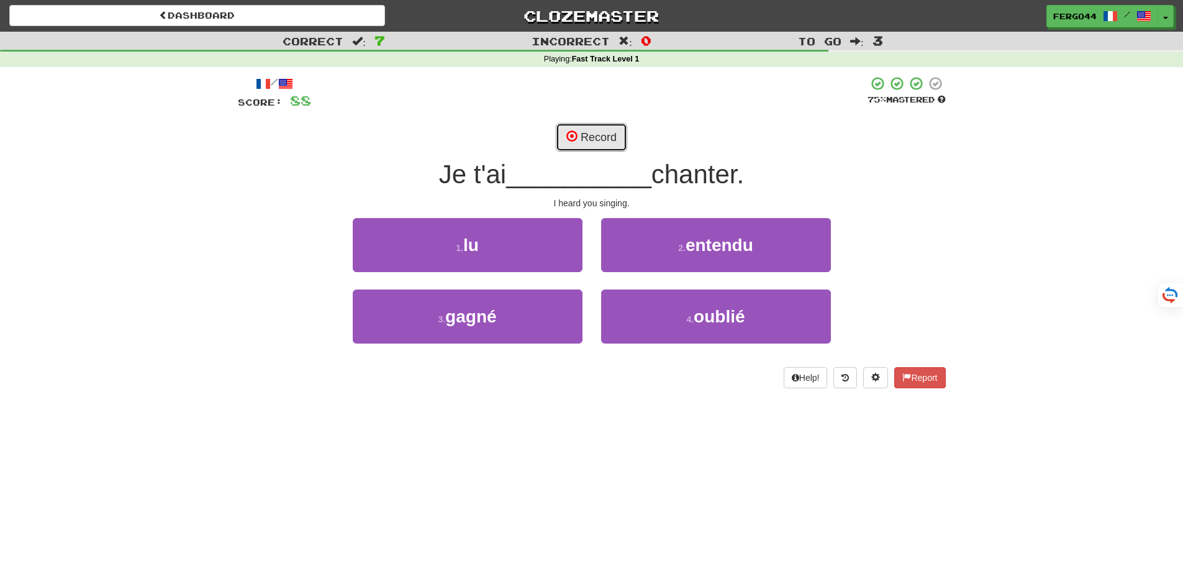
drag, startPoint x: 591, startPoint y: 137, endPoint x: 904, endPoint y: 147, distance: 312.5
click at [595, 137] on button "Record" at bounding box center [591, 137] width 71 height 29
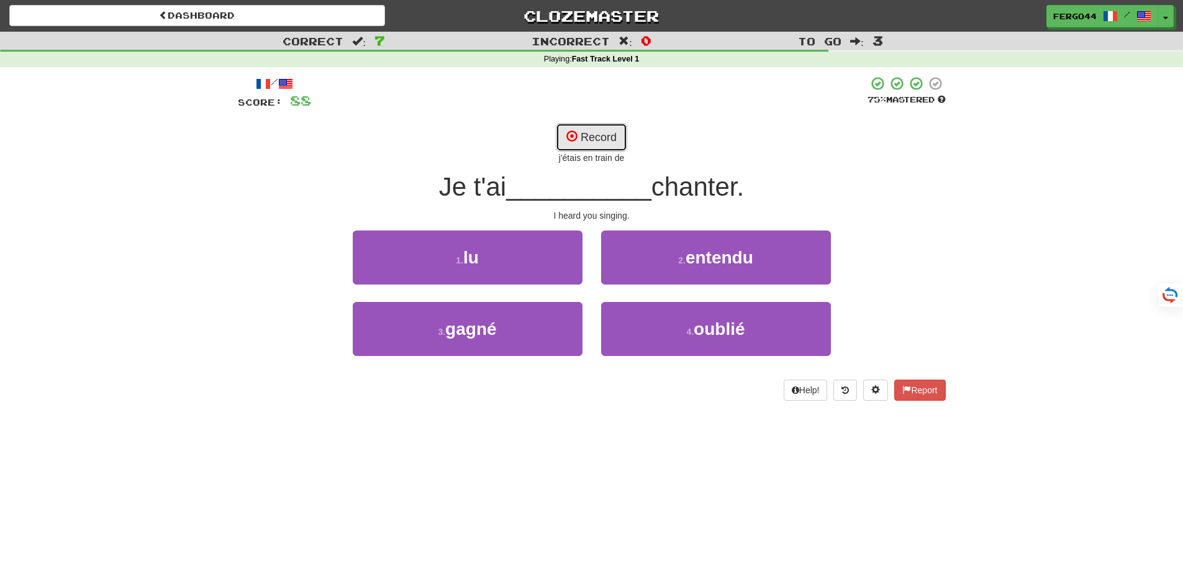
drag, startPoint x: 596, startPoint y: 140, endPoint x: 619, endPoint y: 140, distance: 23.6
click at [615, 140] on button "Record" at bounding box center [591, 137] width 71 height 29
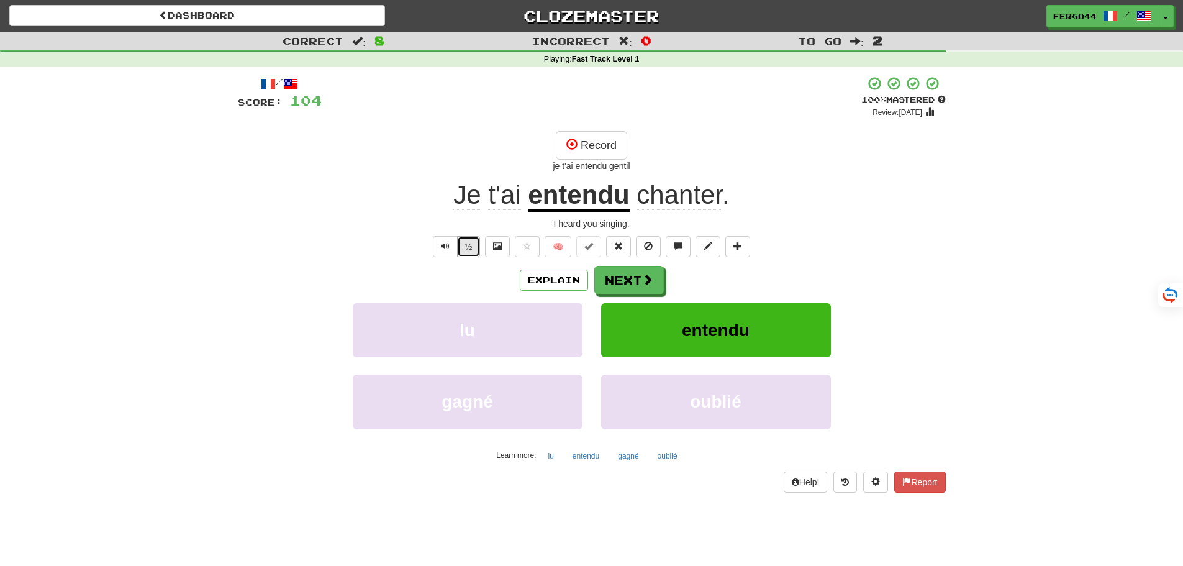
click at [471, 245] on button "½" at bounding box center [469, 246] width 24 height 21
drag, startPoint x: 588, startPoint y: 150, endPoint x: 603, endPoint y: 148, distance: 15.0
click at [588, 149] on button "Record" at bounding box center [591, 145] width 71 height 29
click at [626, 284] on button "Next" at bounding box center [630, 280] width 70 height 29
